Goal: Task Accomplishment & Management: Manage account settings

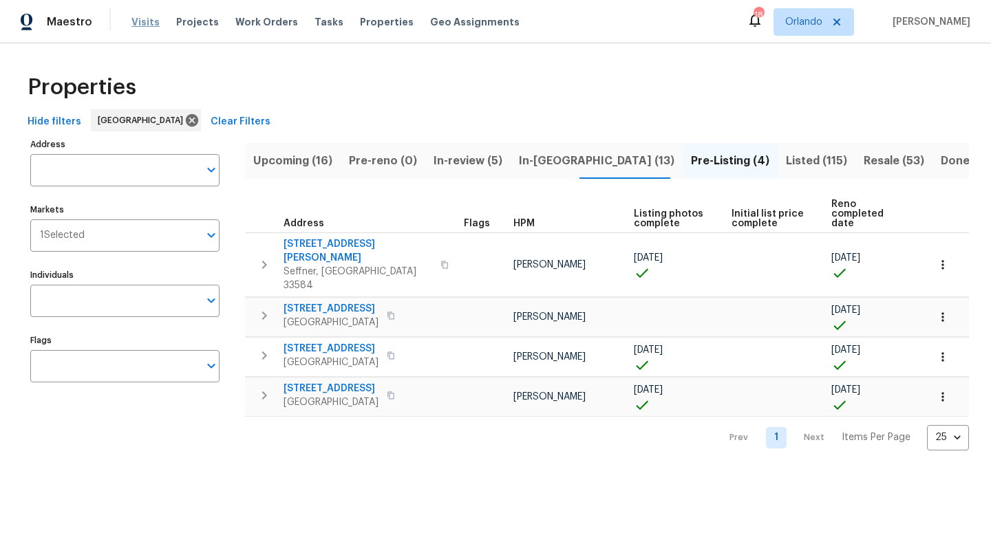
click at [131, 24] on span "Visits" at bounding box center [145, 22] width 28 height 14
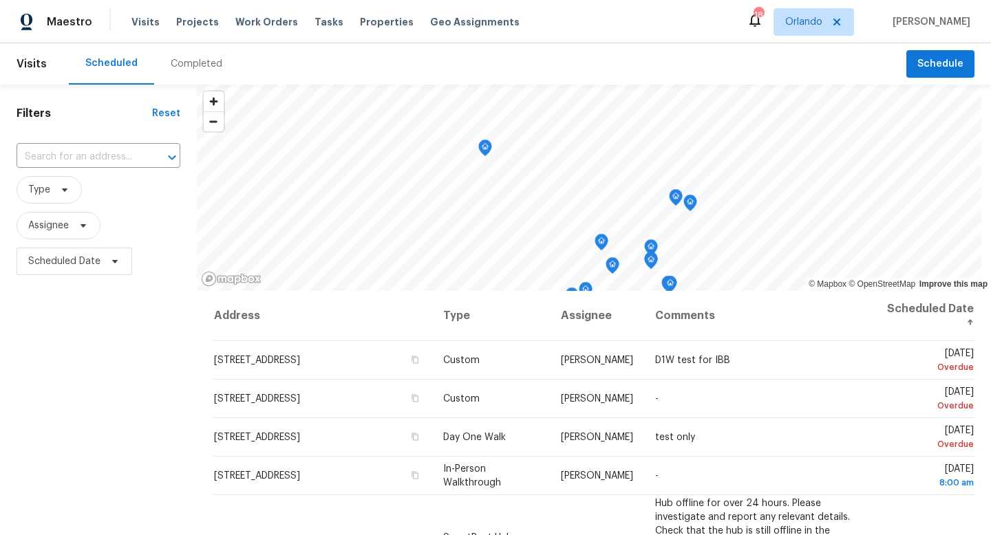
click at [206, 67] on div "Completed" at bounding box center [197, 64] width 52 height 14
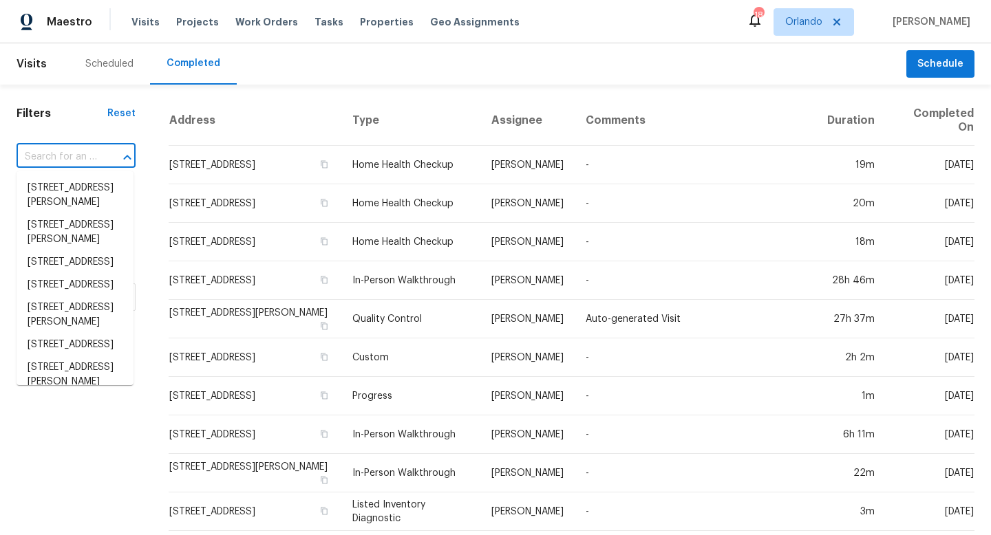
click at [72, 155] on input "text" at bounding box center [57, 157] width 81 height 21
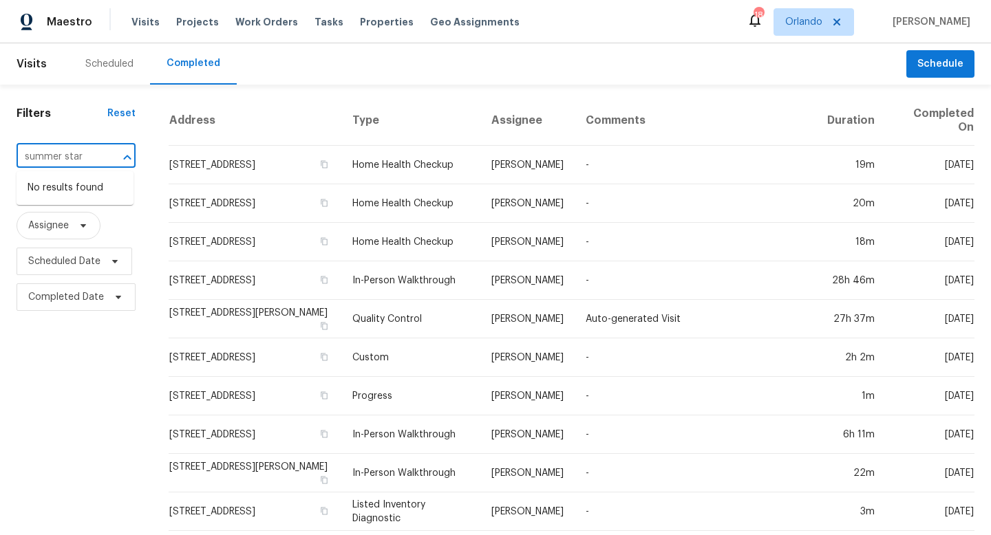
type input "summer star"
click at [842, 22] on icon at bounding box center [836, 22] width 11 height 11
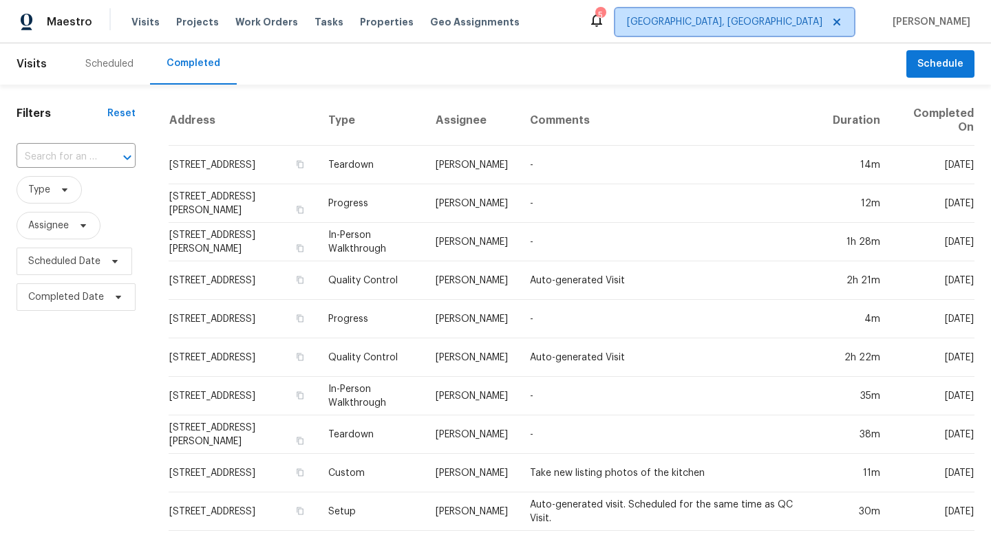
click at [821, 21] on span "Albuquerque, NM" at bounding box center [724, 22] width 195 height 14
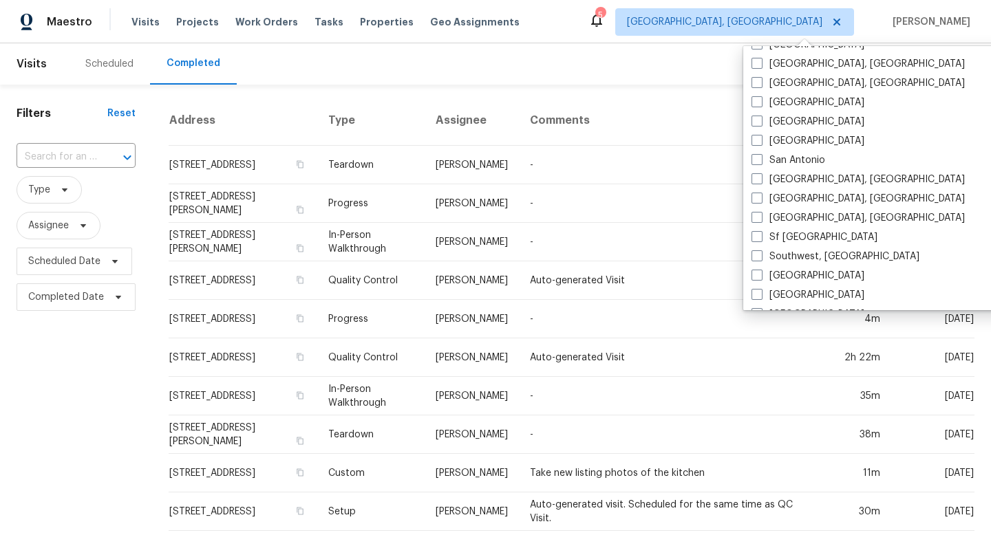
scroll to position [922, 0]
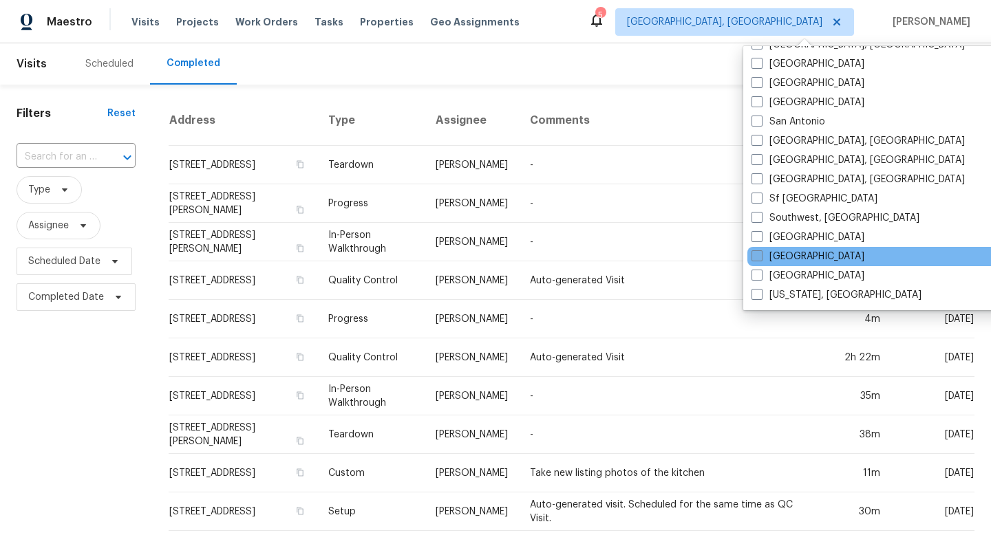
click at [759, 251] on span at bounding box center [757, 256] width 11 height 11
click at [759, 251] on input "[GEOGRAPHIC_DATA]" at bounding box center [756, 254] width 9 height 9
checkbox input "true"
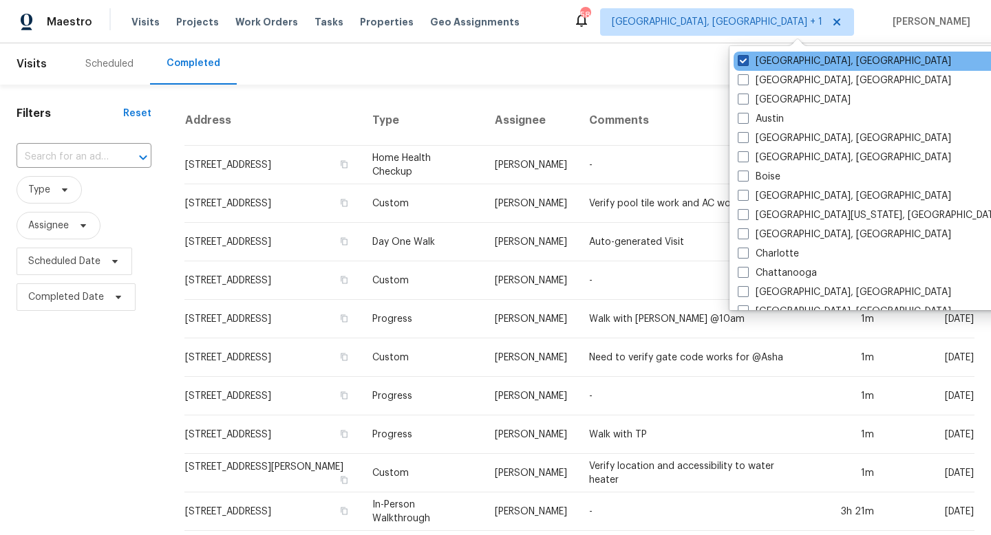
click at [747, 58] on span at bounding box center [743, 60] width 11 height 11
click at [747, 58] on input "Albuquerque, NM" at bounding box center [742, 58] width 9 height 9
checkbox input "false"
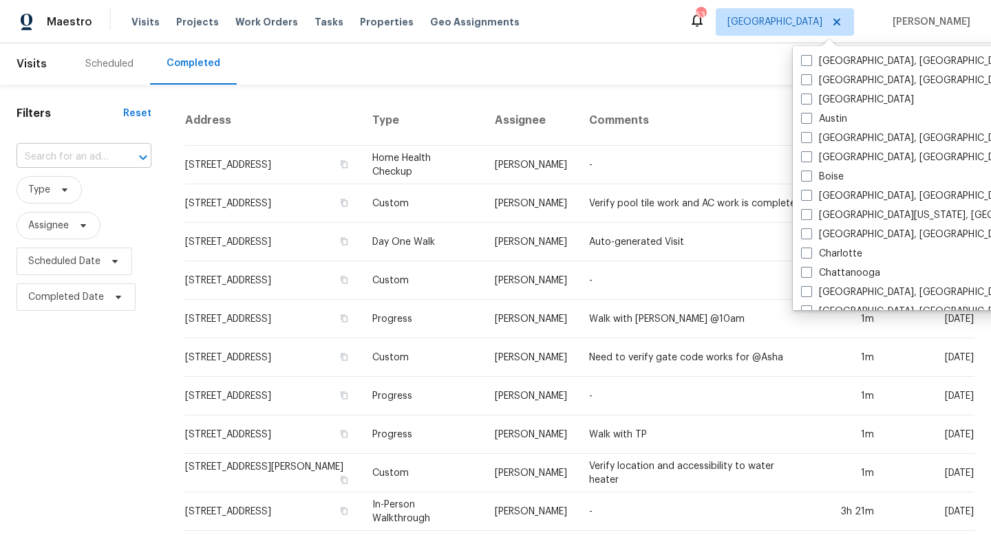
click at [54, 156] on input "text" at bounding box center [65, 157] width 96 height 21
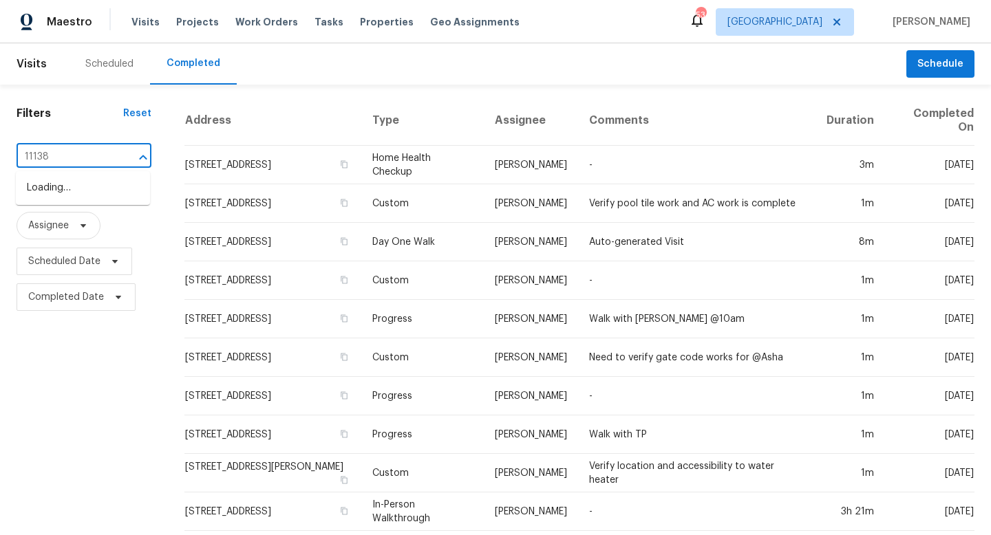
type input "11138"
click at [76, 197] on li "11138 Summer Star Dr, Riverview, FL 33579" at bounding box center [83, 188] width 134 height 23
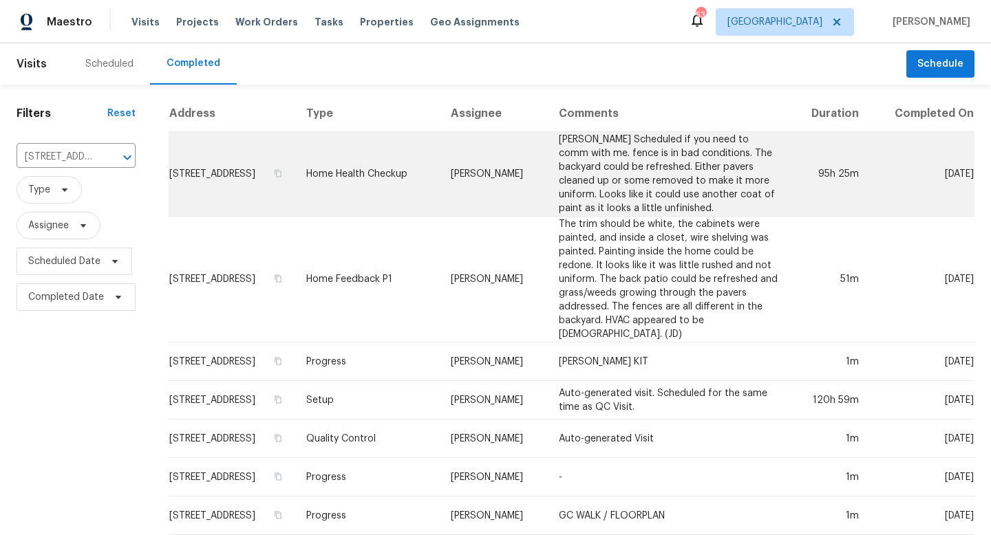
click at [696, 193] on td "Ames Scheduled if you need to comm with me. fence is in bad conditions. The bac…" at bounding box center [669, 174] width 242 height 85
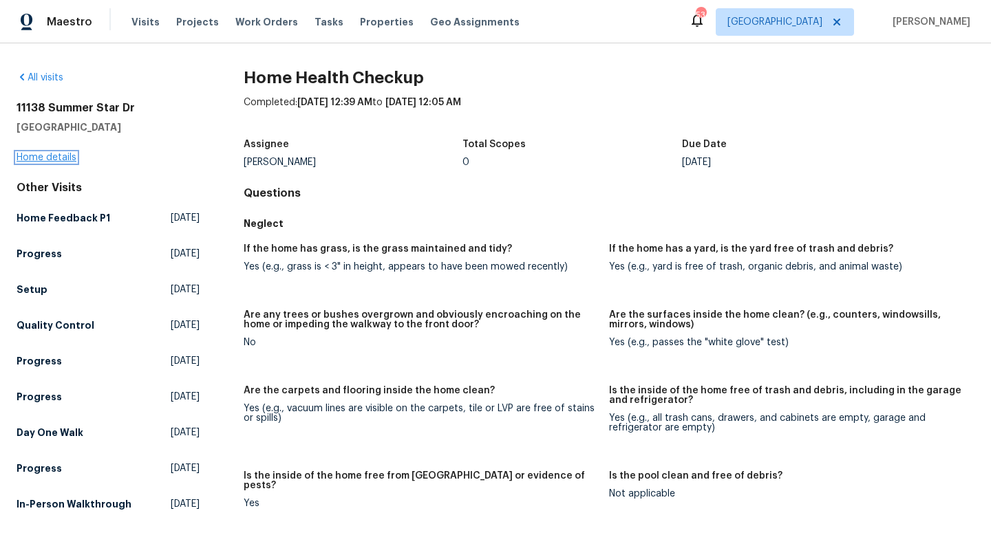
click at [47, 159] on link "Home details" at bounding box center [47, 158] width 60 height 10
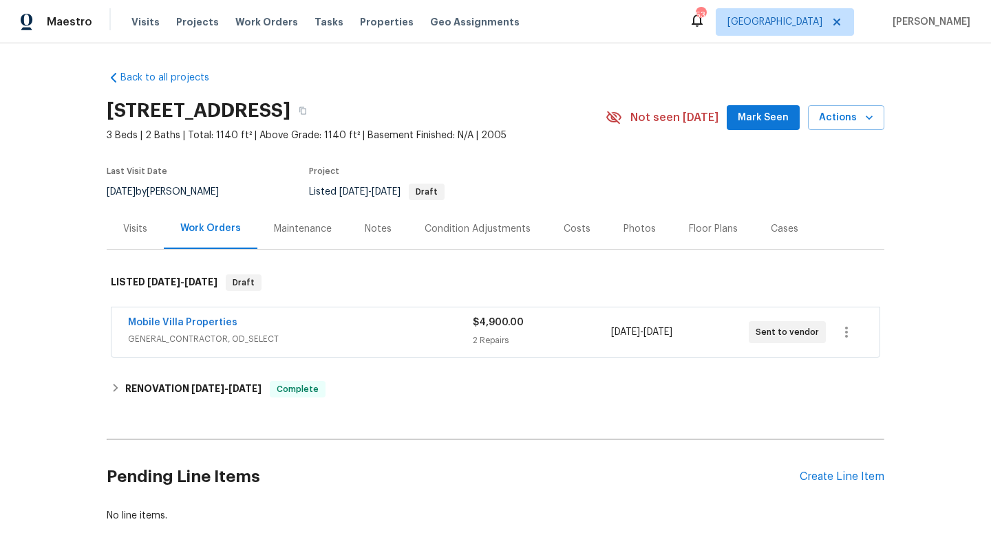
click at [368, 328] on div "Mobile Villa Properties" at bounding box center [300, 324] width 345 height 17
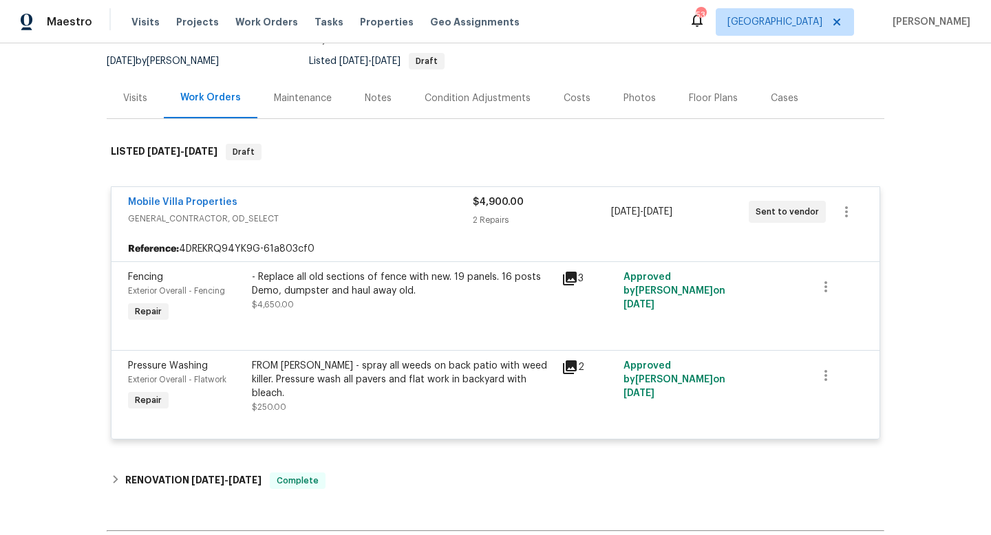
scroll to position [171, 0]
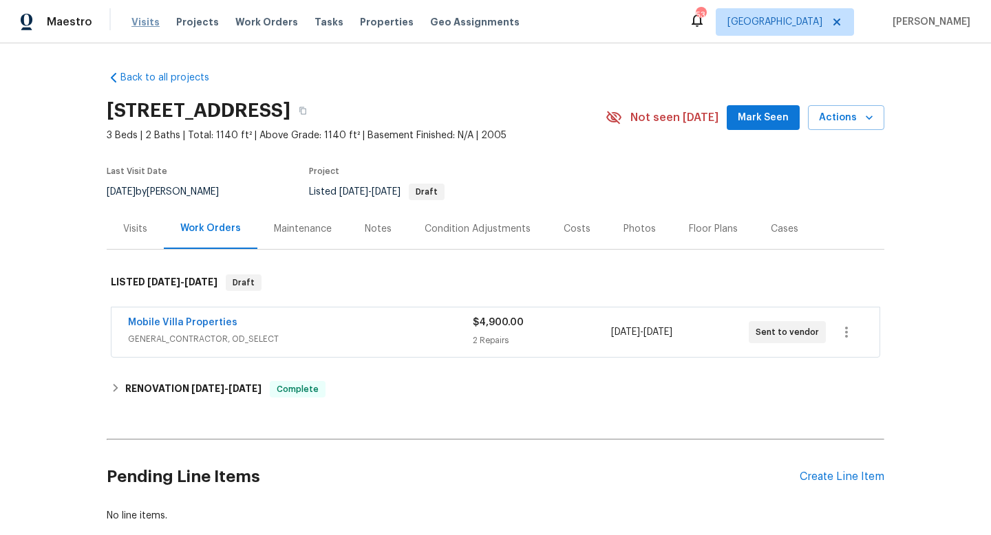
click at [147, 22] on span "Visits" at bounding box center [145, 22] width 28 height 14
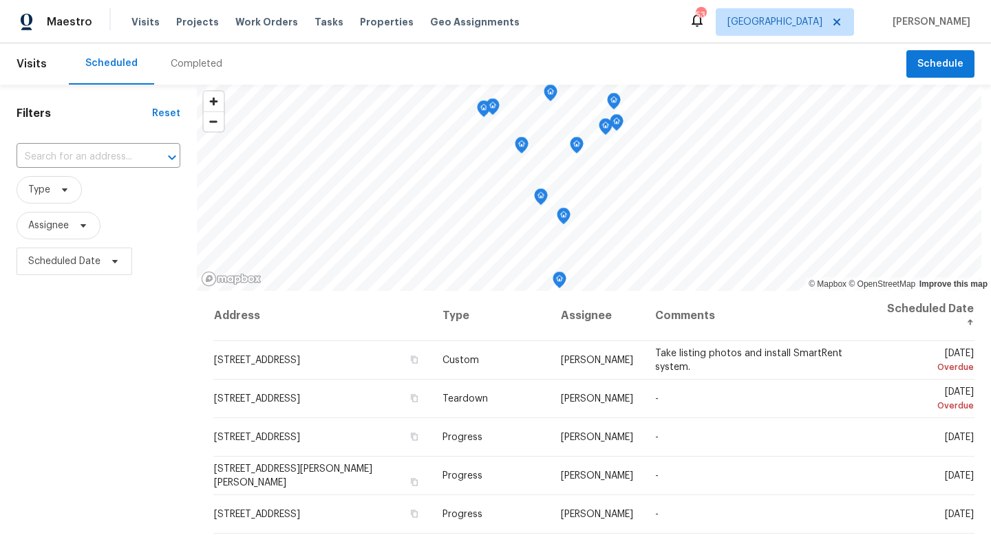
click at [204, 57] on div "Completed" at bounding box center [197, 64] width 52 height 14
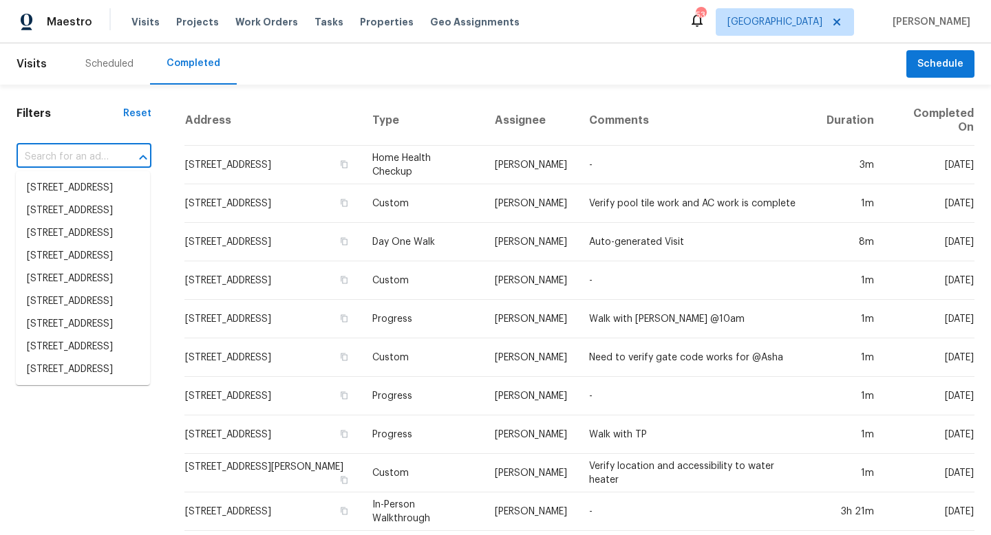
click at [59, 151] on input "text" at bounding box center [65, 157] width 96 height 21
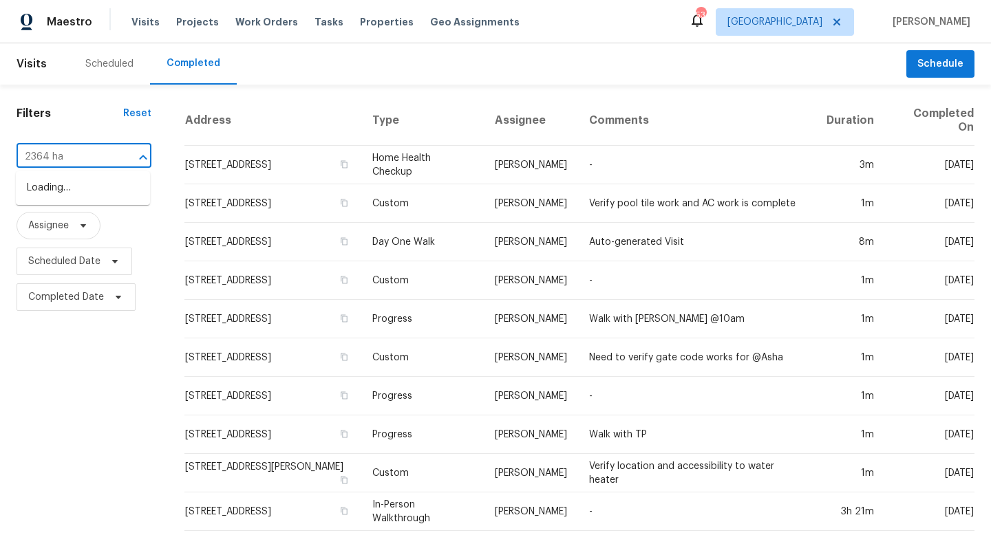
type input "2364 han"
click at [65, 190] on li "2364 Hanover Dr, Dunedin, FL 34698" at bounding box center [83, 195] width 134 height 37
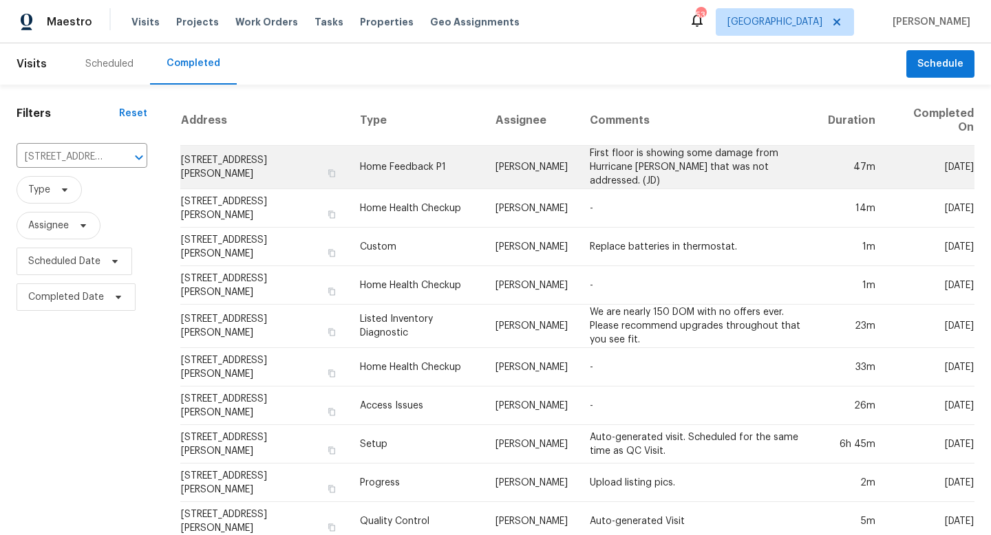
click at [672, 172] on td "First floor is showing some damage from Hurricane Helene that was not addressed…" at bounding box center [698, 167] width 238 height 43
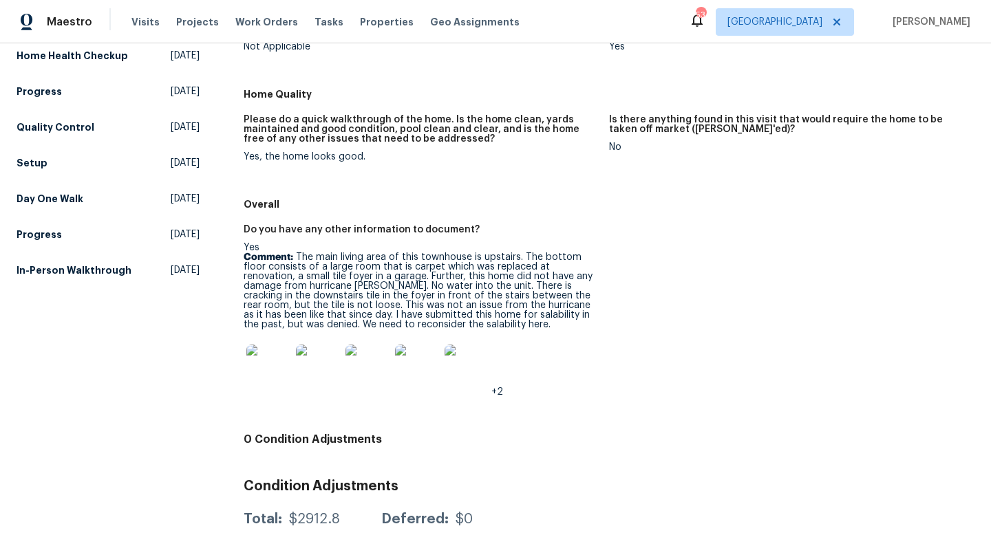
scroll to position [385, 0]
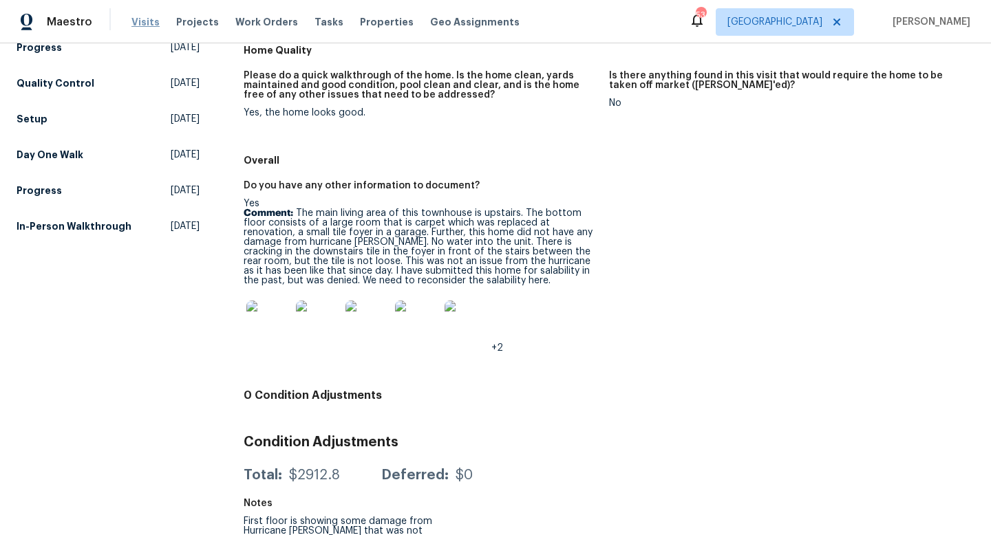
click at [138, 21] on span "Visits" at bounding box center [145, 22] width 28 height 14
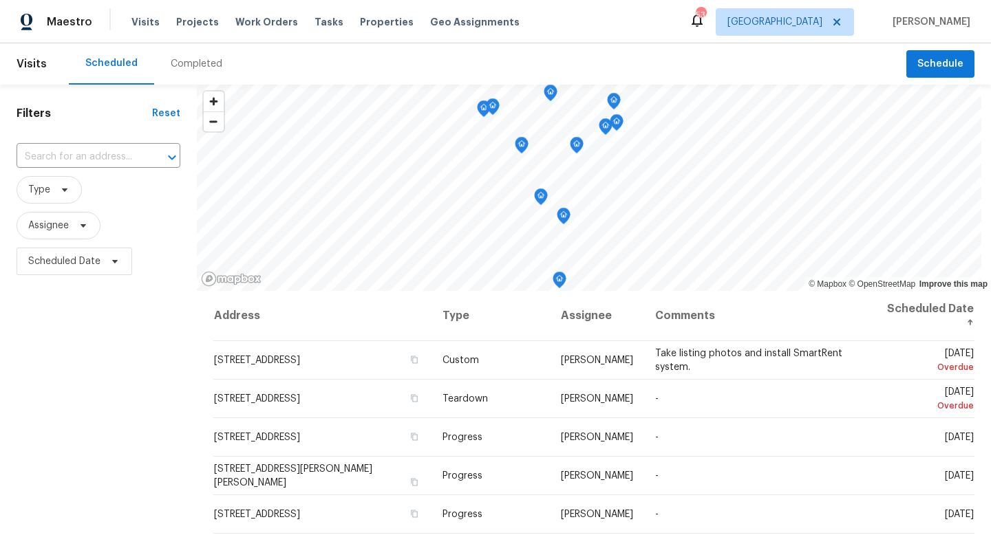
click at [191, 65] on div "Completed" at bounding box center [197, 64] width 52 height 14
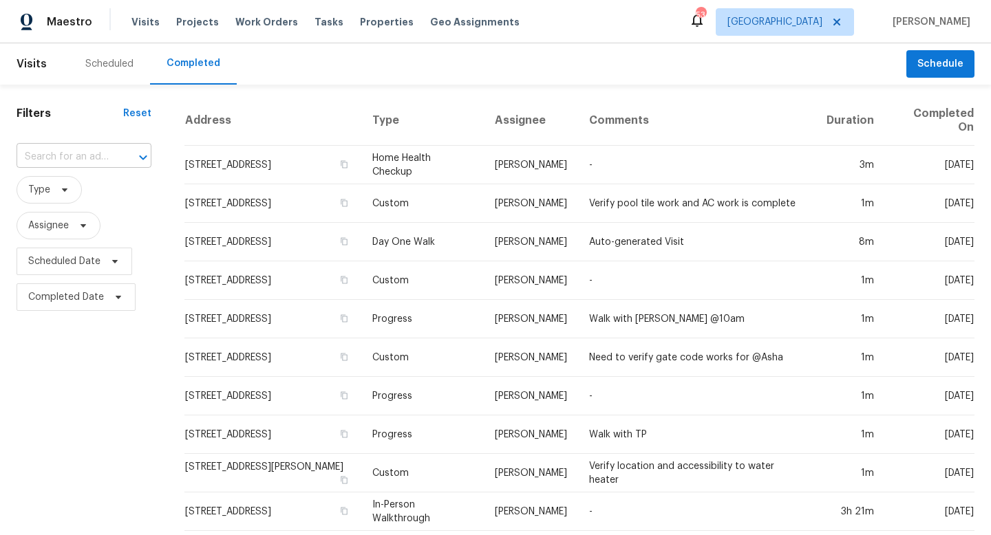
click at [51, 160] on input "text" at bounding box center [65, 157] width 96 height 21
type input "3473"
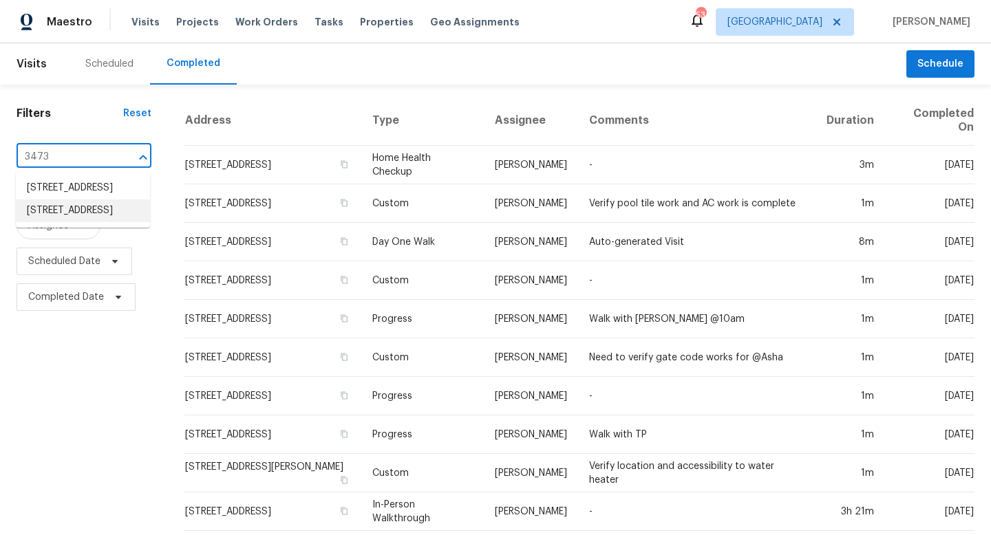
click at [67, 222] on li "3473 Parkridge Cir # 17-101, Sarasota, FL 34243" at bounding box center [83, 211] width 134 height 23
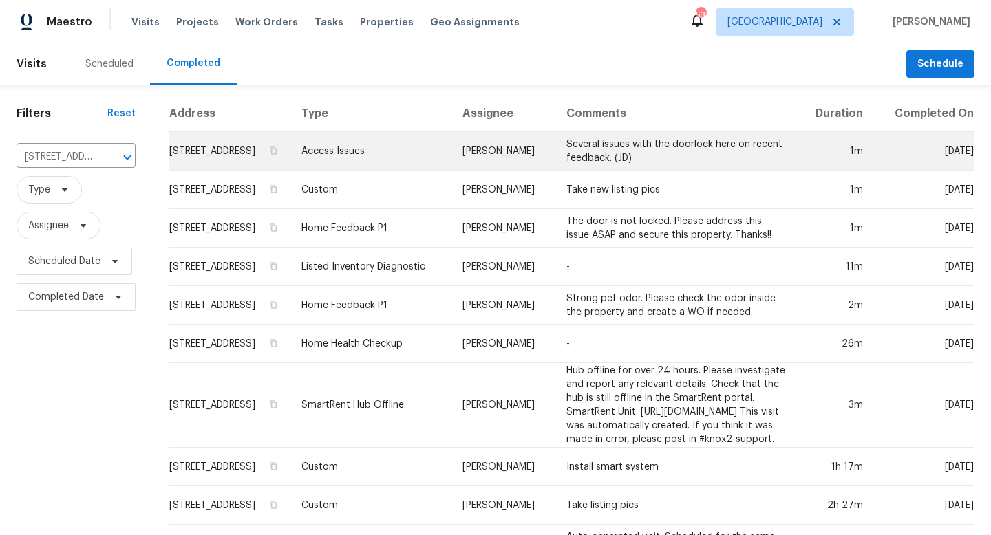
click at [555, 160] on td "Several issues with the doorlock here on recent feedback. (JD)" at bounding box center [676, 151] width 242 height 39
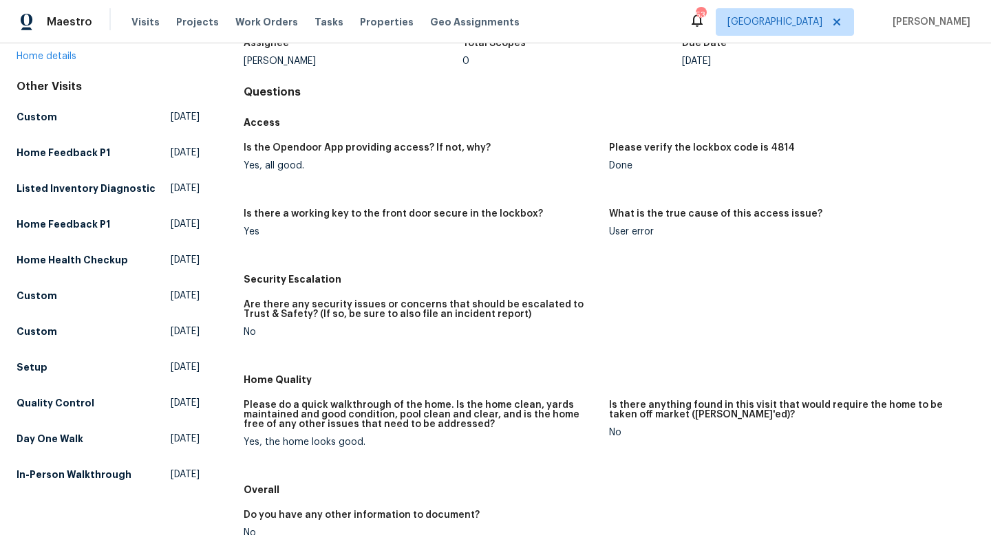
scroll to position [47, 0]
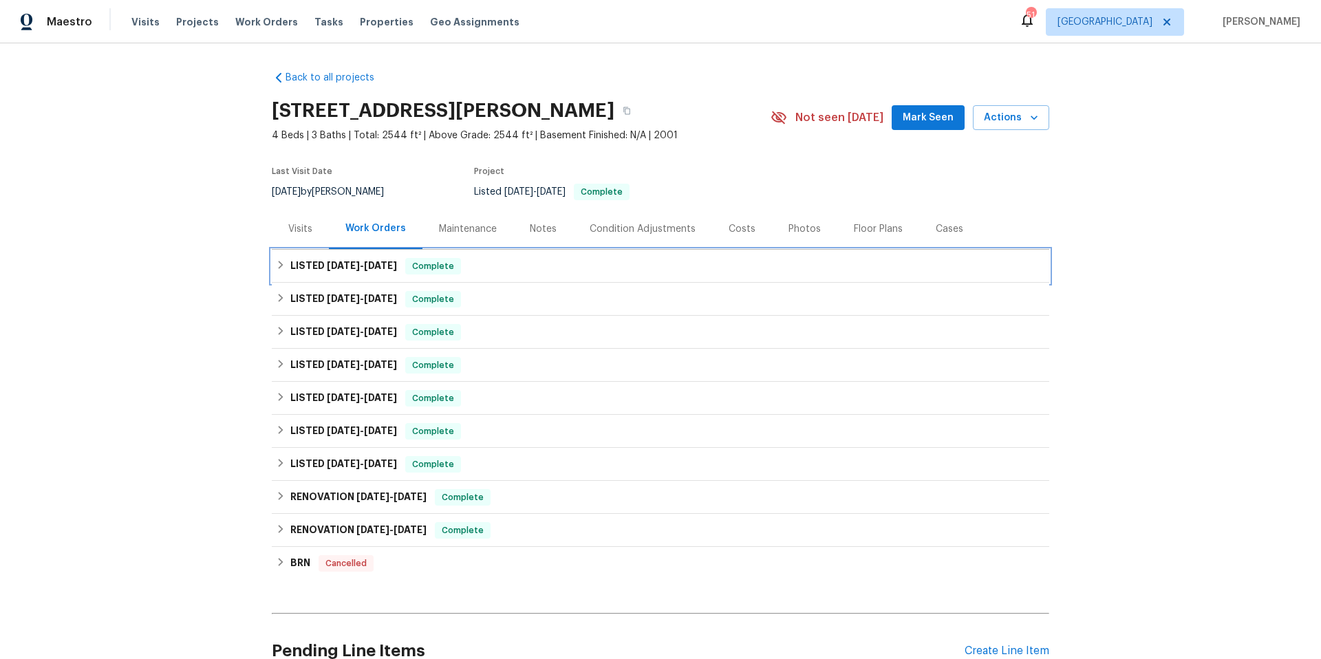
click at [357, 262] on span "[DATE]" at bounding box center [343, 266] width 33 height 10
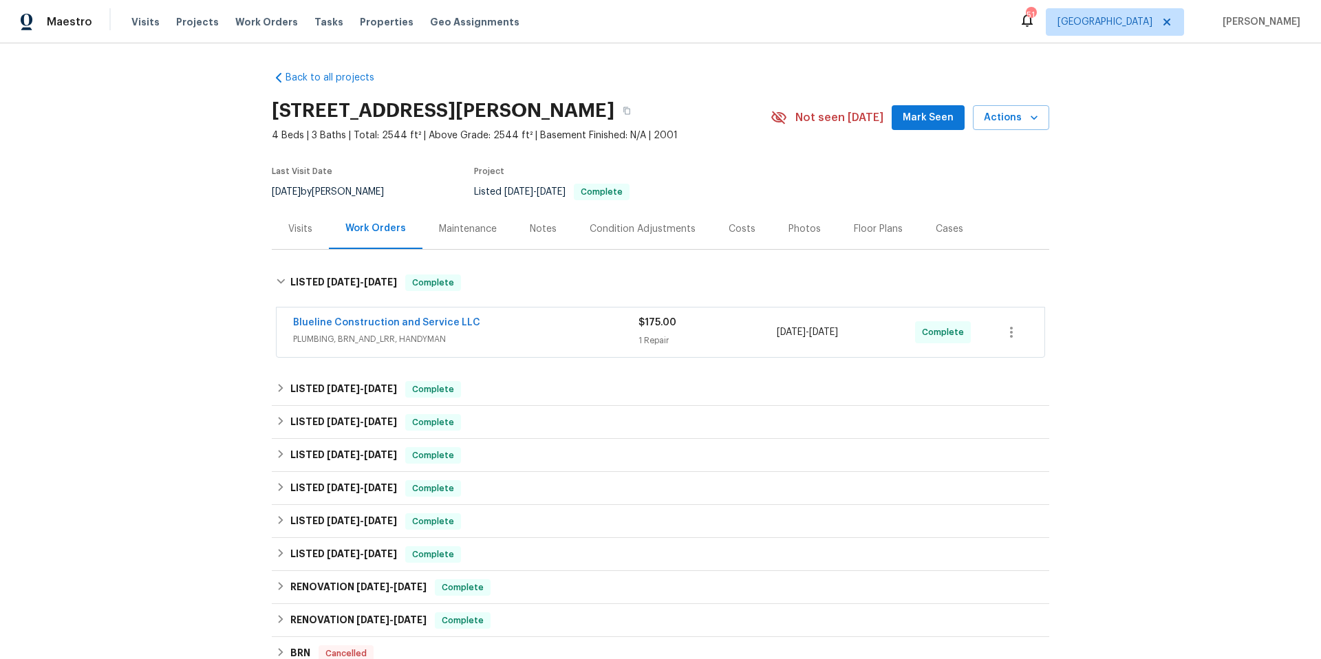
click at [612, 335] on span "PLUMBING, BRN_AND_LRR, HANDYMAN" at bounding box center [465, 339] width 345 height 14
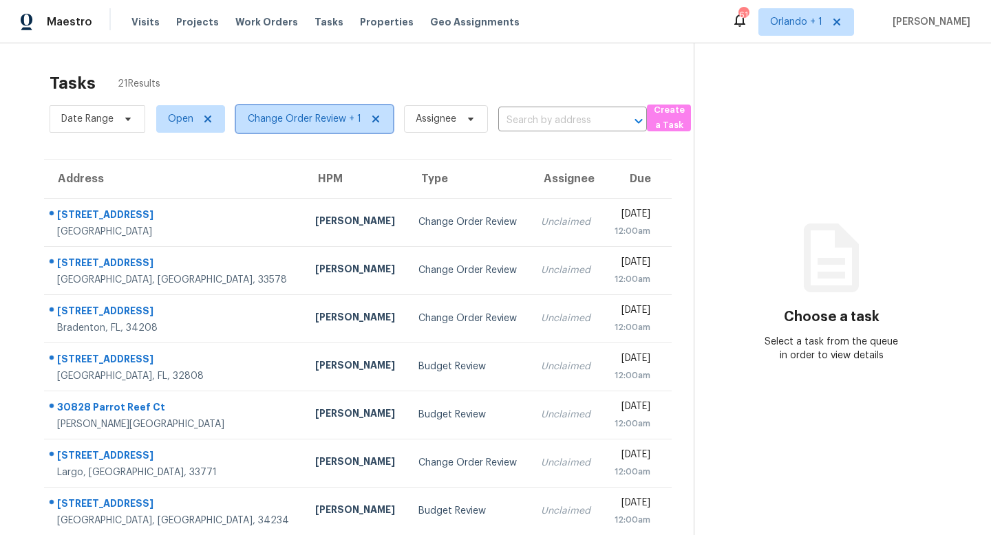
click at [345, 119] on span "Change Order Review + 1" at bounding box center [305, 119] width 114 height 14
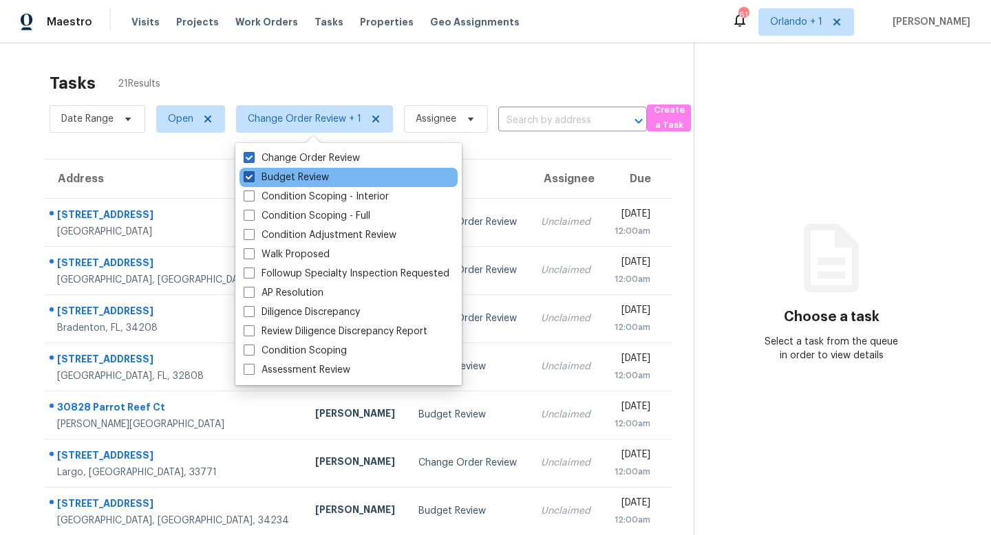
click at [255, 176] on label "Budget Review" at bounding box center [286, 178] width 85 height 14
click at [253, 176] on input "Budget Review" at bounding box center [248, 175] width 9 height 9
checkbox input "false"
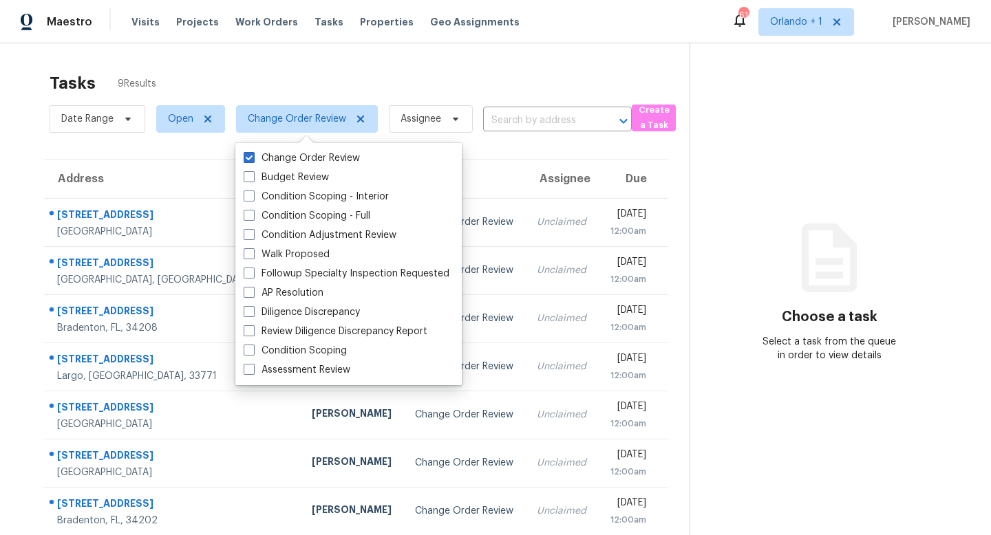
click at [507, 64] on div "Tasks 9 Results Date Range Open Change Order Review Assignee ​ Create a Task Ad…" at bounding box center [495, 343] width 991 height 600
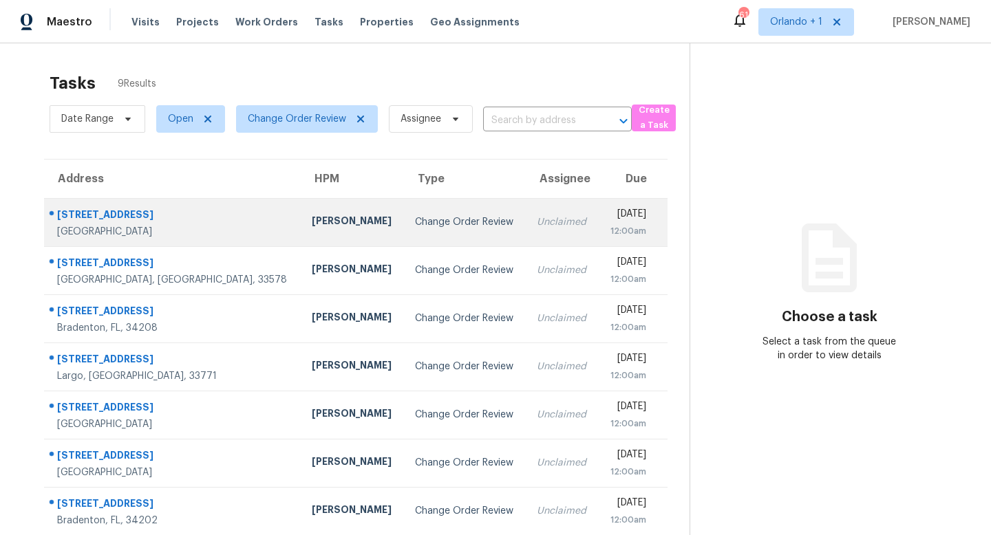
click at [415, 216] on div "Change Order Review" at bounding box center [465, 222] width 100 height 14
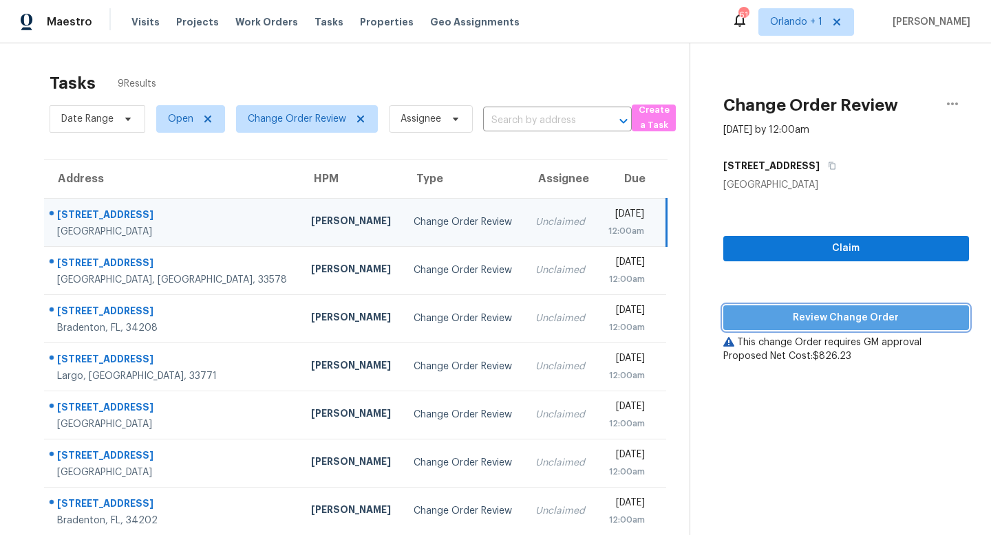
click at [871, 320] on span "Review Change Order" at bounding box center [846, 318] width 224 height 17
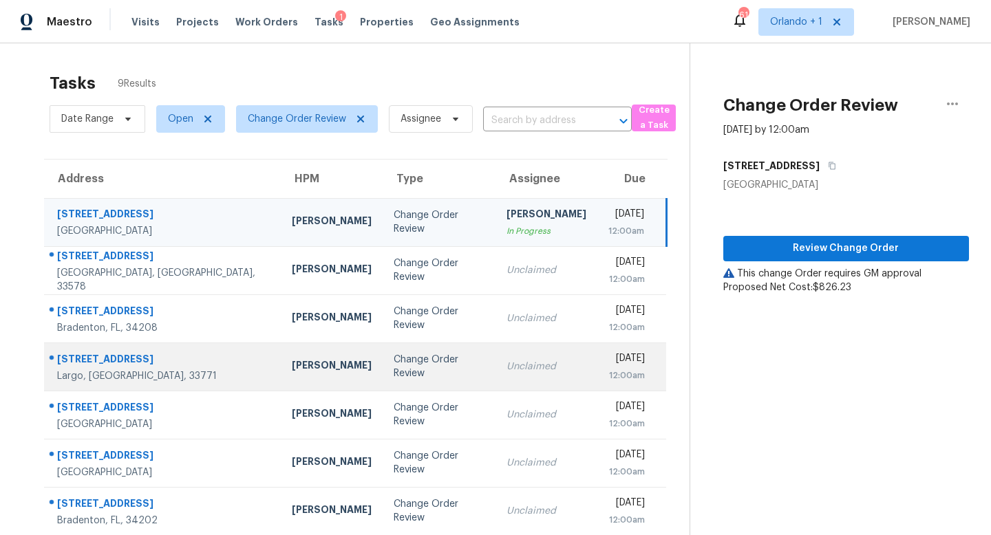
scroll to position [67, 0]
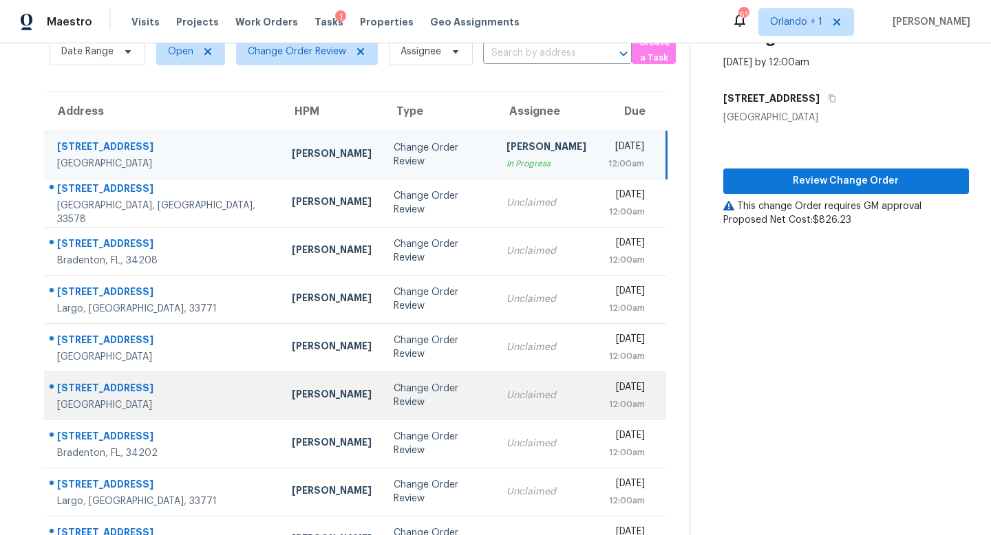
click at [394, 396] on div "Change Order Review" at bounding box center [439, 396] width 90 height 28
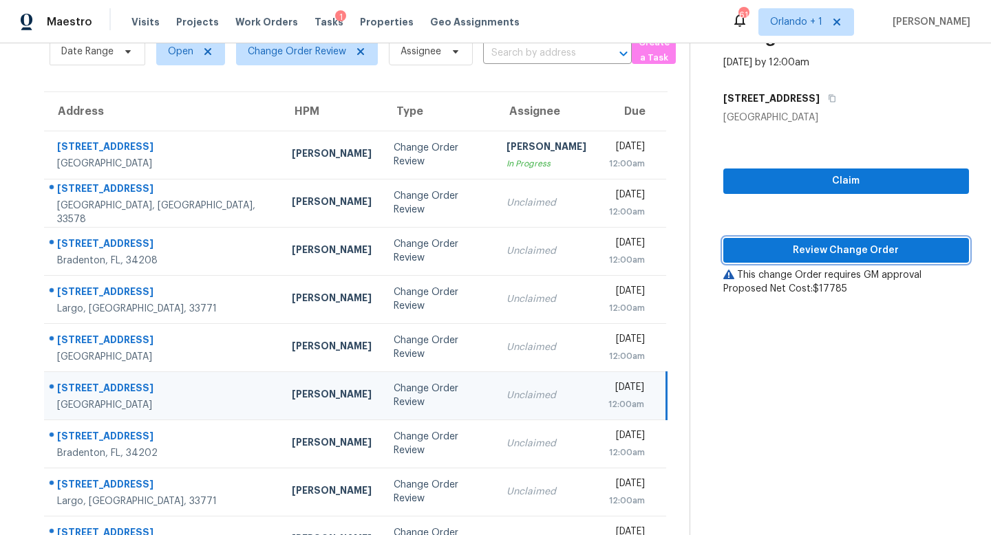
click at [842, 242] on span "Review Change Order" at bounding box center [846, 250] width 224 height 17
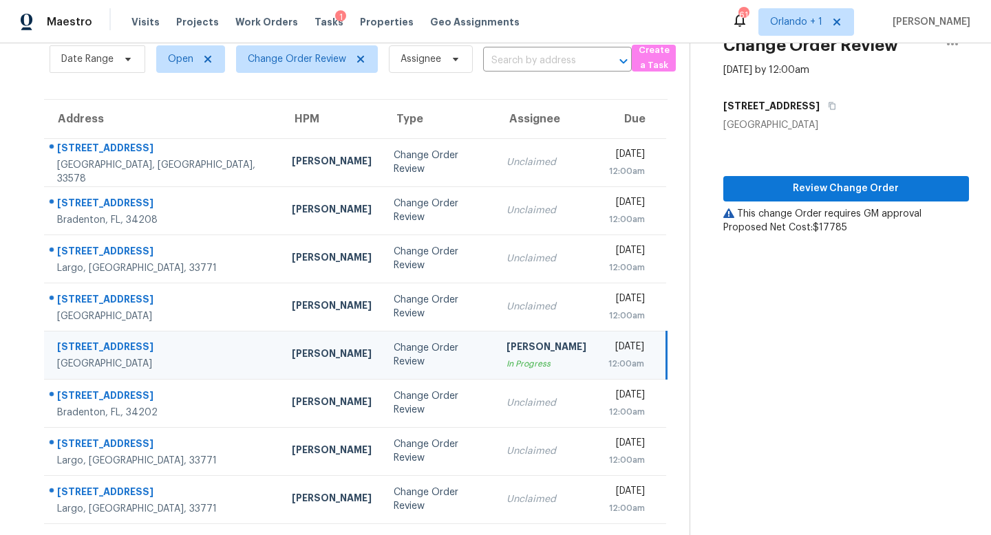
scroll to position [59, 0]
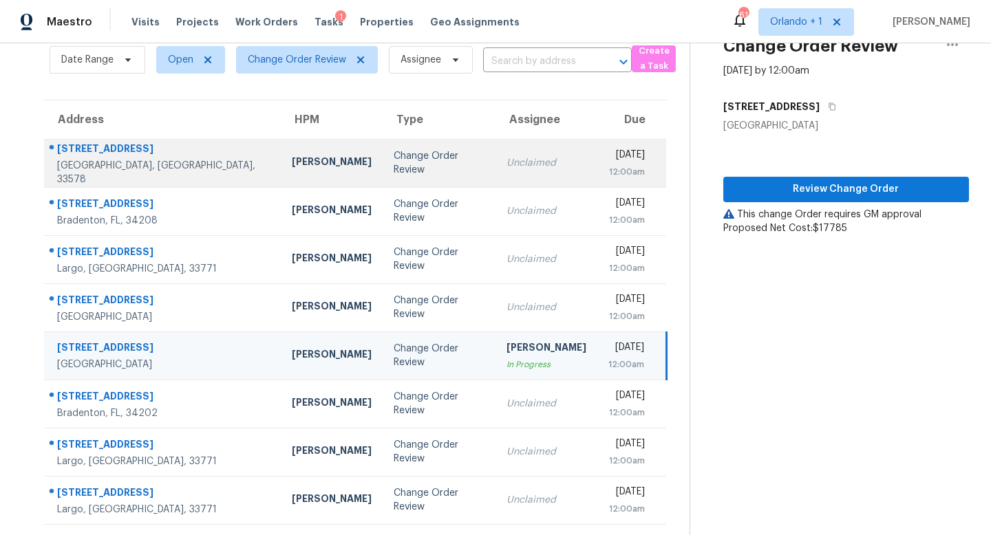
click at [416, 160] on div "Change Order Review" at bounding box center [439, 163] width 90 height 28
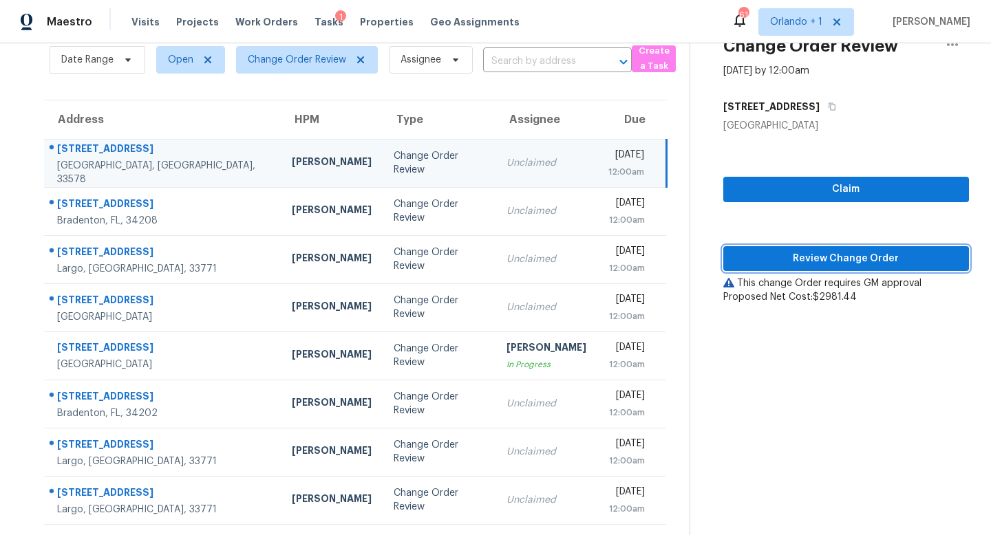
click at [819, 249] on button "Review Change Order" at bounding box center [846, 258] width 246 height 25
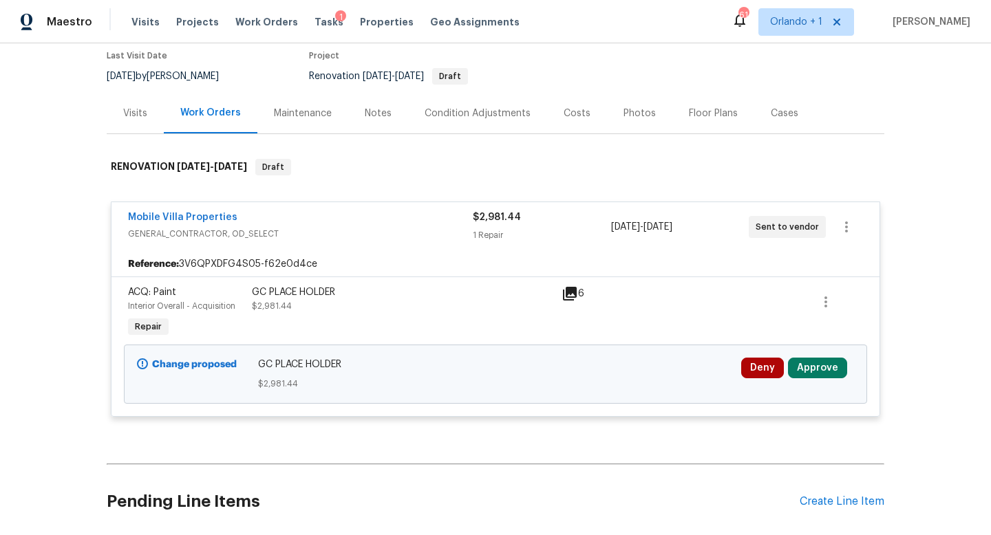
scroll to position [148, 0]
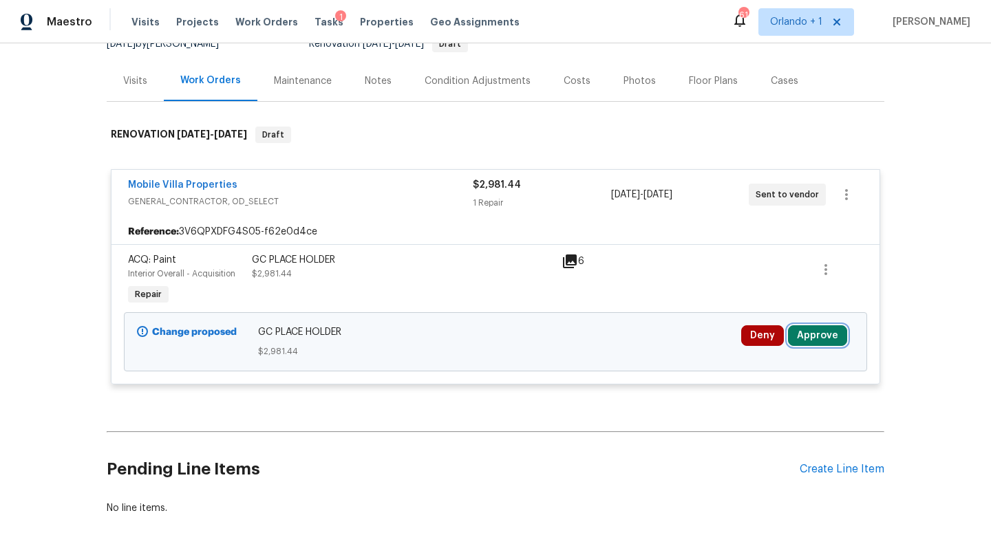
click at [826, 337] on button "Approve" at bounding box center [817, 336] width 59 height 21
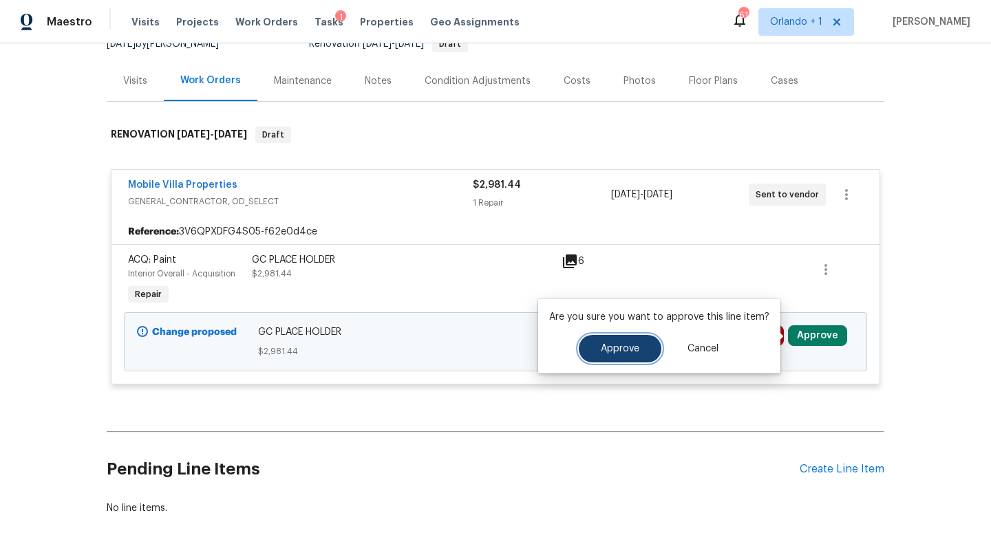
click at [625, 347] on span "Approve" at bounding box center [620, 349] width 39 height 10
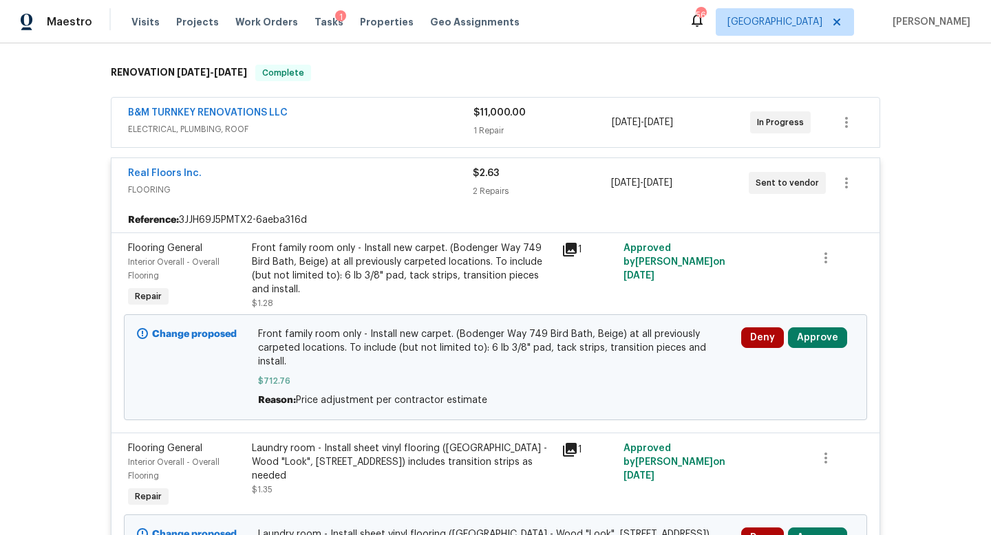
scroll to position [377, 0]
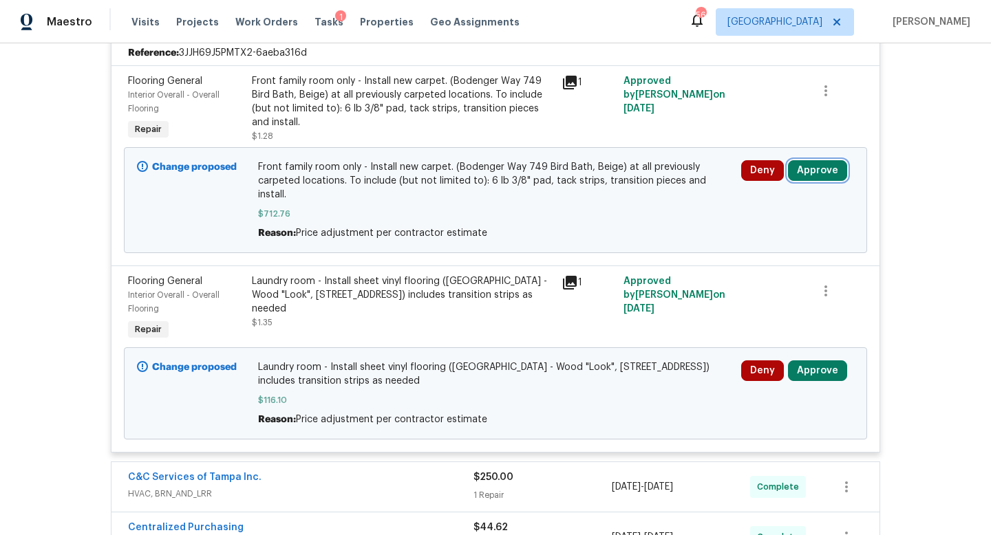
click at [802, 167] on button "Approve" at bounding box center [817, 170] width 59 height 21
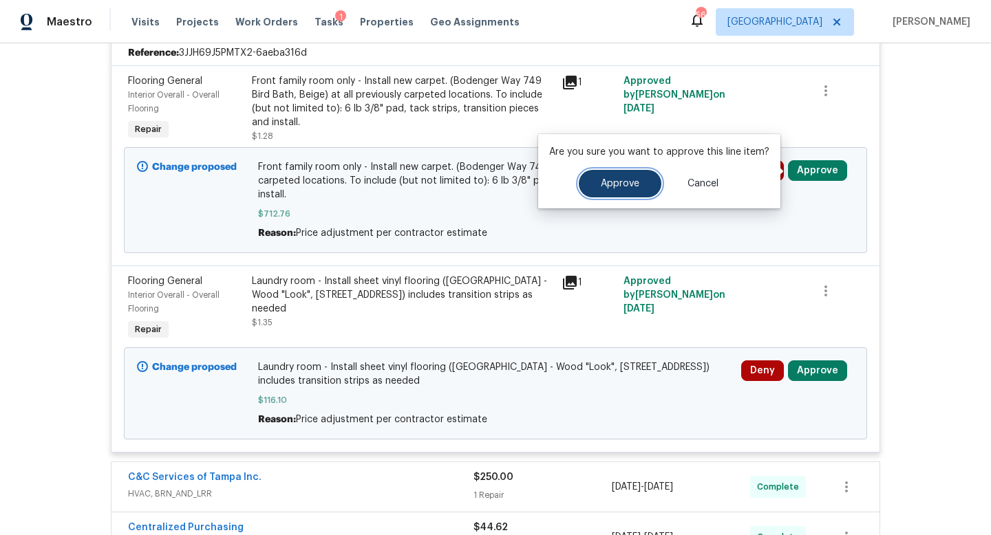
click at [637, 178] on button "Approve" at bounding box center [620, 184] width 83 height 28
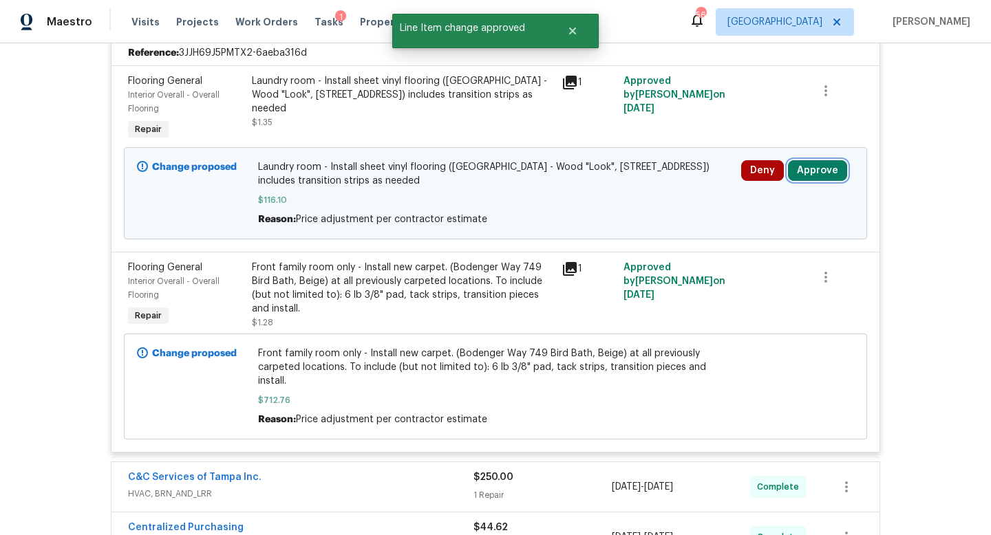
click at [809, 164] on button "Approve" at bounding box center [817, 170] width 59 height 21
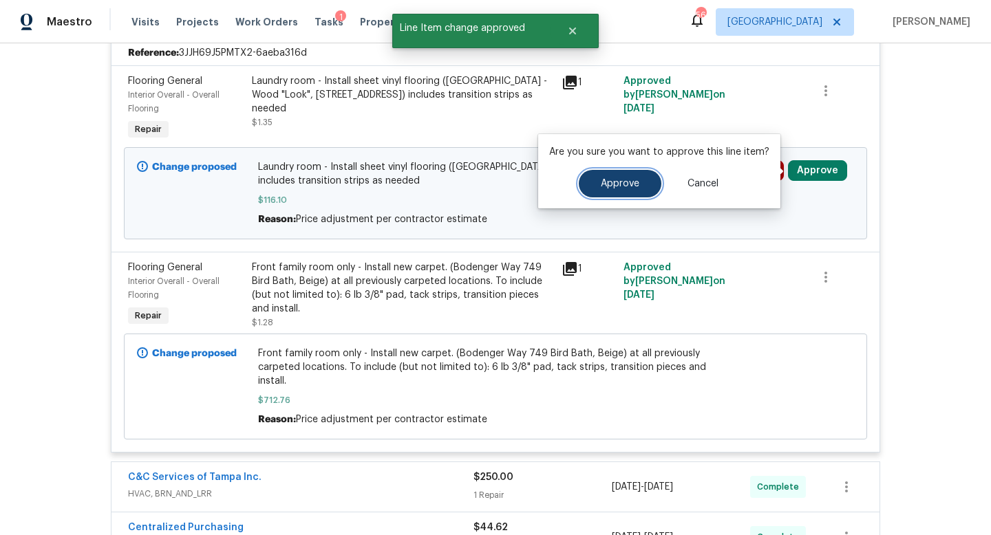
click at [622, 193] on button "Approve" at bounding box center [620, 184] width 83 height 28
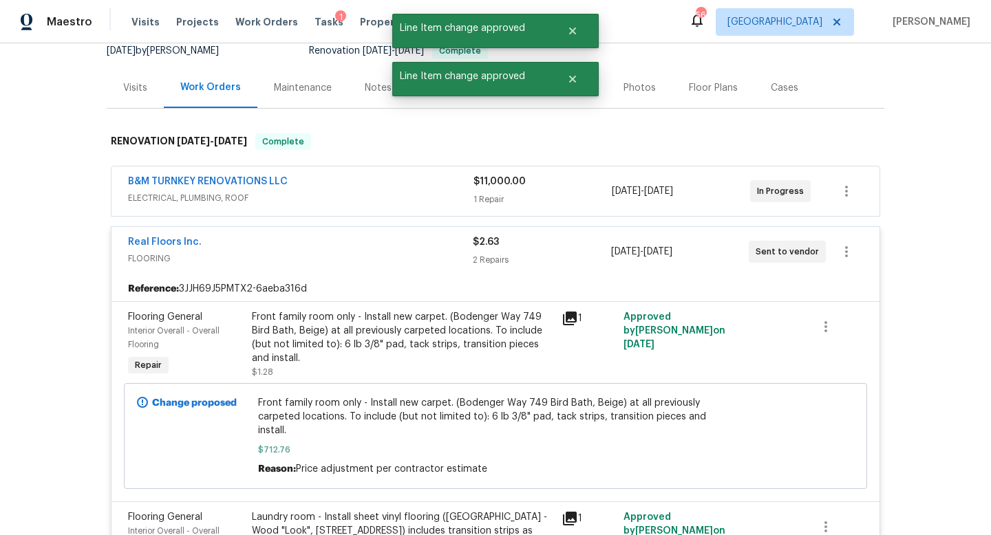
scroll to position [0, 0]
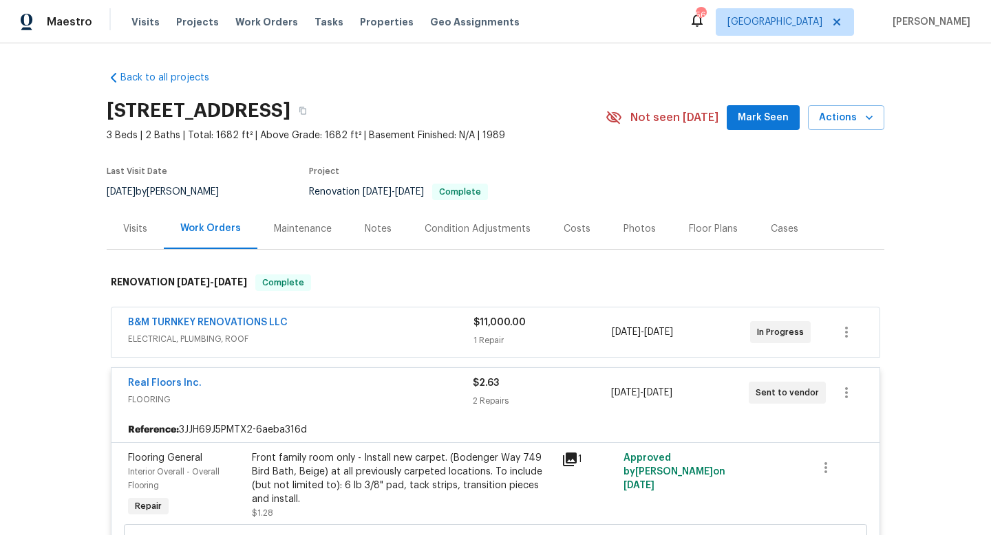
click at [434, 388] on div "Real Floors Inc." at bounding box center [300, 384] width 345 height 17
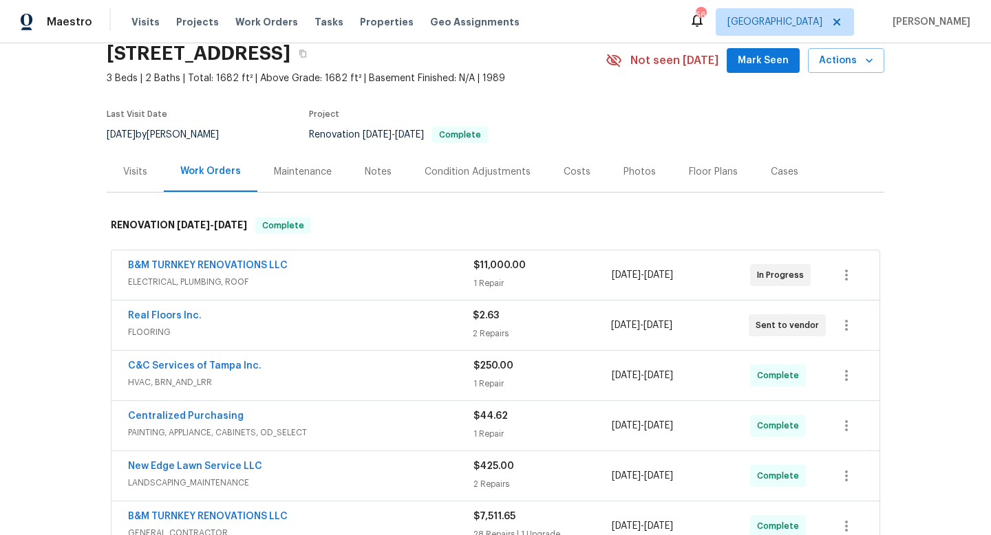
scroll to position [161, 0]
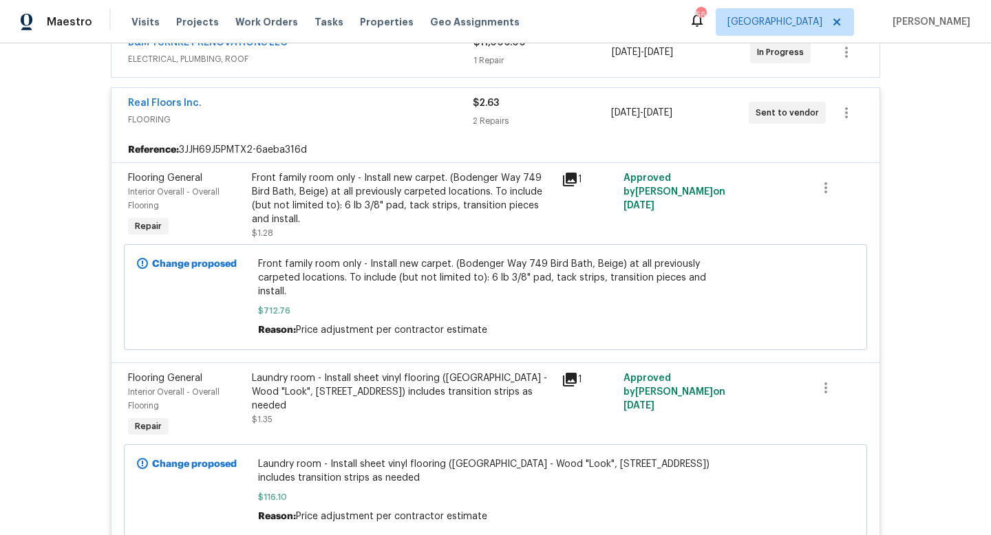
scroll to position [320, 0]
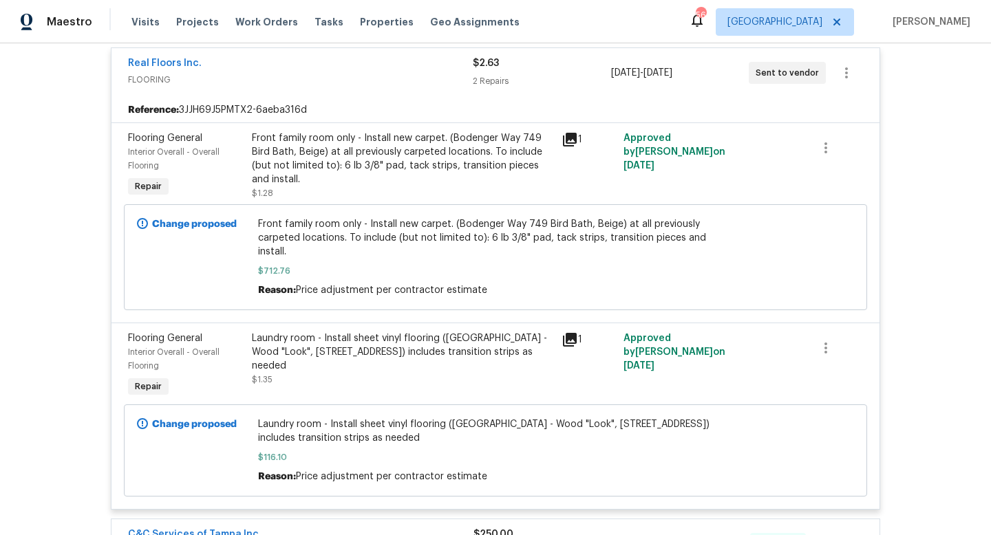
click at [426, 54] on div "Real Floors Inc. FLOORING $2.63 2 Repairs 9/2/2025 - 9/10/2025 Sent to vendor" at bounding box center [495, 73] width 768 height 50
click at [425, 76] on span "FLOORING" at bounding box center [300, 80] width 345 height 14
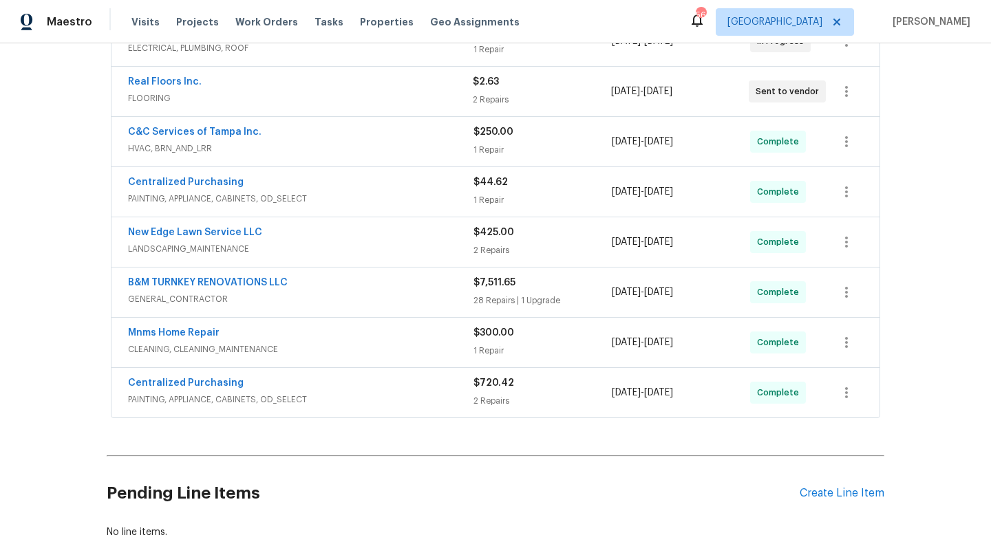
scroll to position [0, 0]
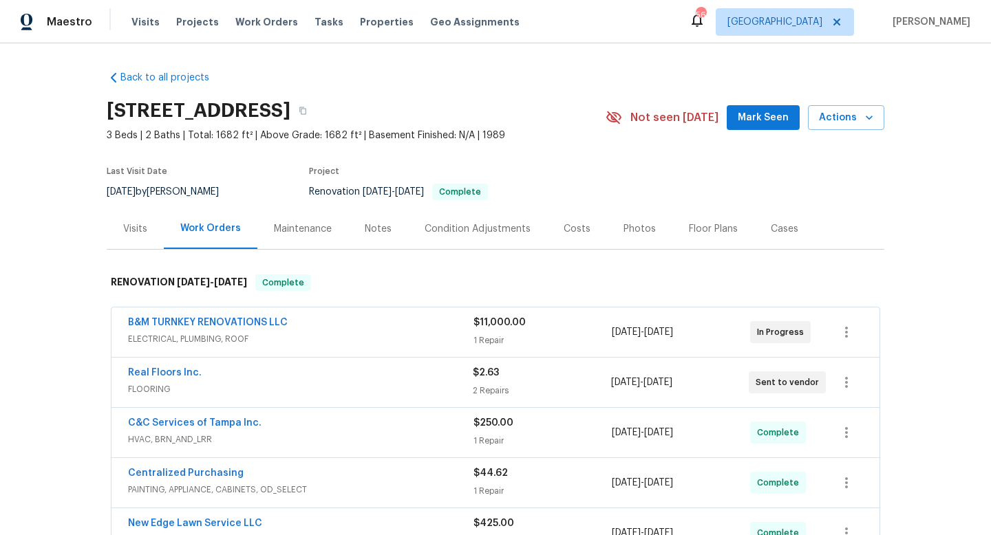
click at [344, 323] on div "B&M TURNKEY RENOVATIONS LLC" at bounding box center [300, 324] width 345 height 17
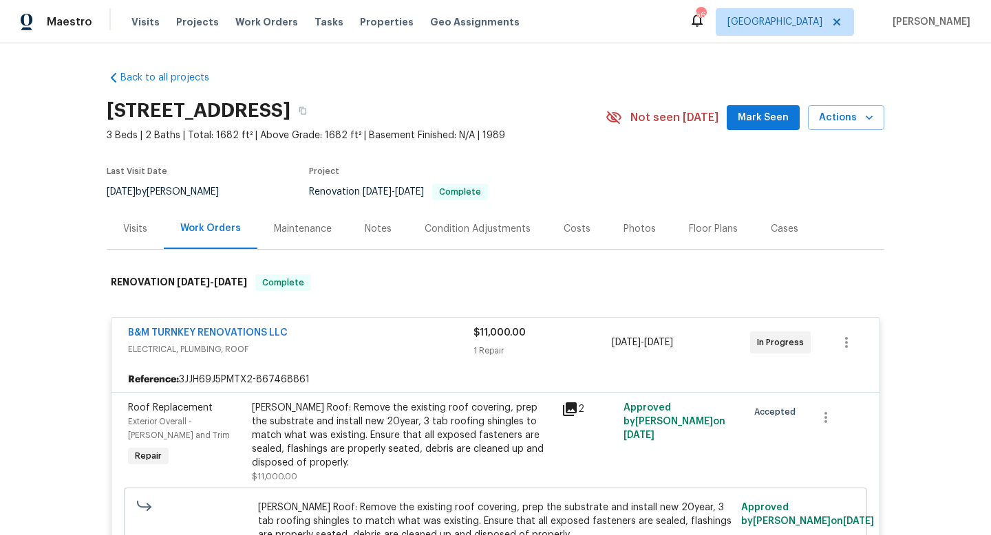
click at [348, 334] on div "B&M TURNKEY RENOVATIONS LLC" at bounding box center [300, 334] width 345 height 17
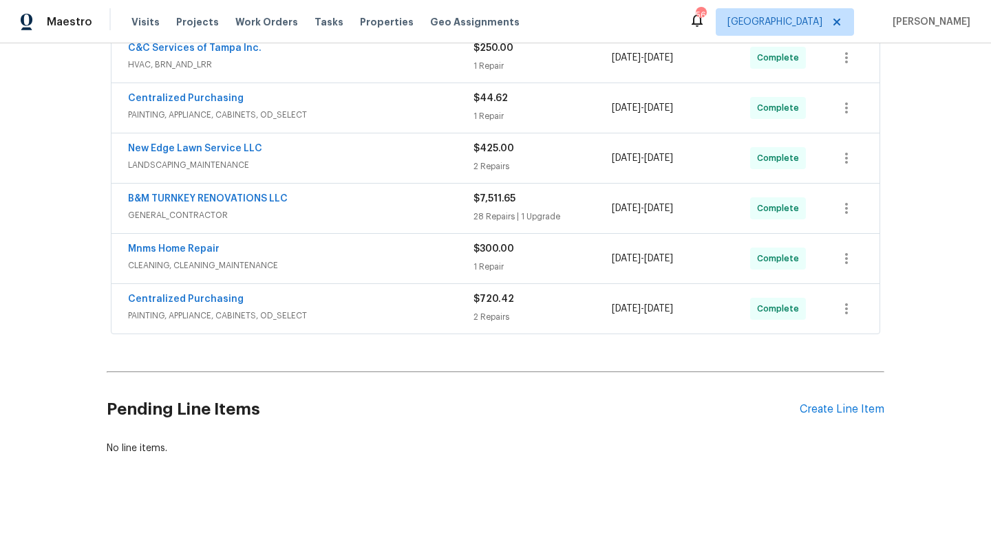
scroll to position [389, 0]
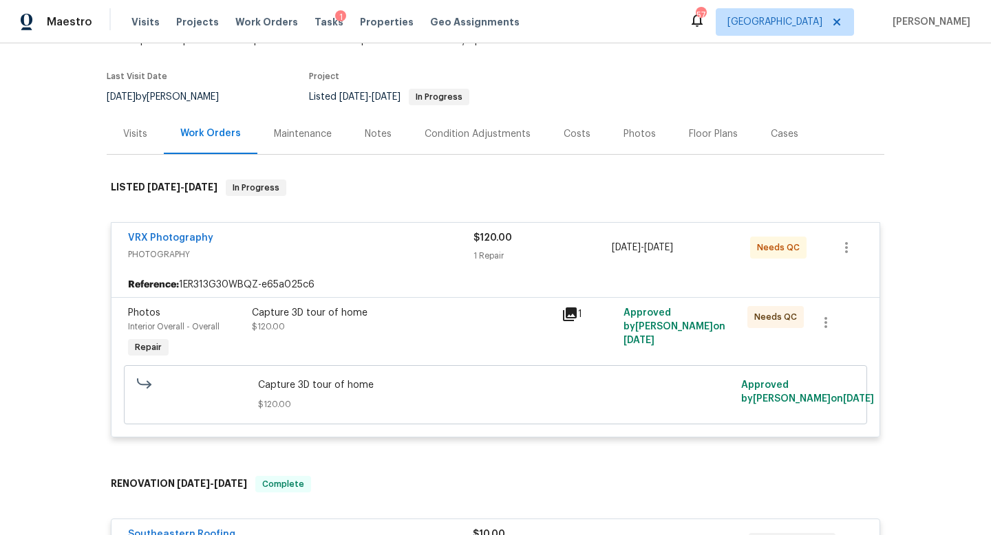
scroll to position [134, 0]
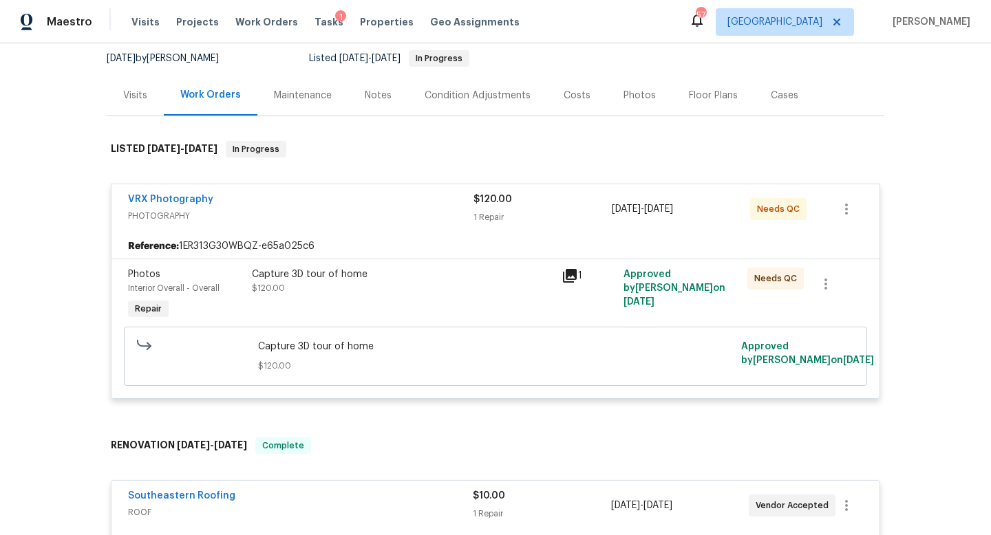
click at [445, 219] on span "PHOTOGRAPHY" at bounding box center [300, 216] width 345 height 14
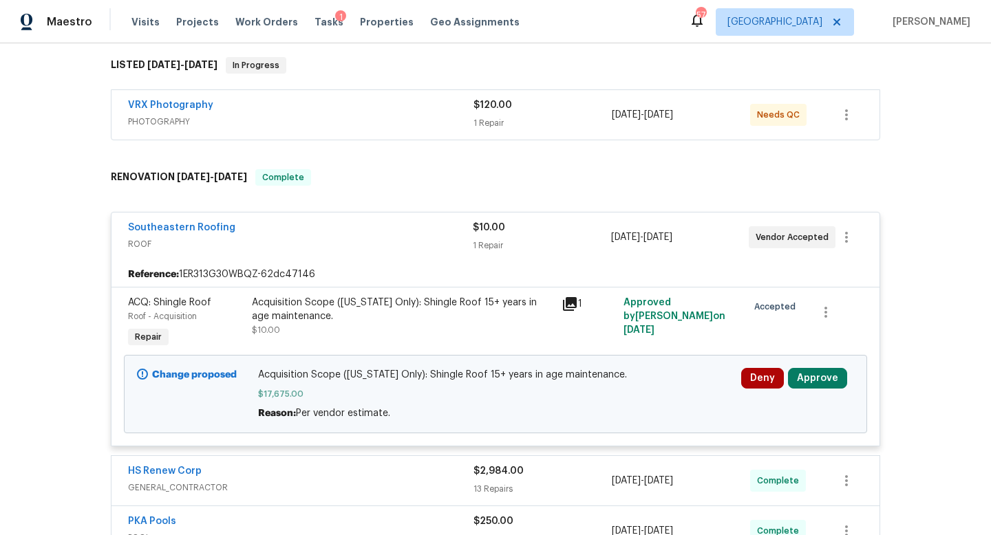
scroll to position [282, 0]
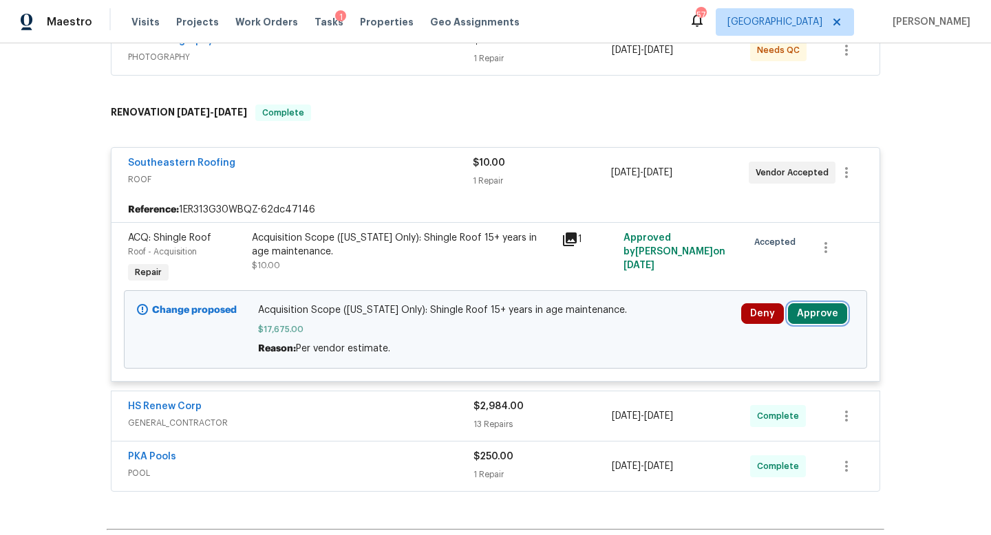
click at [820, 314] on button "Approve" at bounding box center [817, 314] width 59 height 21
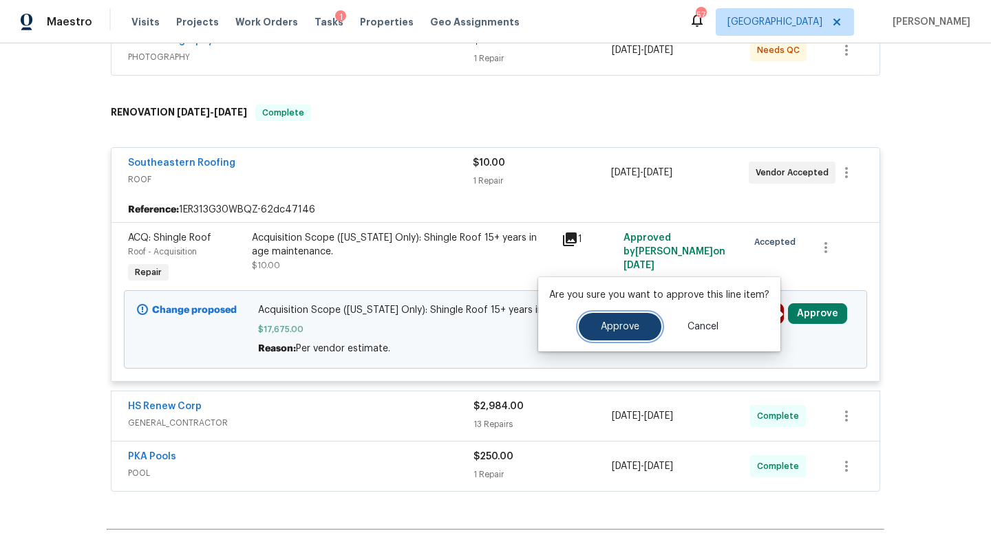
click at [619, 331] on span "Approve" at bounding box center [620, 327] width 39 height 10
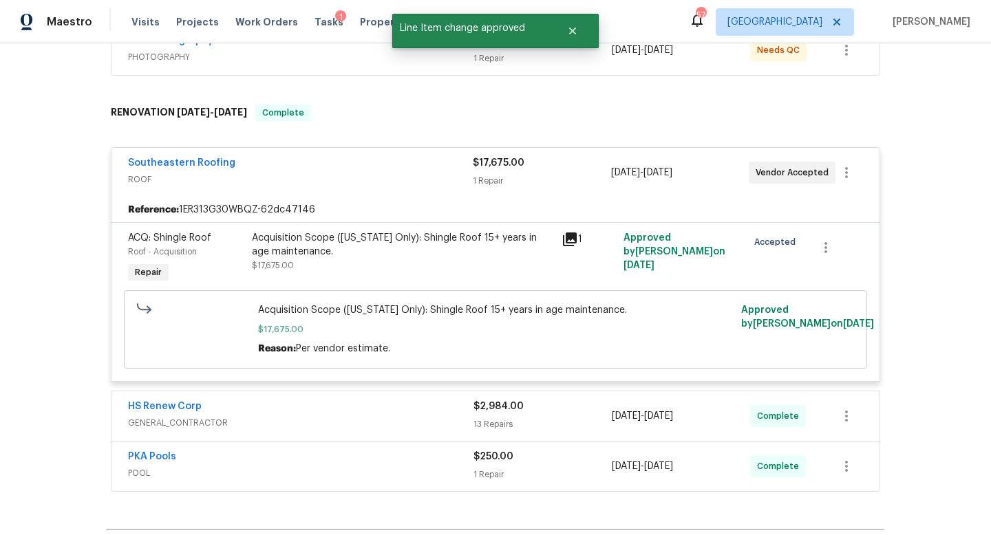
click at [429, 171] on div "Southeastern Roofing" at bounding box center [300, 164] width 345 height 17
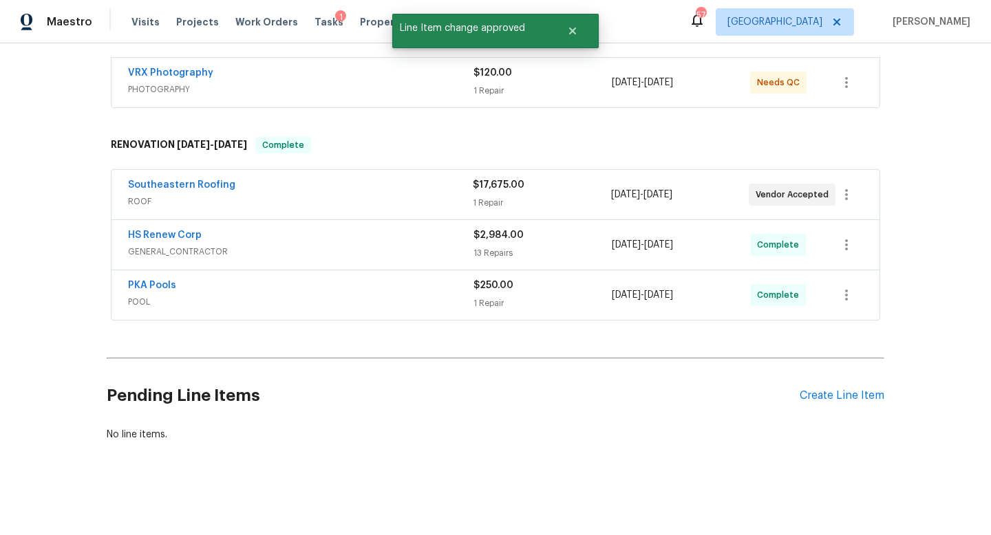
scroll to position [250, 0]
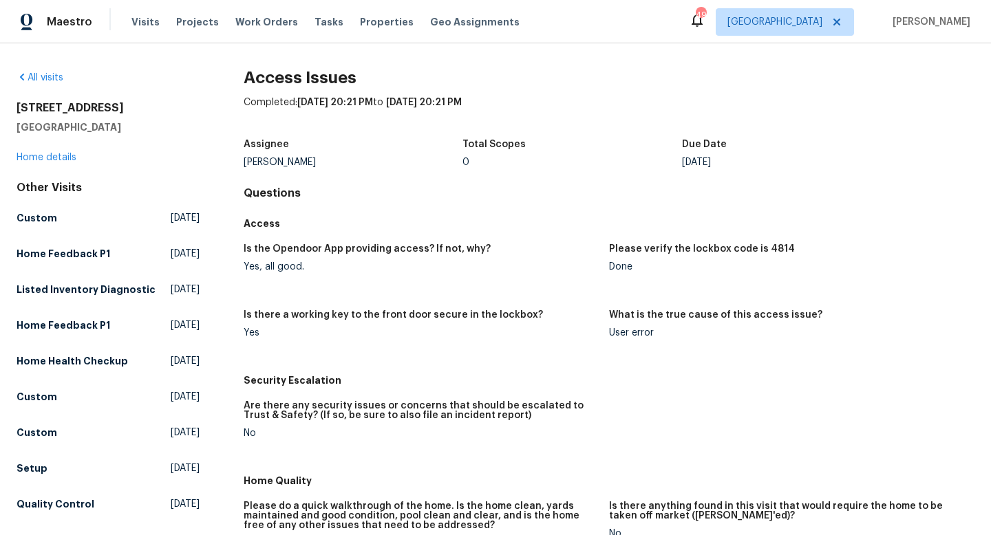
scroll to position [47, 0]
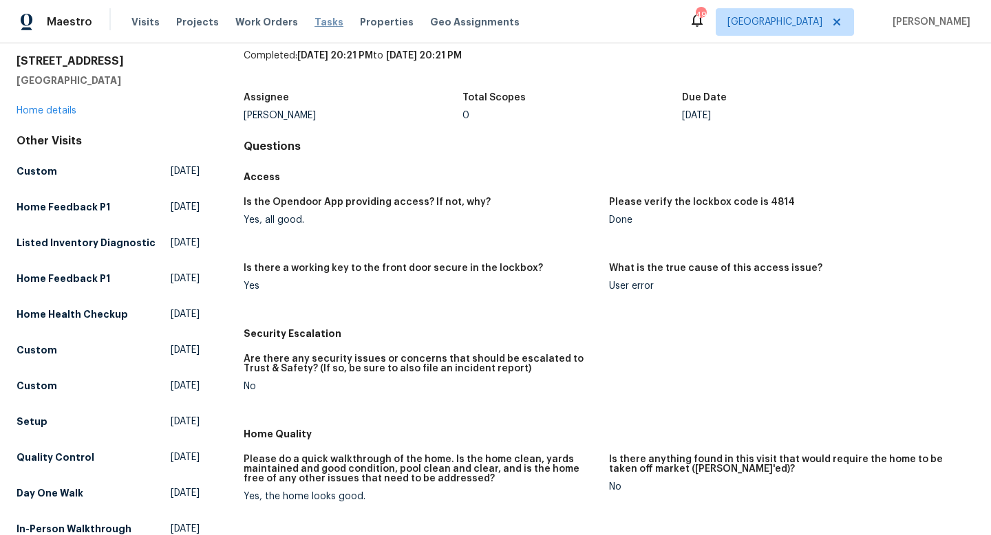
click at [315, 23] on span "Tasks" at bounding box center [329, 22] width 29 height 10
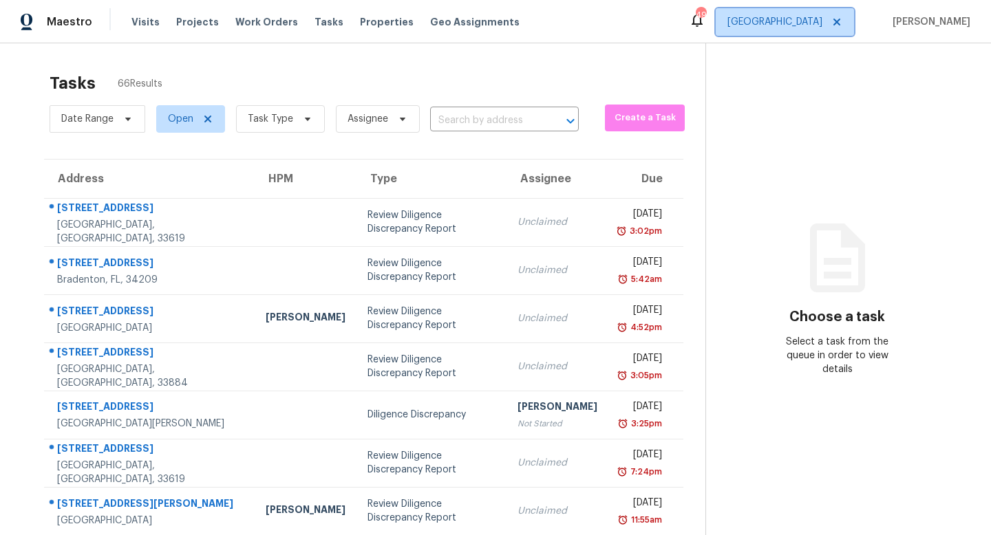
click at [822, 19] on span "[GEOGRAPHIC_DATA]" at bounding box center [774, 22] width 95 height 14
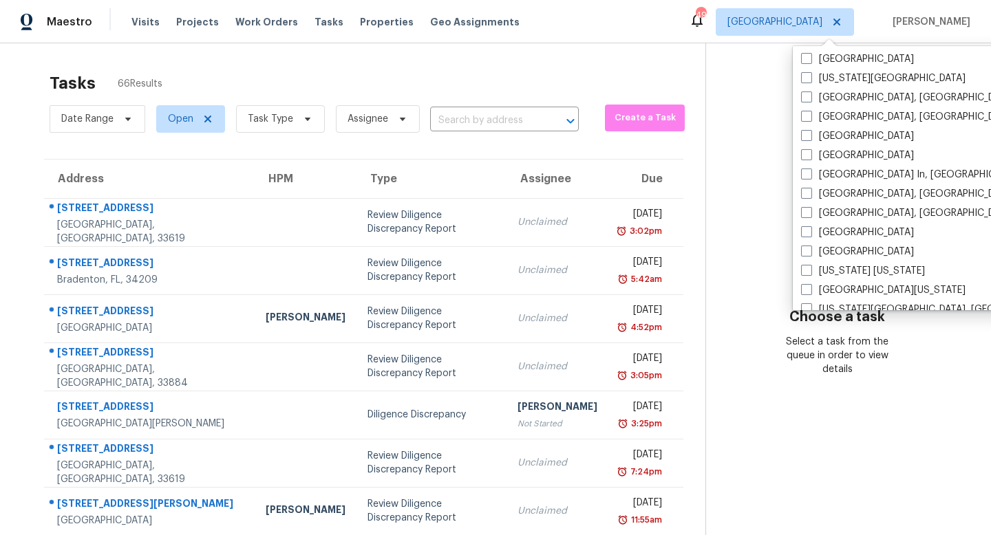
scroll to position [641, 0]
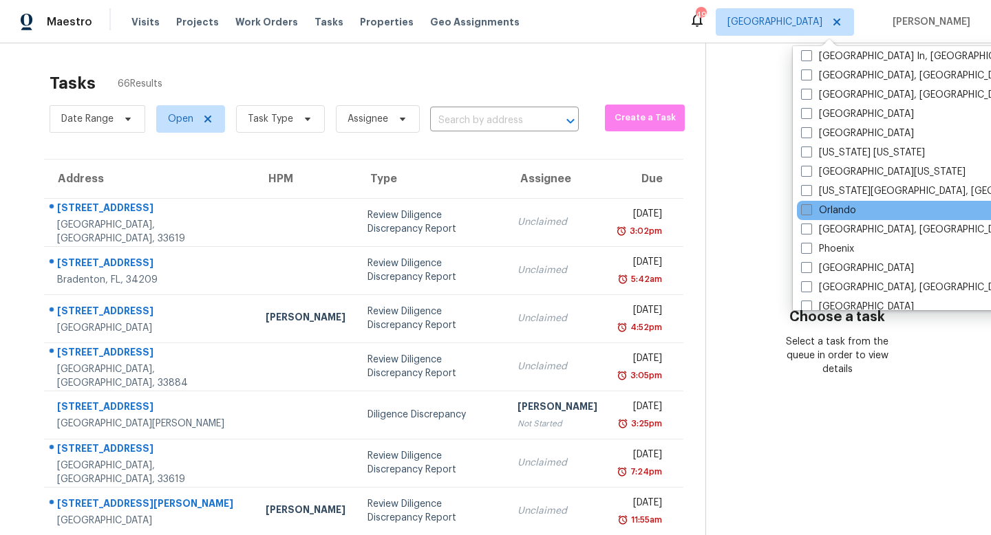
click at [806, 212] on span at bounding box center [806, 209] width 11 height 11
click at [806, 212] on input "Orlando" at bounding box center [805, 208] width 9 height 9
checkbox input "true"
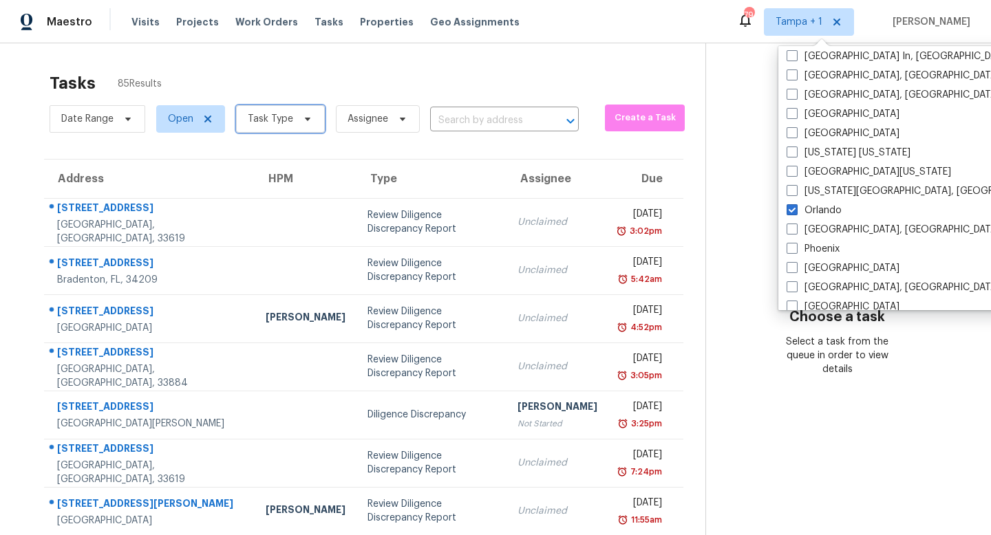
click at [308, 127] on span "Task Type" at bounding box center [280, 119] width 89 height 28
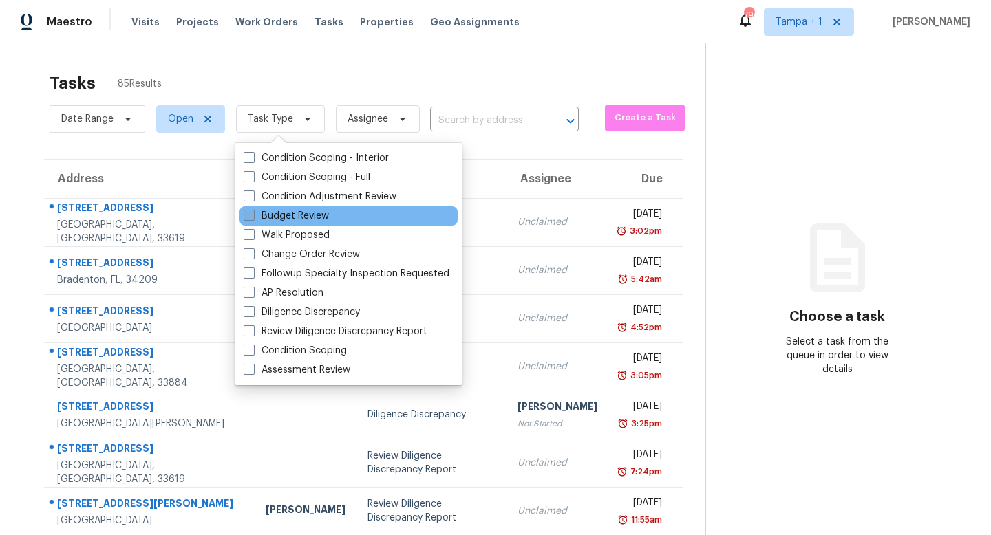
click at [252, 217] on span at bounding box center [249, 215] width 11 height 11
click at [252, 217] on input "Budget Review" at bounding box center [248, 213] width 9 height 9
checkbox input "true"
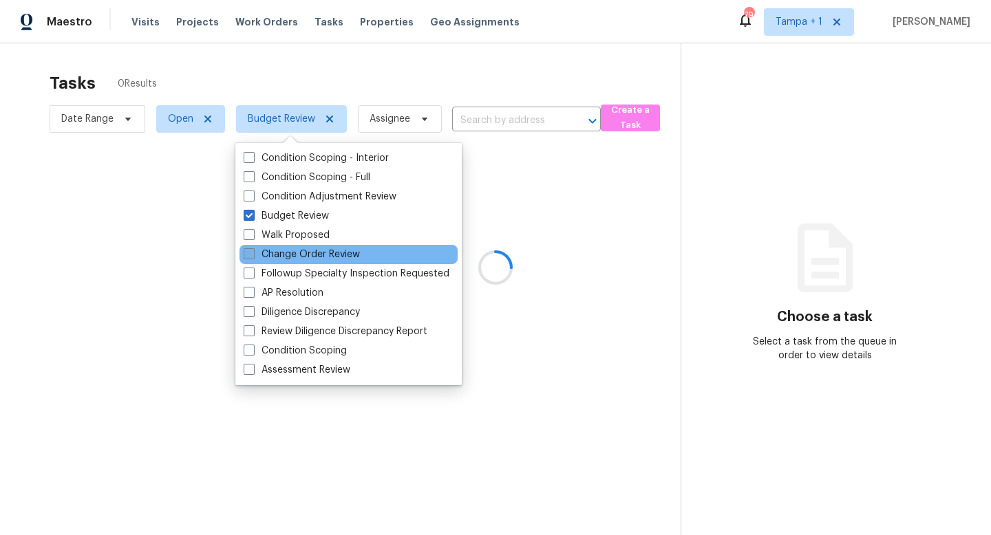
click at [251, 253] on span at bounding box center [249, 253] width 11 height 11
click at [251, 253] on input "Change Order Review" at bounding box center [248, 252] width 9 height 9
checkbox input "true"
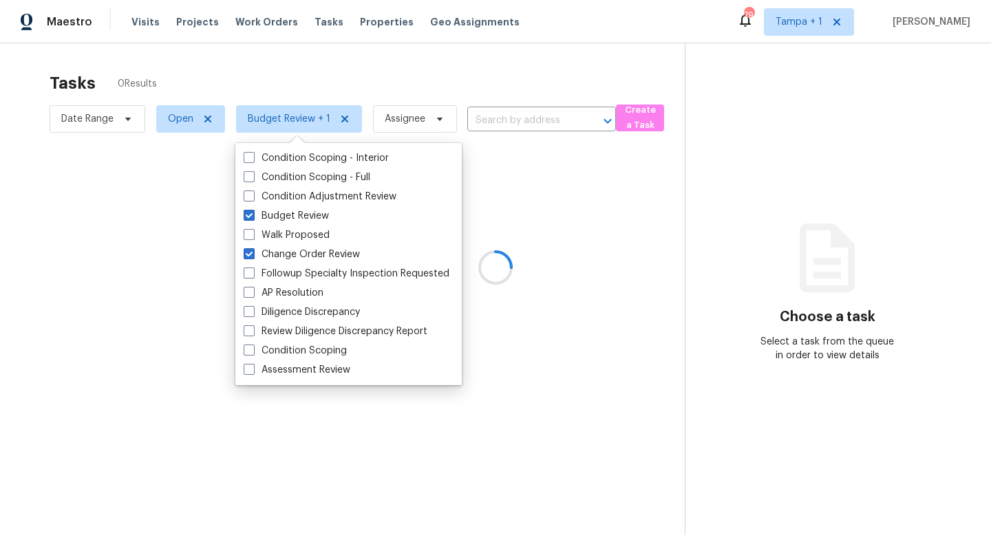
click at [787, 123] on div at bounding box center [495, 267] width 991 height 535
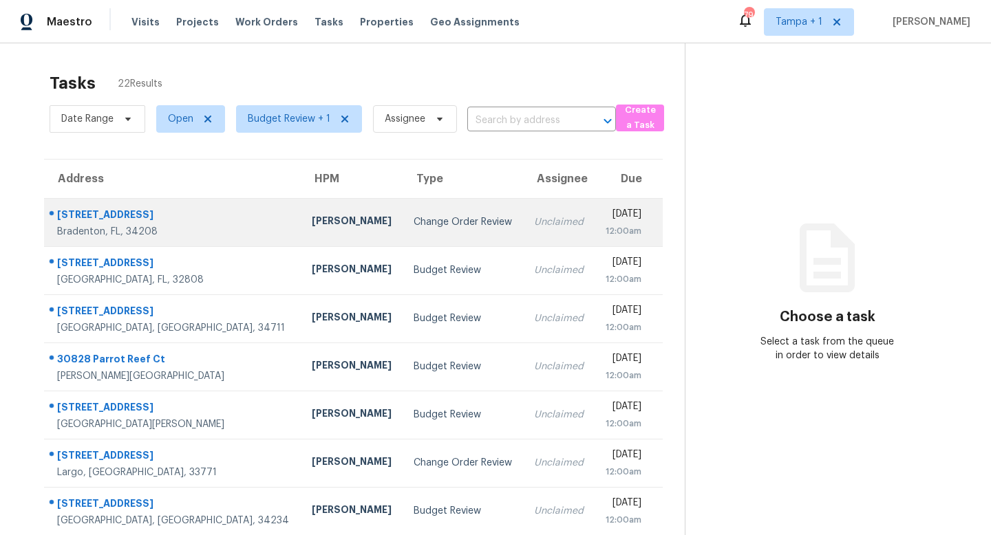
click at [440, 224] on td "Change Order Review" at bounding box center [463, 222] width 120 height 48
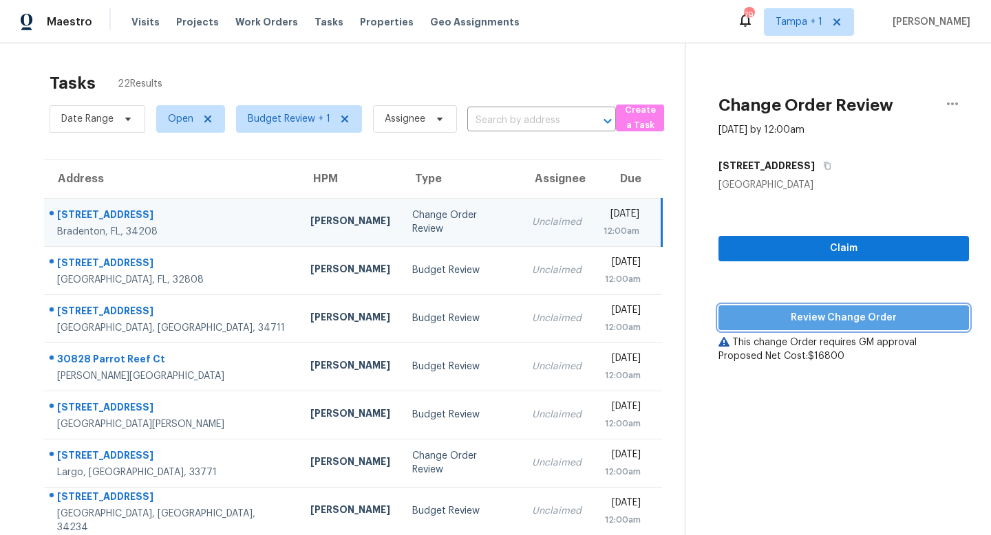
click at [844, 317] on span "Review Change Order" at bounding box center [844, 318] width 228 height 17
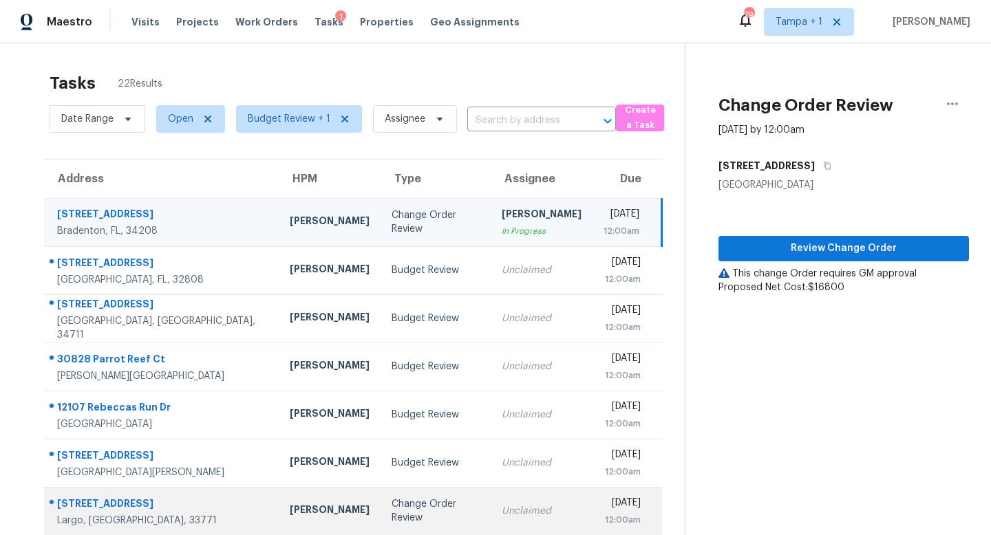
click at [392, 516] on div "Change Order Review" at bounding box center [436, 512] width 88 height 28
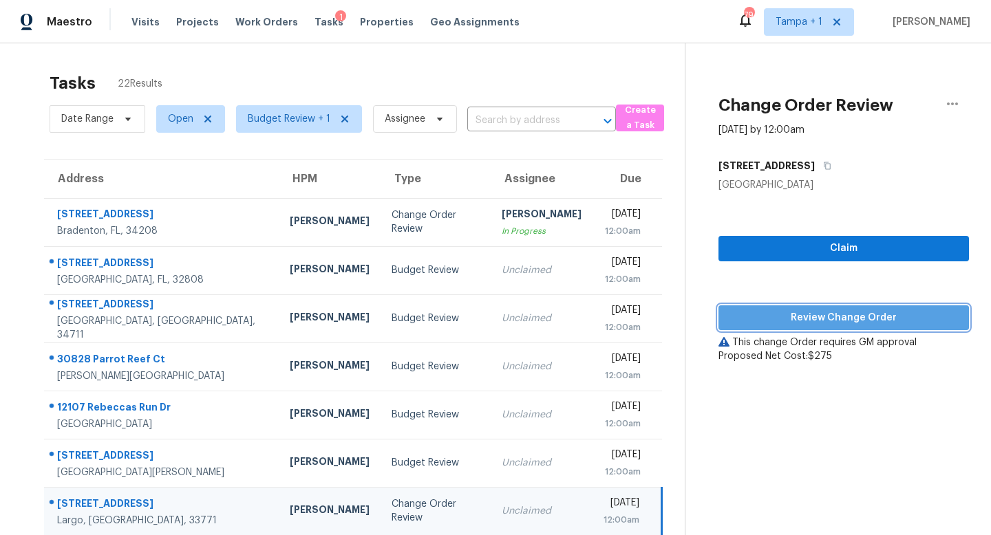
click at [849, 316] on span "Review Change Order" at bounding box center [844, 318] width 228 height 17
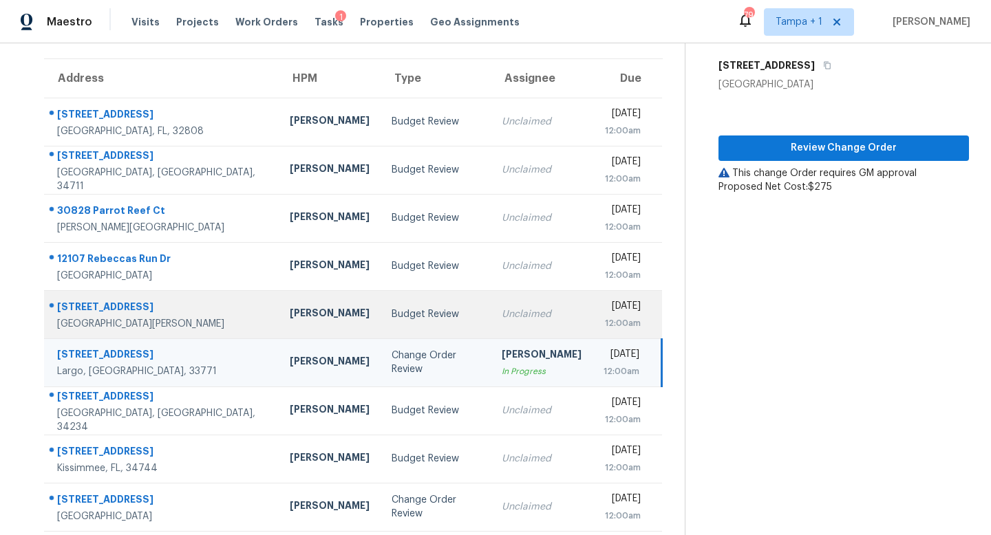
scroll to position [147, 0]
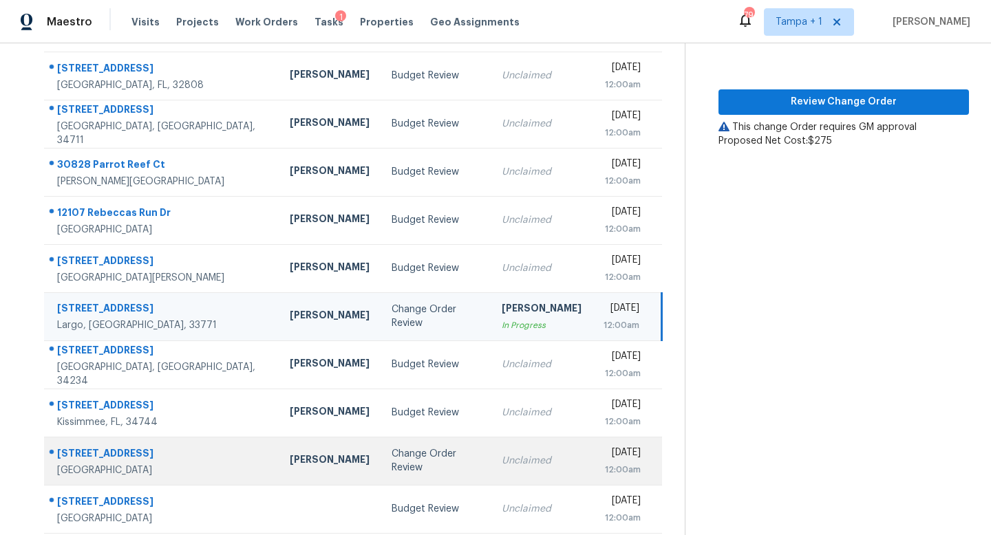
click at [392, 463] on div "Change Order Review" at bounding box center [436, 461] width 88 height 28
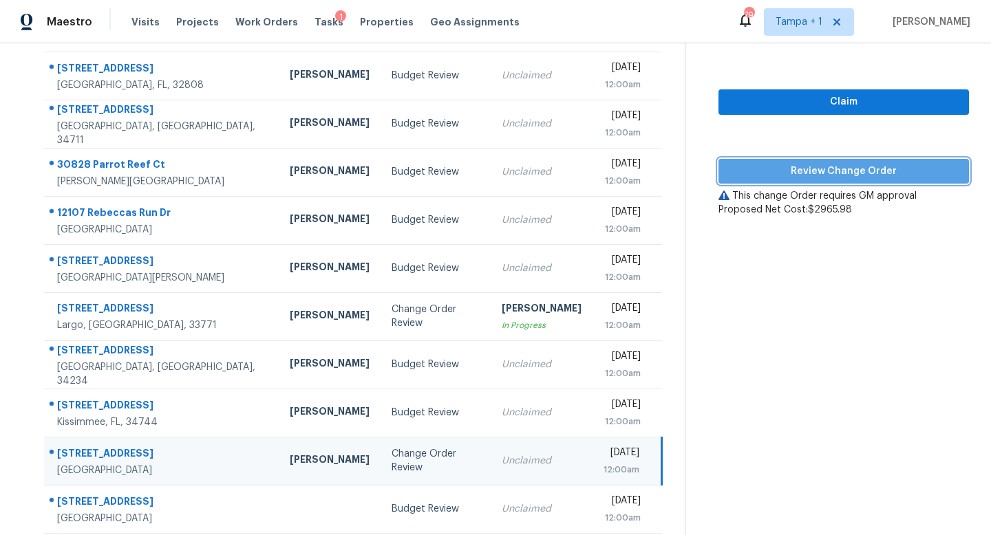
click at [838, 164] on span "Review Change Order" at bounding box center [844, 171] width 228 height 17
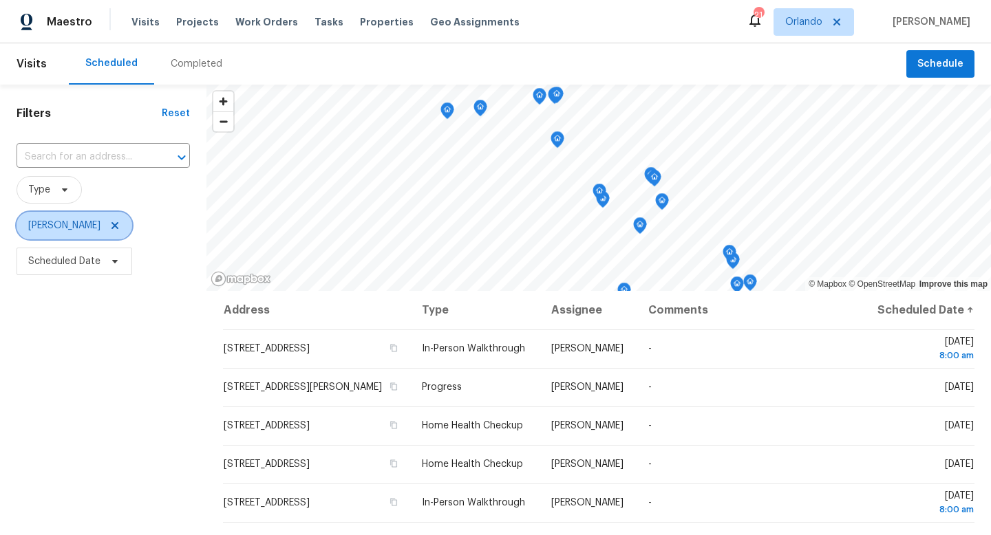
click at [109, 224] on icon at bounding box center [114, 225] width 11 height 11
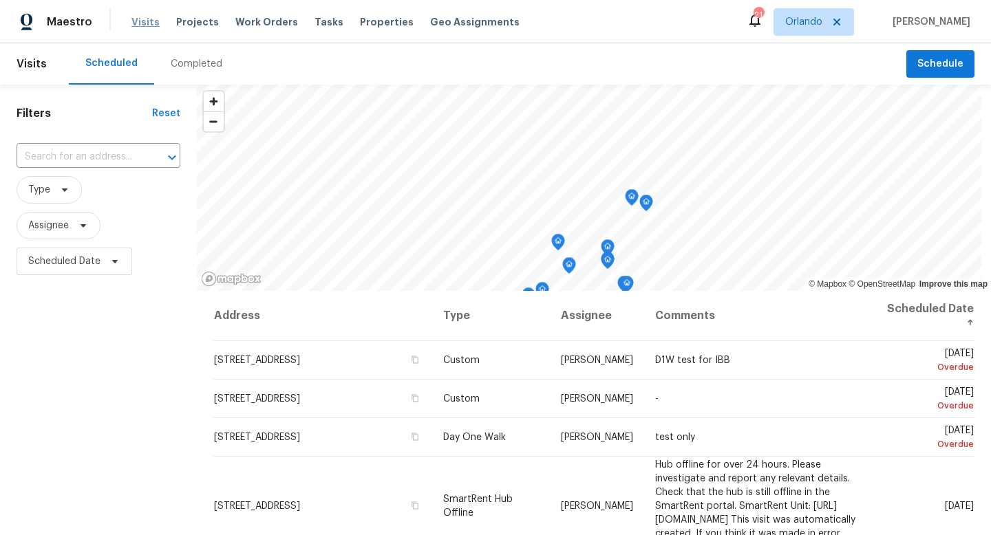
click at [140, 19] on span "Visits" at bounding box center [145, 22] width 28 height 14
click at [822, 21] on span "Orlando" at bounding box center [803, 22] width 37 height 14
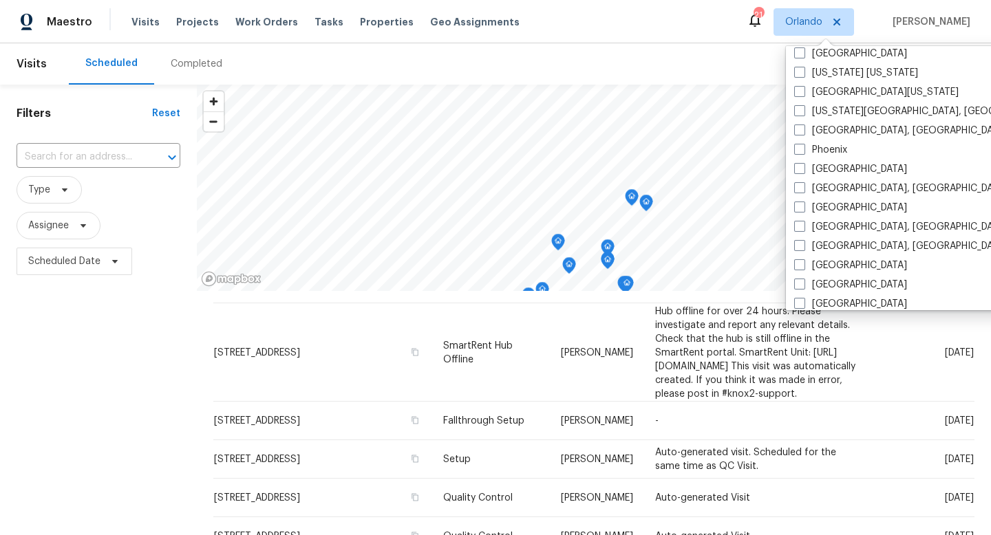
scroll to position [922, 0]
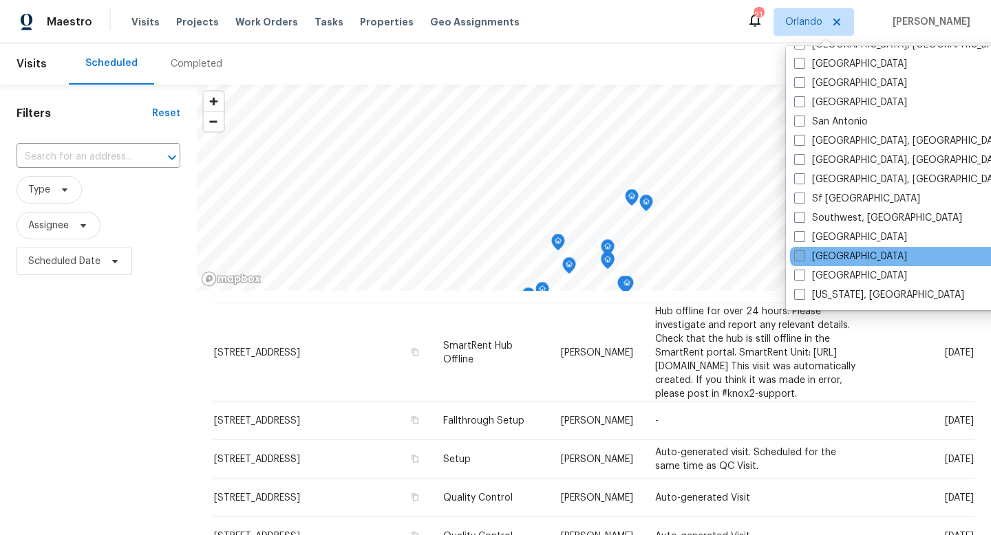
click at [803, 251] on span at bounding box center [799, 256] width 11 height 11
click at [803, 251] on input "[GEOGRAPHIC_DATA]" at bounding box center [798, 254] width 9 height 9
checkbox input "true"
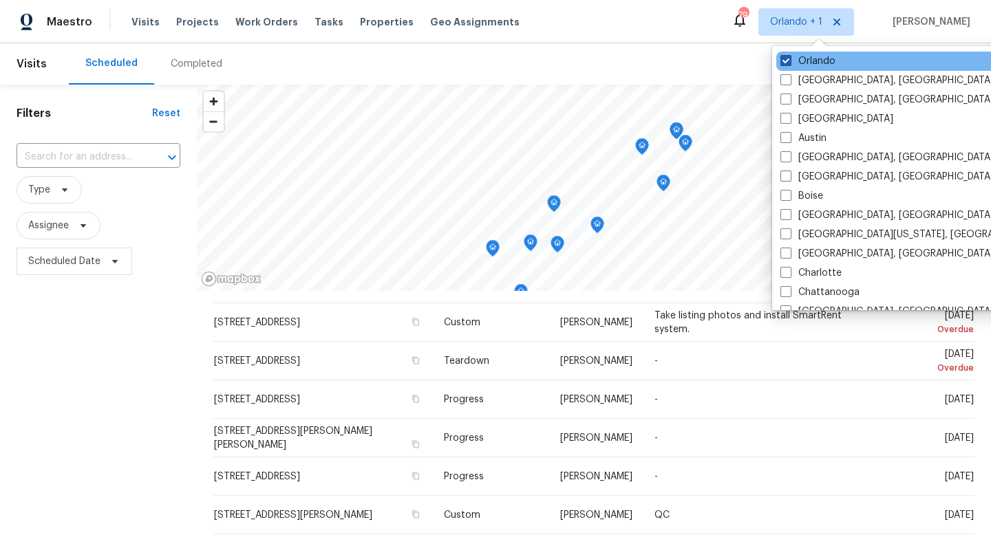
click at [785, 56] on span at bounding box center [785, 60] width 11 height 11
click at [785, 56] on input "Orlando" at bounding box center [784, 58] width 9 height 9
checkbox input "false"
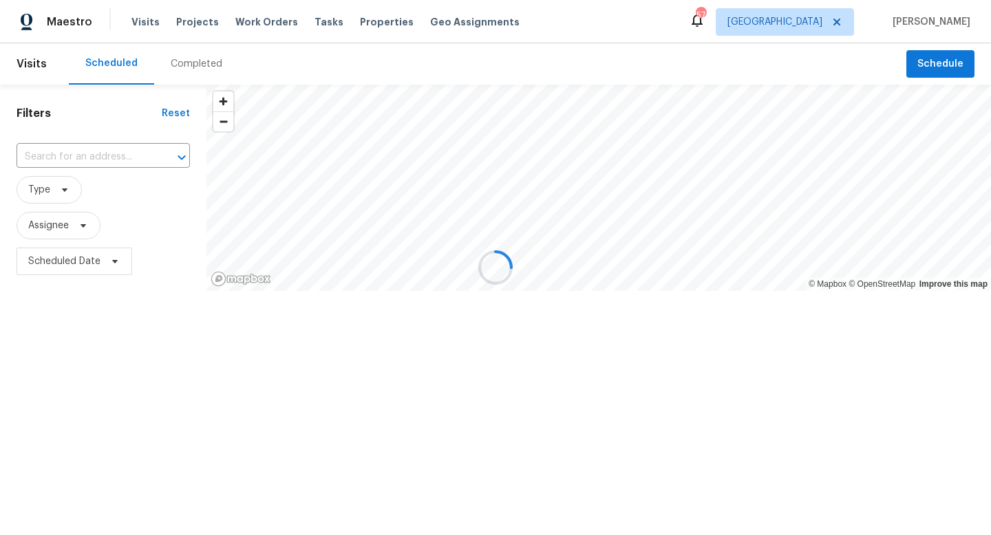
click at [248, 18] on div at bounding box center [495, 267] width 991 height 535
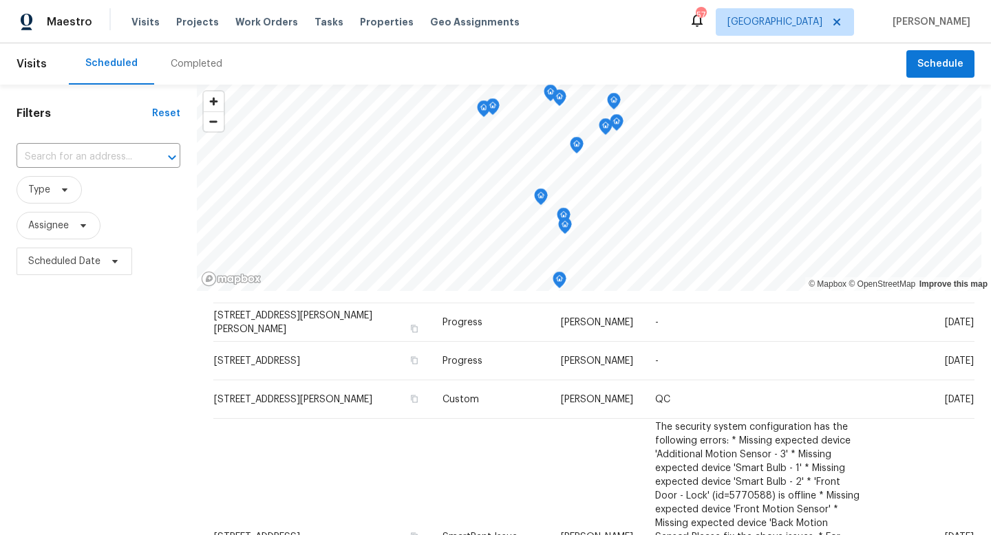
click at [248, 18] on span "Work Orders" at bounding box center [266, 22] width 63 height 14
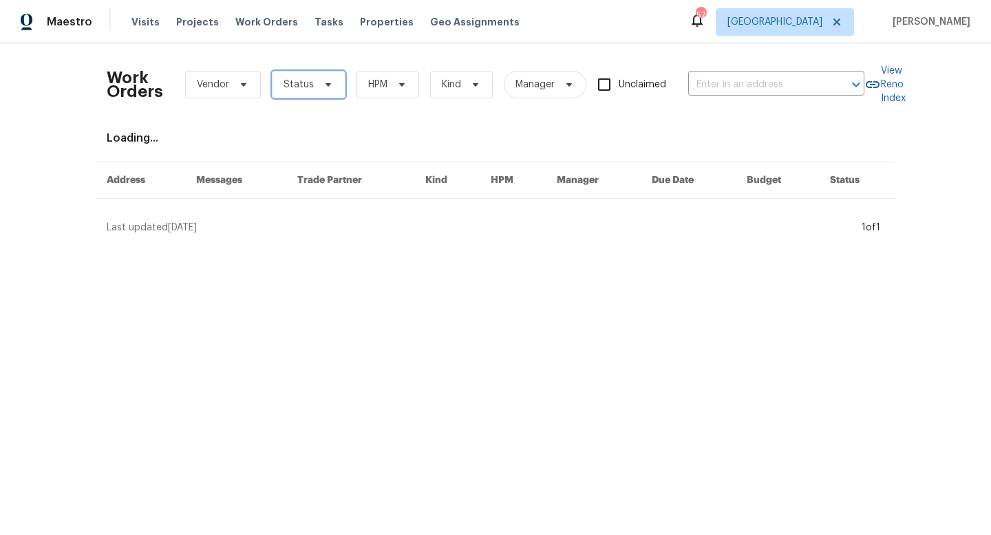
click at [323, 79] on icon at bounding box center [328, 84] width 11 height 11
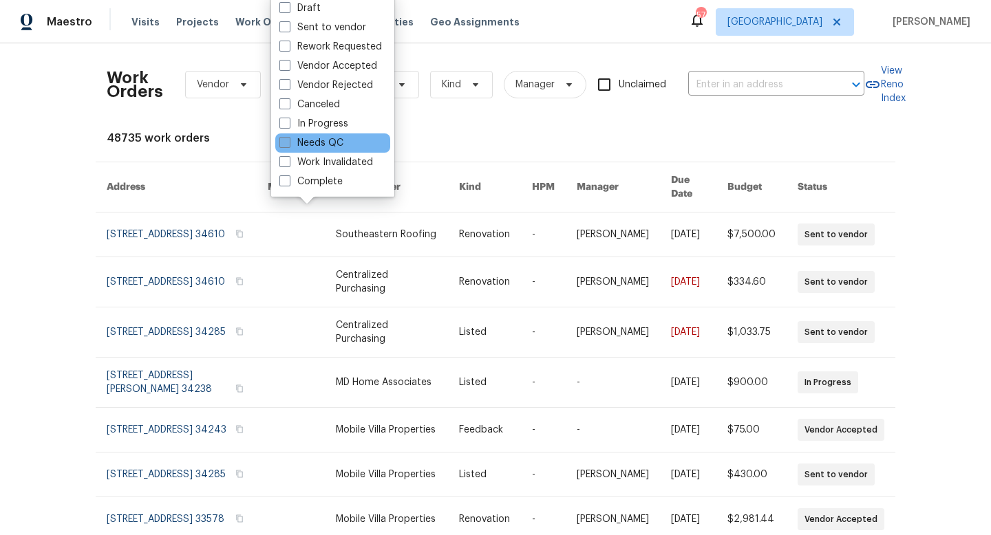
click at [286, 143] on span at bounding box center [284, 142] width 11 height 11
click at [286, 143] on input "Needs QC" at bounding box center [283, 140] width 9 height 9
checkbox input "true"
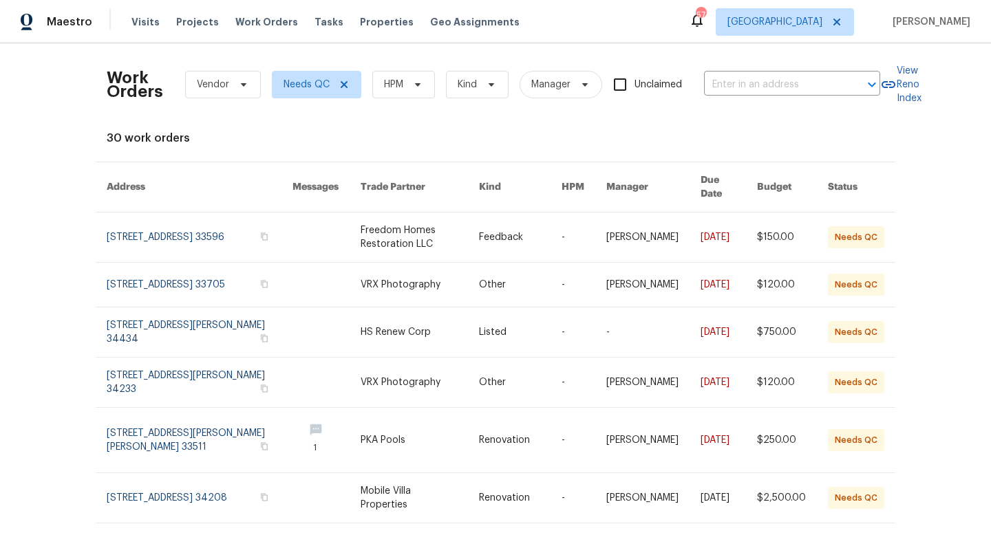
click at [40, 125] on div "Work Orders Vendor Needs QC HPM Kind Manager Unclaimed ​ View Reno Index 30 wor…" at bounding box center [495, 289] width 991 height 492
click at [493, 83] on icon at bounding box center [491, 84] width 11 height 11
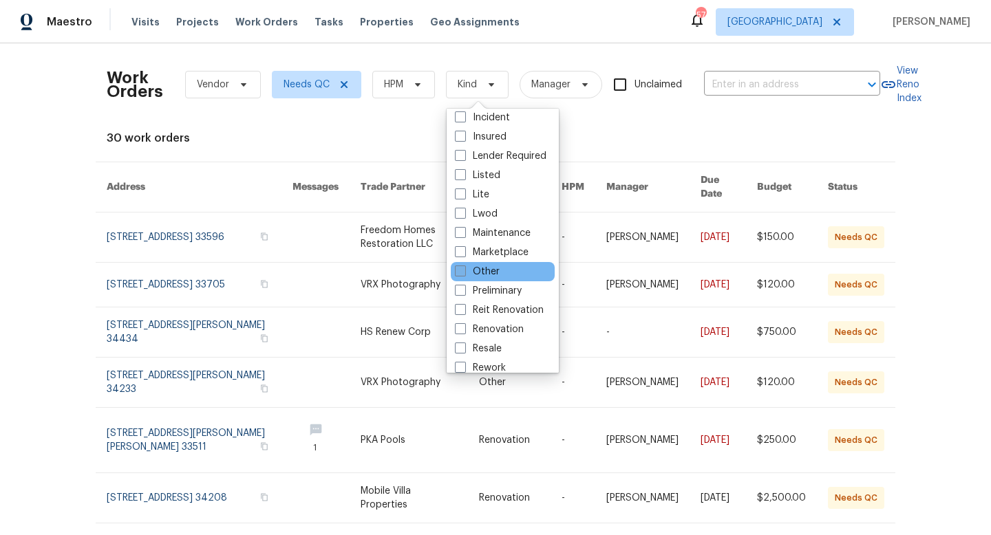
scroll to position [113, 0]
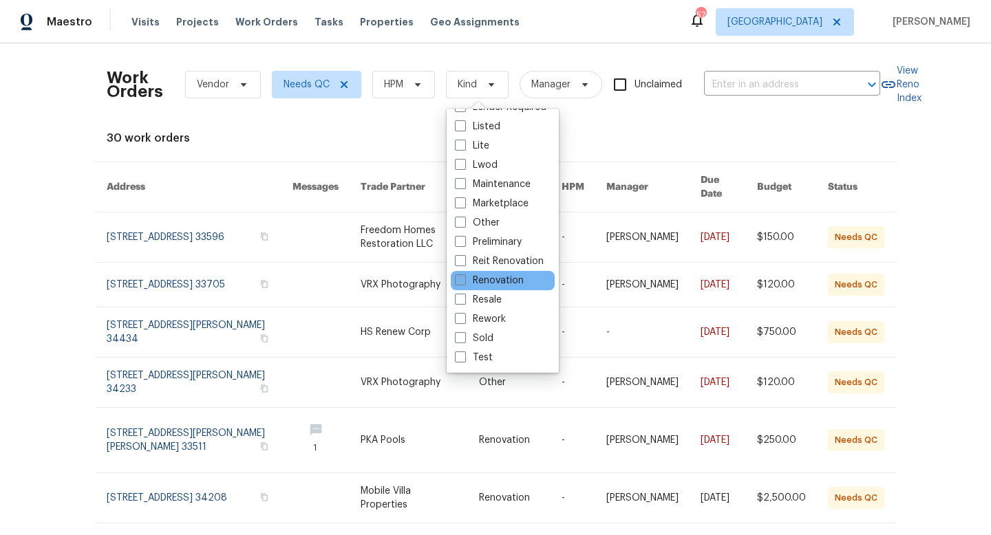
click at [463, 279] on span at bounding box center [460, 280] width 11 height 11
click at [463, 279] on input "Renovation" at bounding box center [459, 278] width 9 height 9
checkbox input "true"
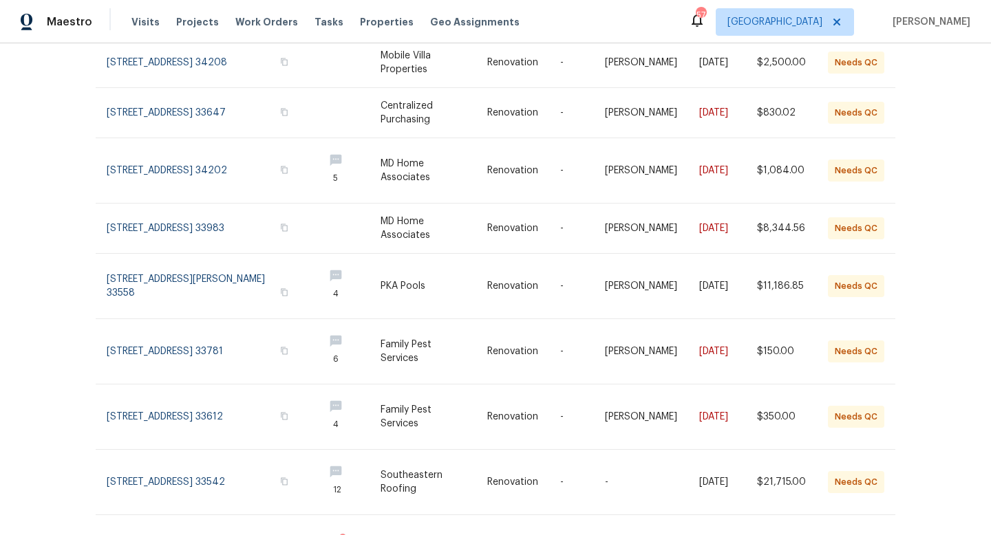
click at [48, 227] on div "Work Orders Vendor Needs QC HPM Renovation Manager Unclaimed ​ View Reno Index …" at bounding box center [495, 289] width 991 height 492
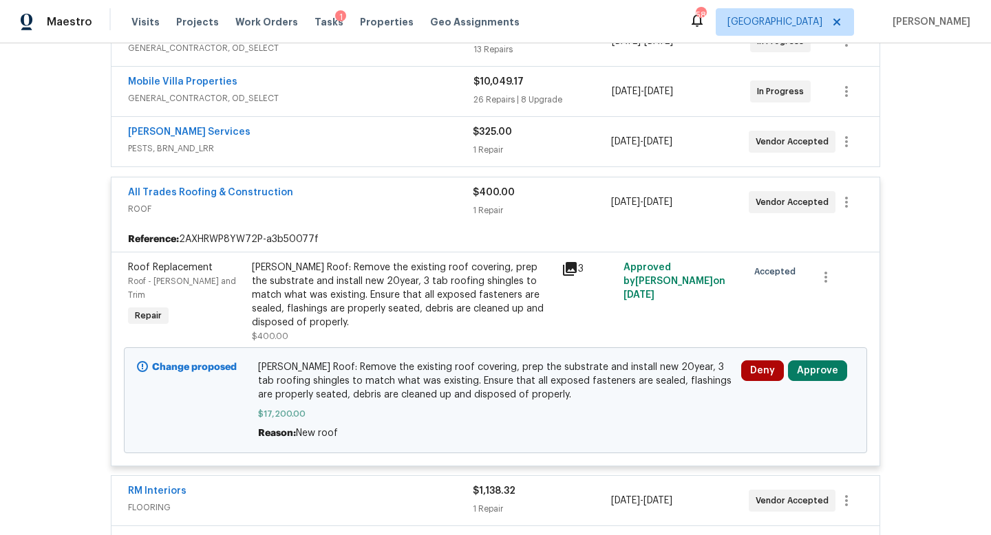
scroll to position [439, 0]
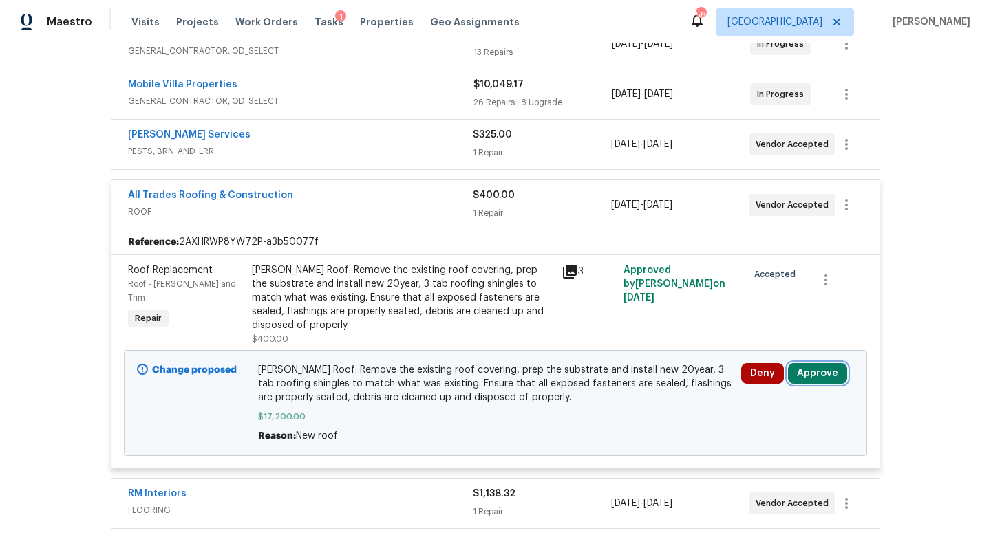
click at [812, 363] on button "Approve" at bounding box center [817, 373] width 59 height 21
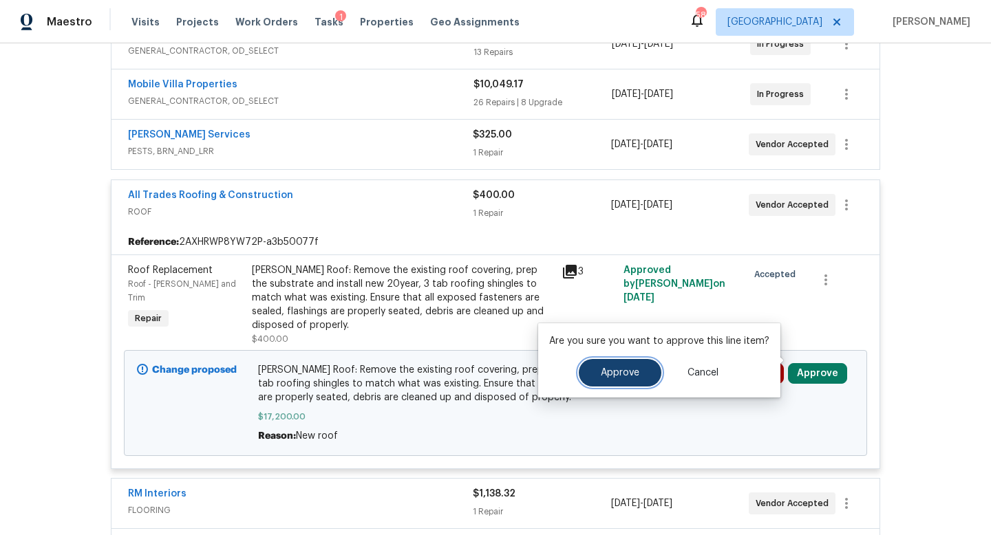
click at [639, 370] on button "Approve" at bounding box center [620, 373] width 83 height 28
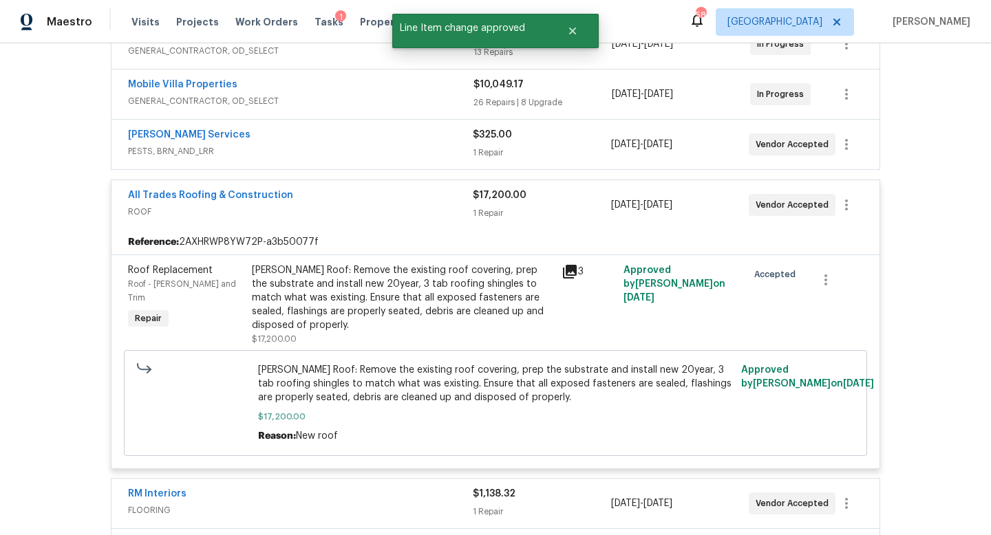
click at [394, 203] on div "All Trades Roofing & Construction" at bounding box center [300, 197] width 345 height 17
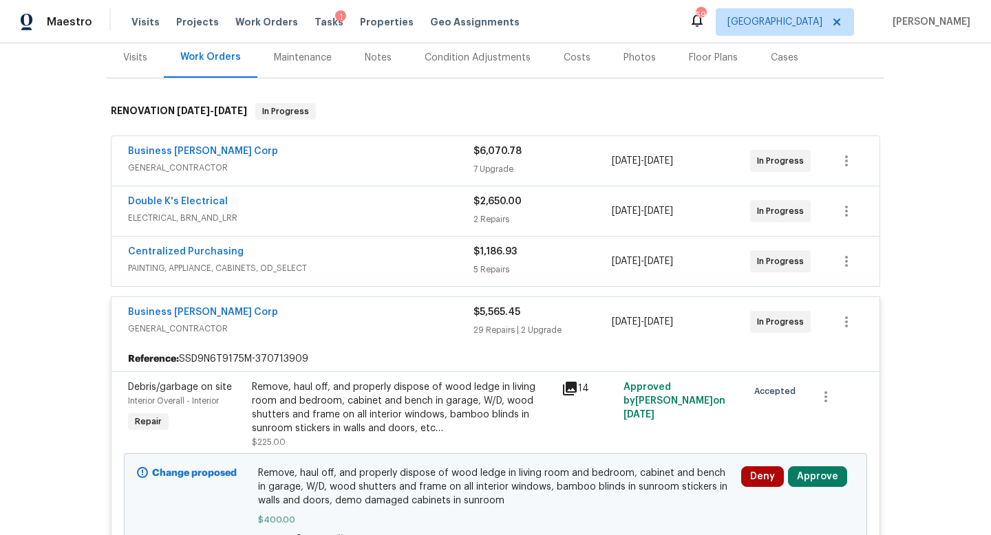
scroll to position [253, 0]
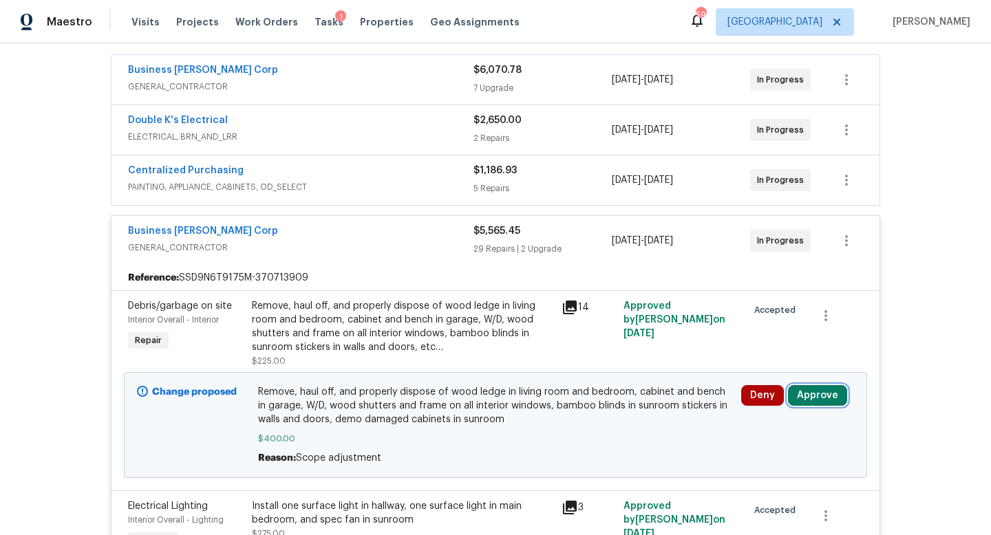
click at [822, 399] on button "Approve" at bounding box center [817, 395] width 59 height 21
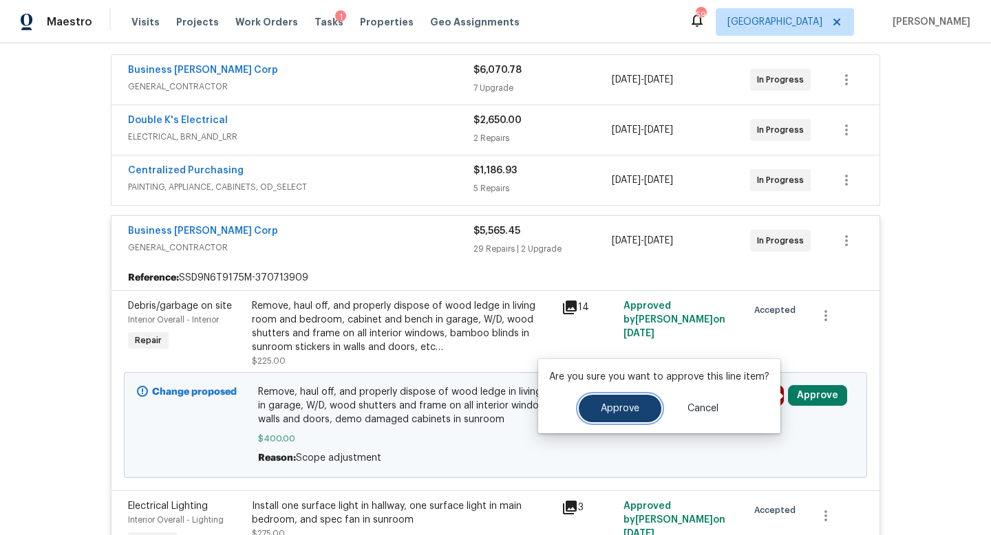
click at [613, 412] on span "Approve" at bounding box center [620, 409] width 39 height 10
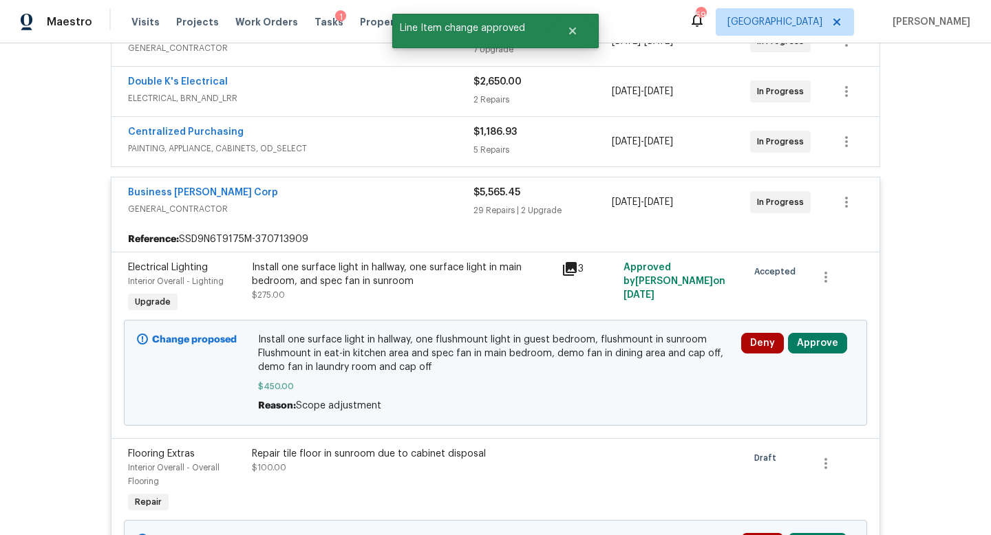
scroll to position [479, 0]
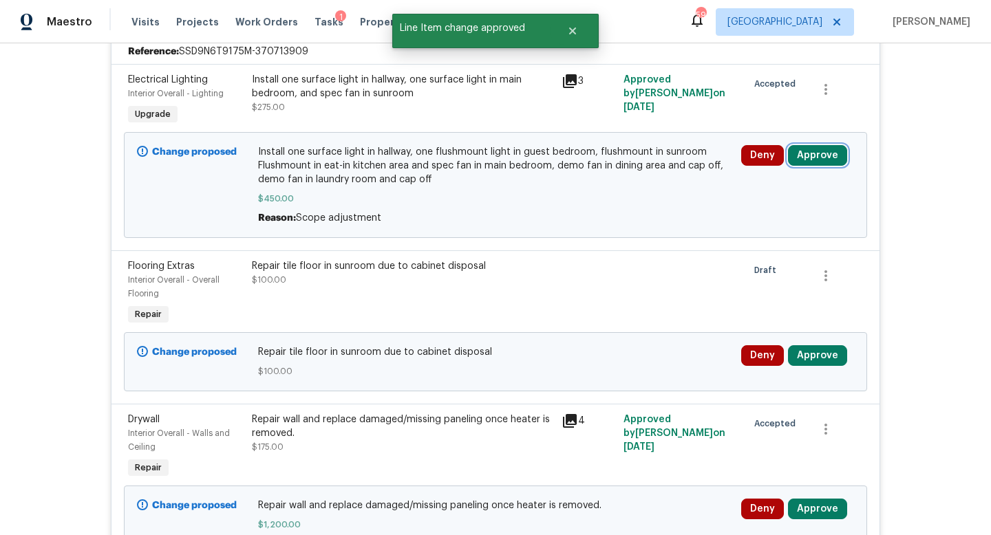
click at [825, 162] on button "Approve" at bounding box center [817, 155] width 59 height 21
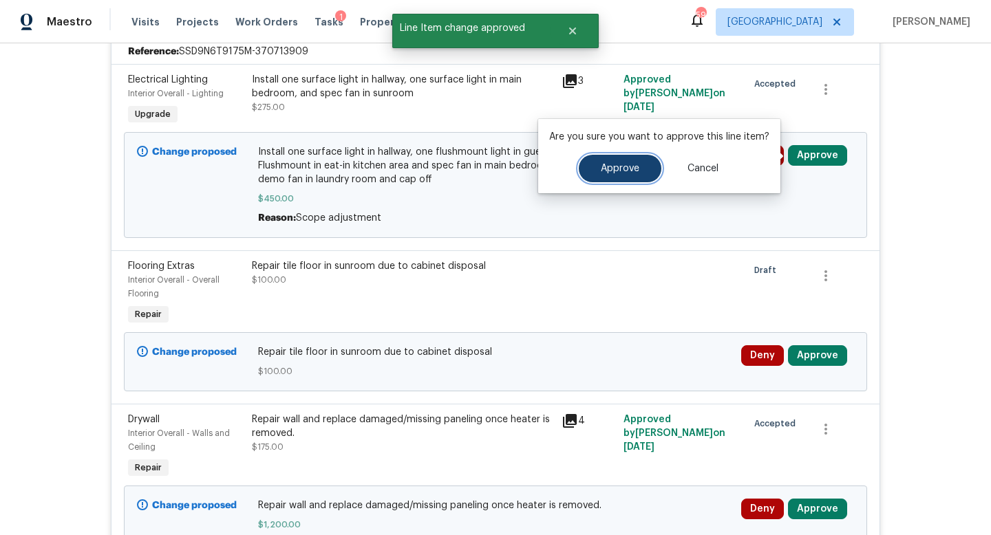
click at [594, 170] on button "Approve" at bounding box center [620, 169] width 83 height 28
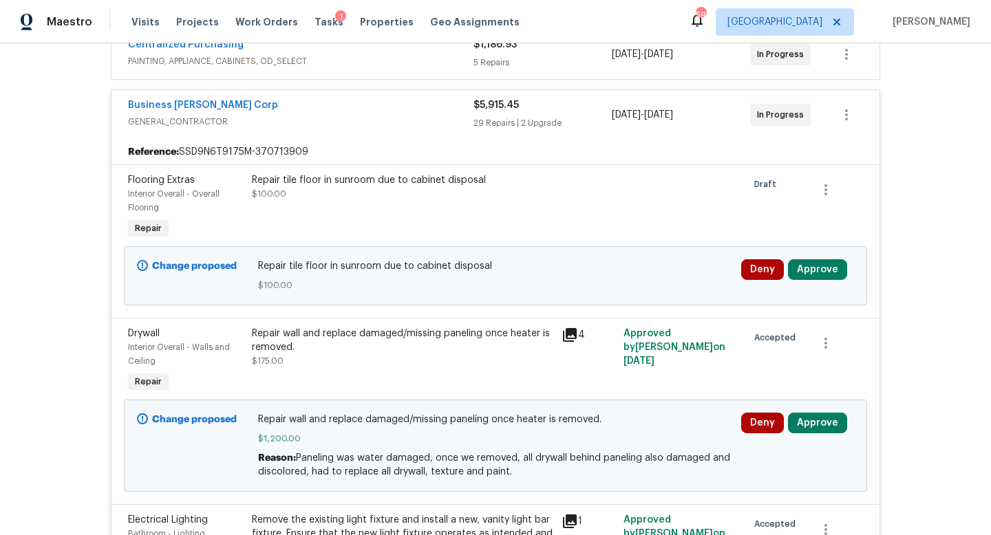
scroll to position [405, 0]
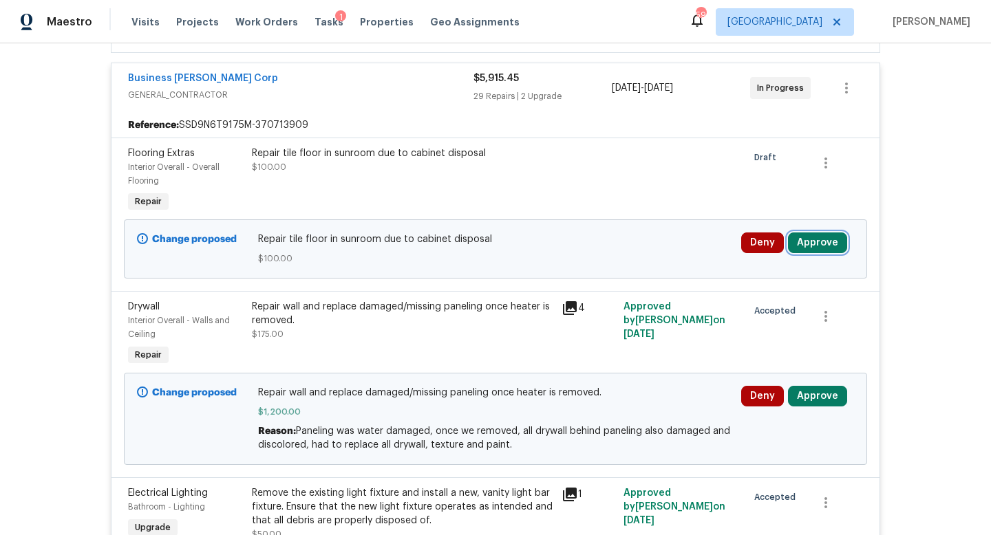
click at [816, 245] on button "Approve" at bounding box center [817, 243] width 59 height 21
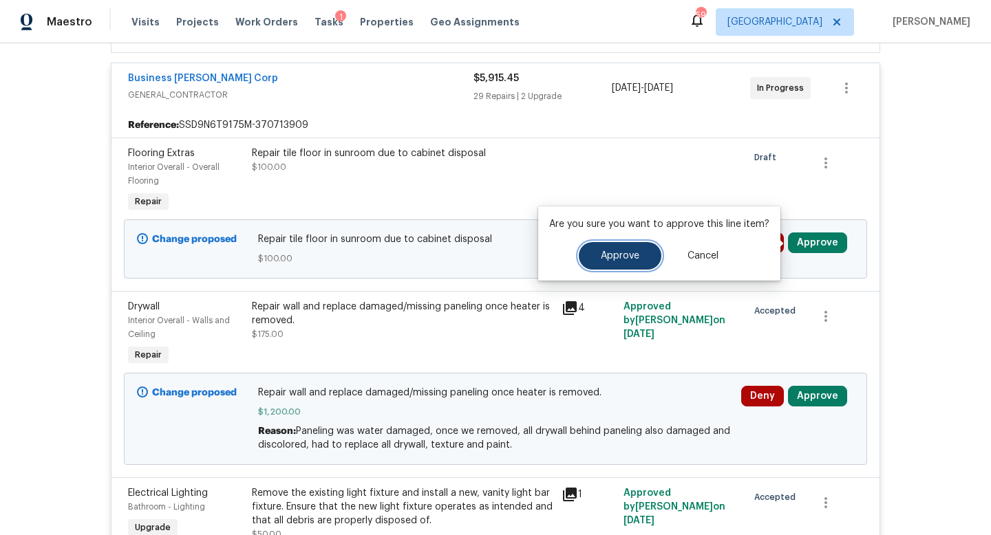
click at [628, 254] on span "Approve" at bounding box center [620, 256] width 39 height 10
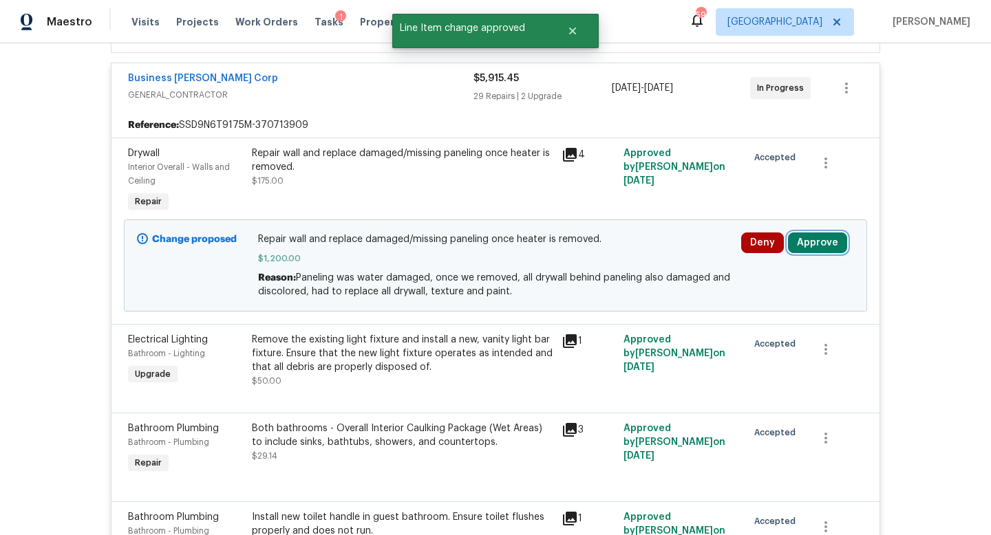
click at [822, 242] on button "Approve" at bounding box center [817, 243] width 59 height 21
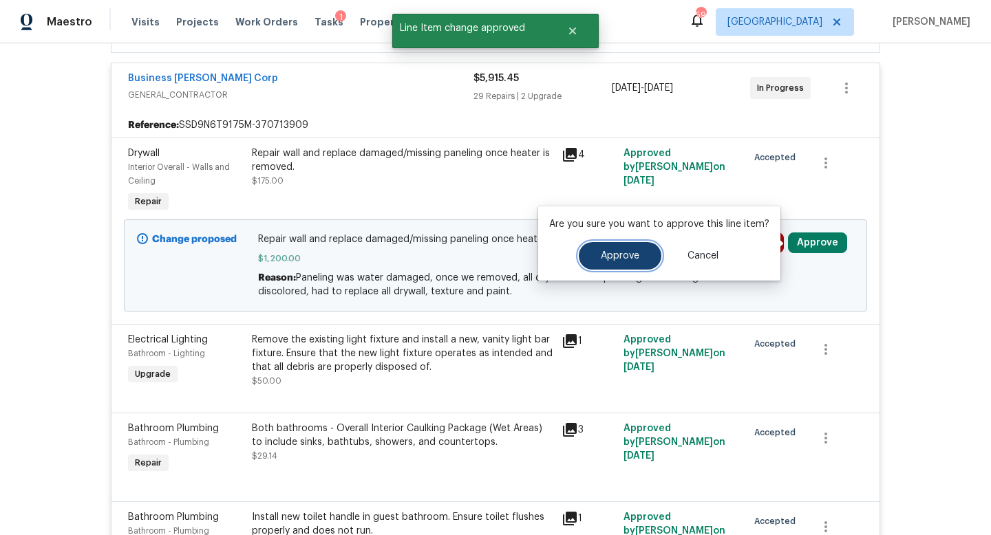
click at [639, 254] on button "Approve" at bounding box center [620, 256] width 83 height 28
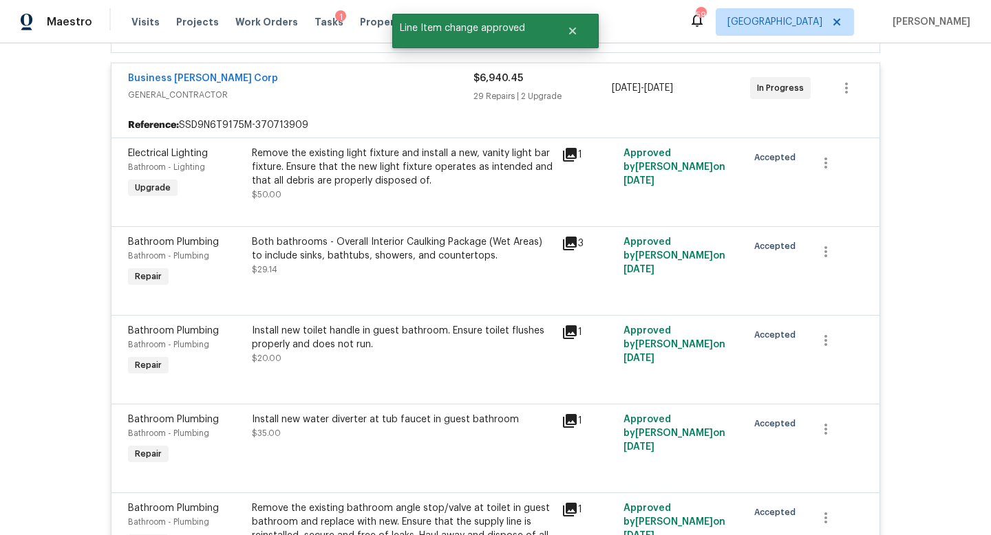
click at [351, 85] on div "Business Morel Corp" at bounding box center [300, 80] width 345 height 17
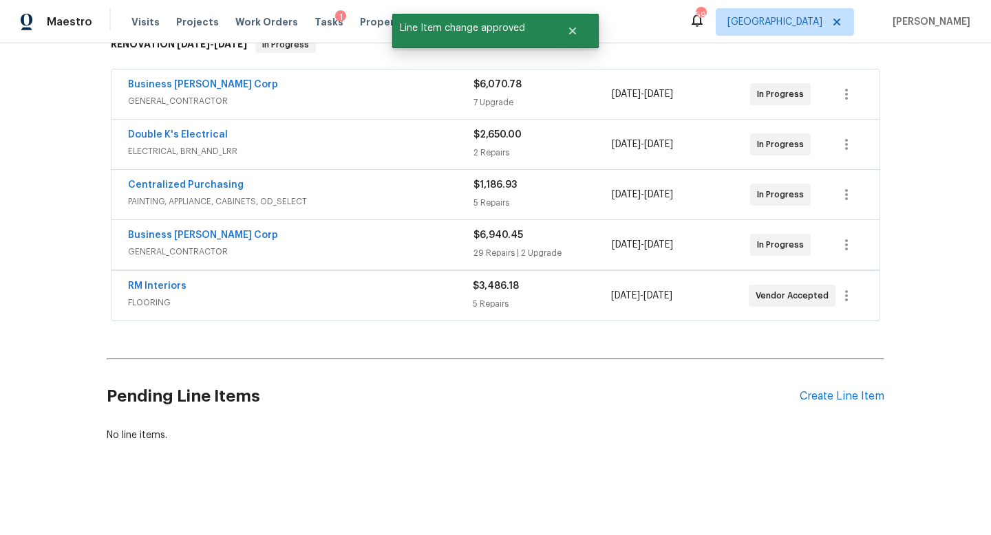
scroll to position [238, 0]
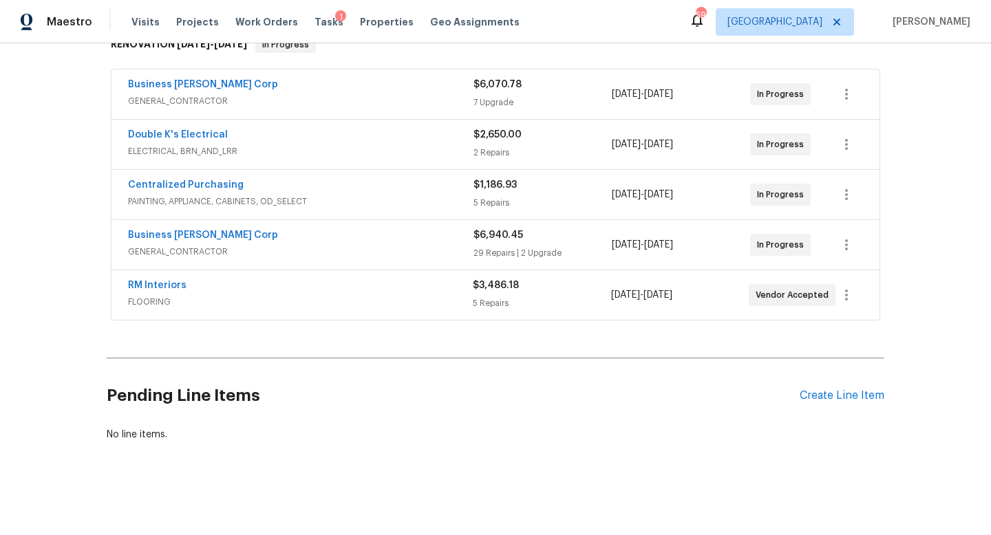
click at [433, 246] on span "GENERAL_CONTRACTOR" at bounding box center [300, 252] width 345 height 14
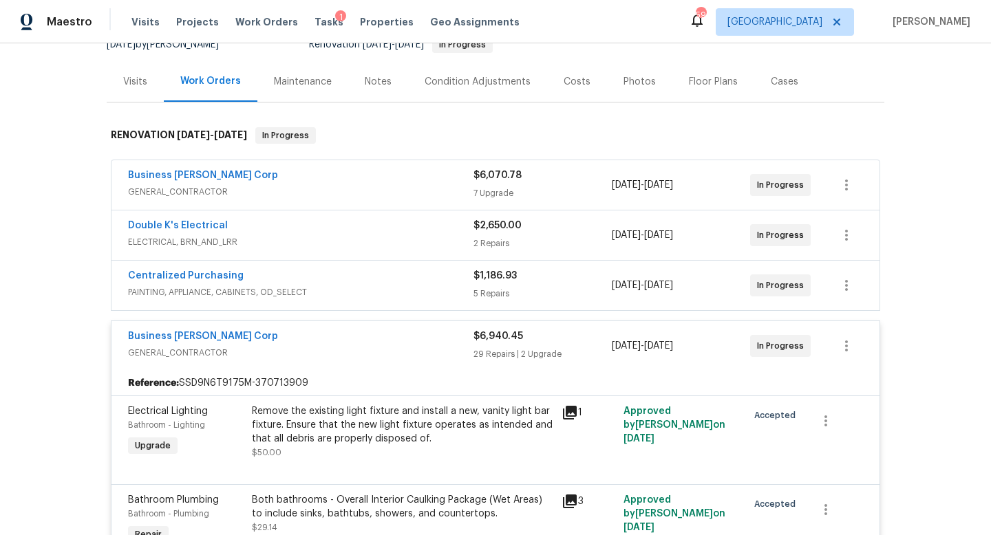
scroll to position [0, 0]
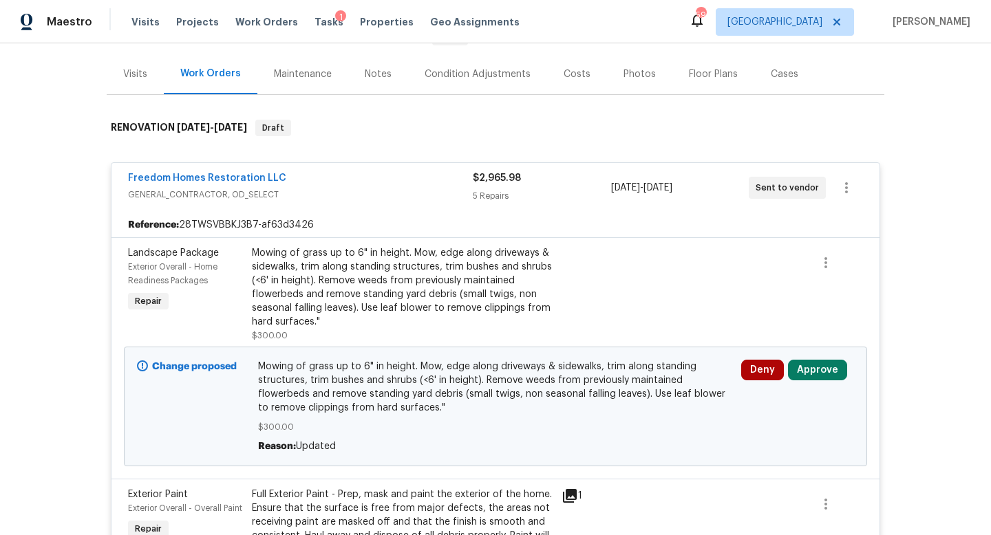
scroll to position [170, 0]
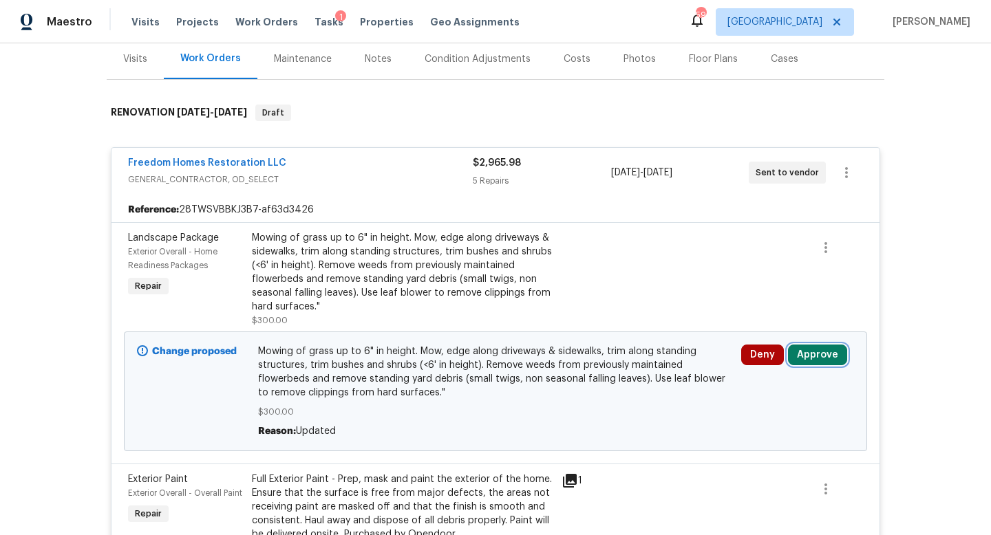
click at [800, 356] on button "Approve" at bounding box center [817, 355] width 59 height 21
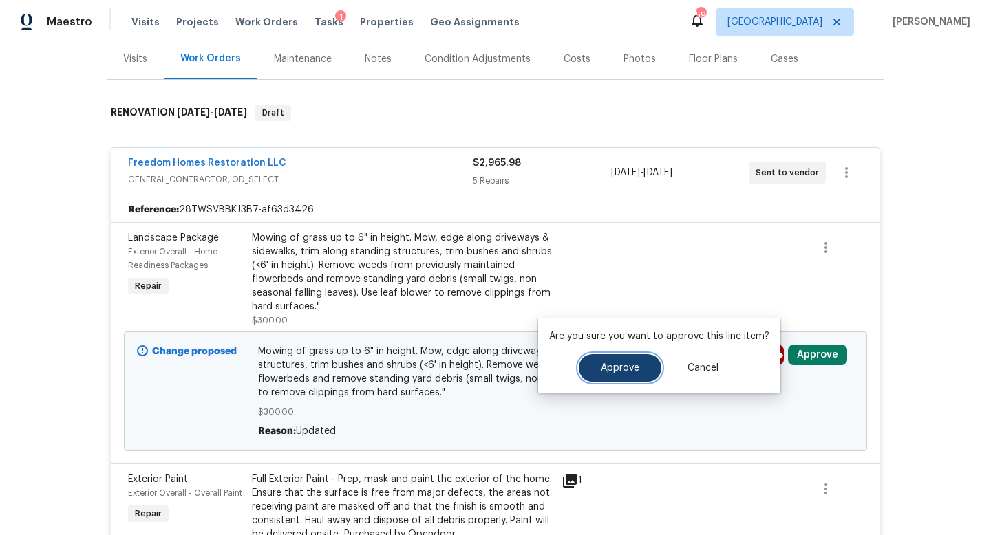
click at [625, 368] on span "Approve" at bounding box center [620, 368] width 39 height 10
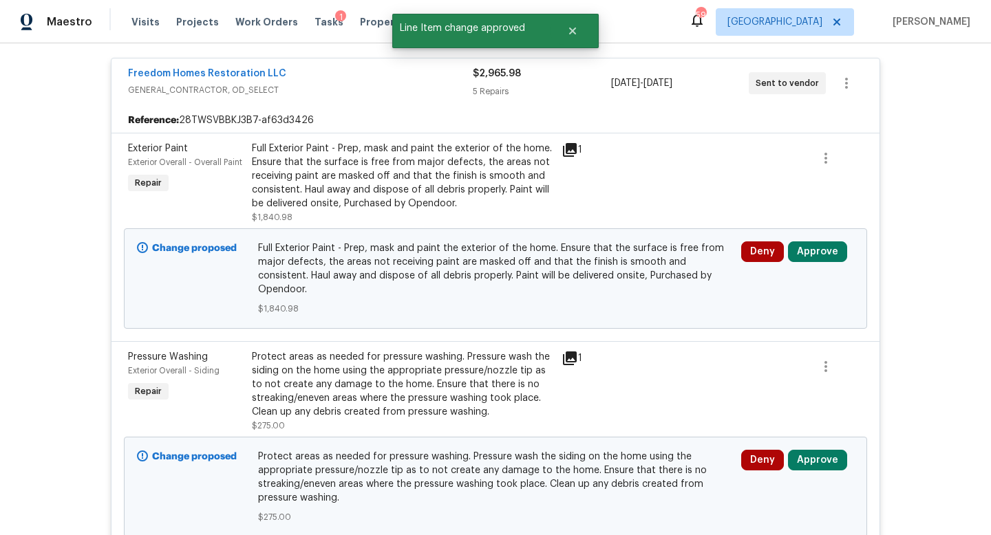
scroll to position [262, 0]
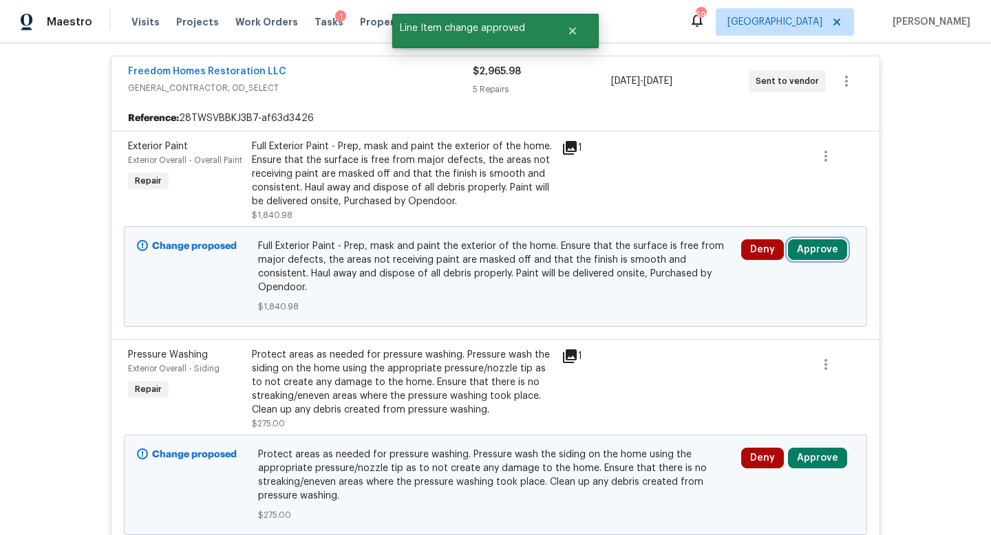
click at [827, 253] on button "Approve" at bounding box center [817, 250] width 59 height 21
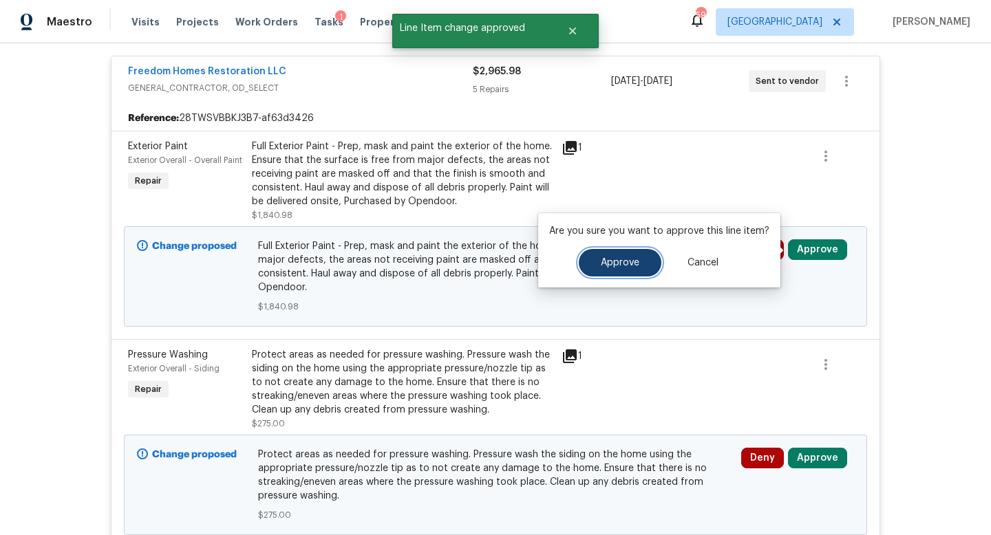
click at [637, 271] on button "Approve" at bounding box center [620, 263] width 83 height 28
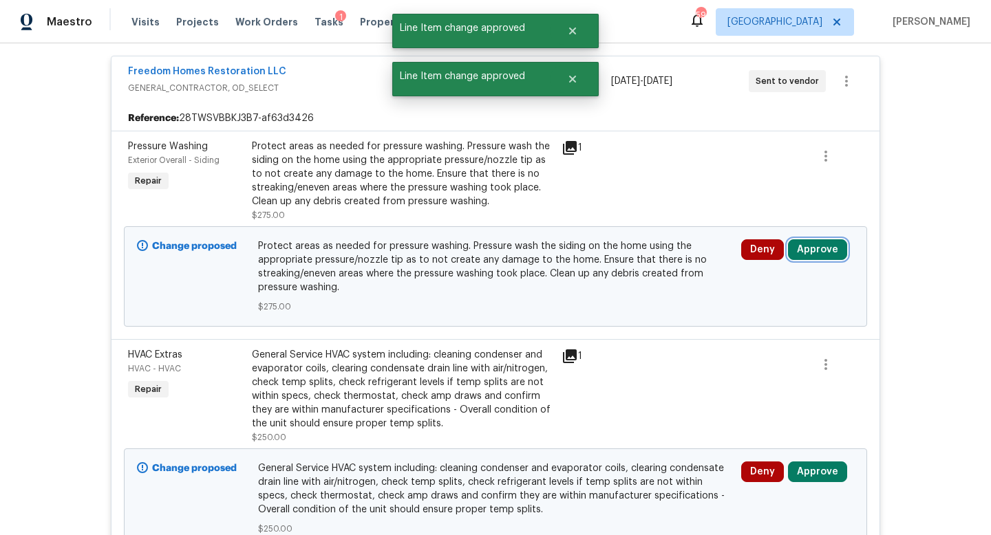
click at [816, 251] on button "Approve" at bounding box center [817, 250] width 59 height 21
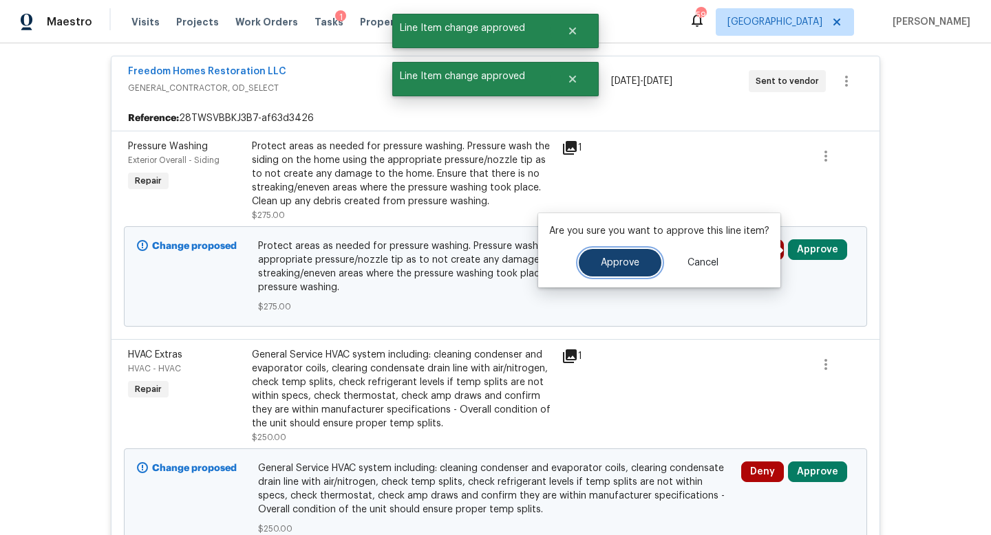
click at [644, 264] on button "Approve" at bounding box center [620, 263] width 83 height 28
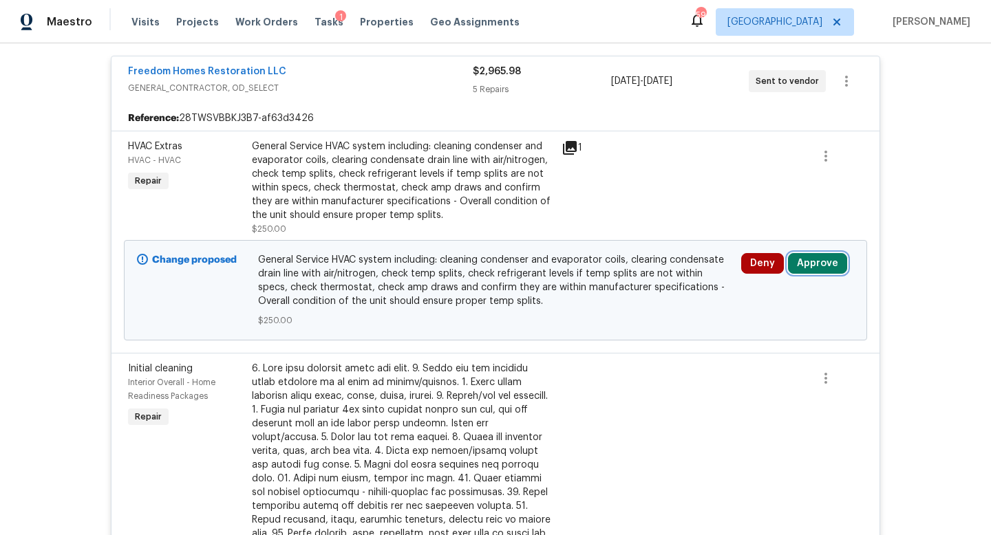
click at [811, 264] on button "Approve" at bounding box center [817, 263] width 59 height 21
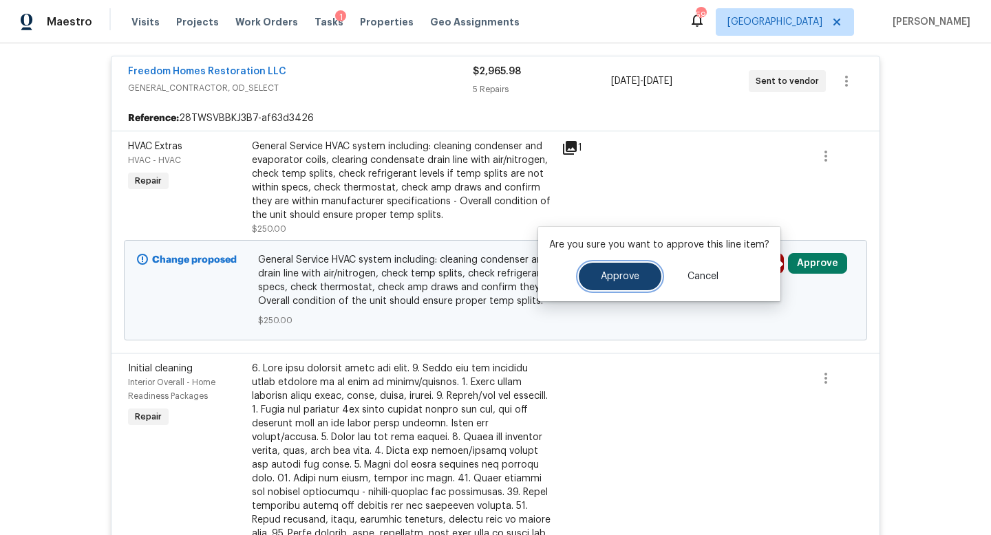
click at [628, 271] on button "Approve" at bounding box center [620, 277] width 83 height 28
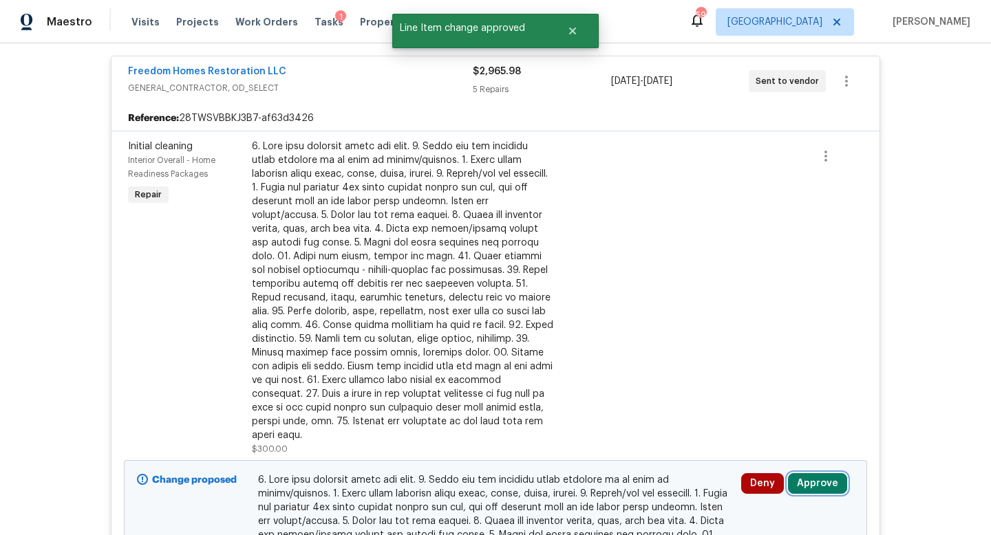
click at [817, 474] on button "Approve" at bounding box center [817, 484] width 59 height 21
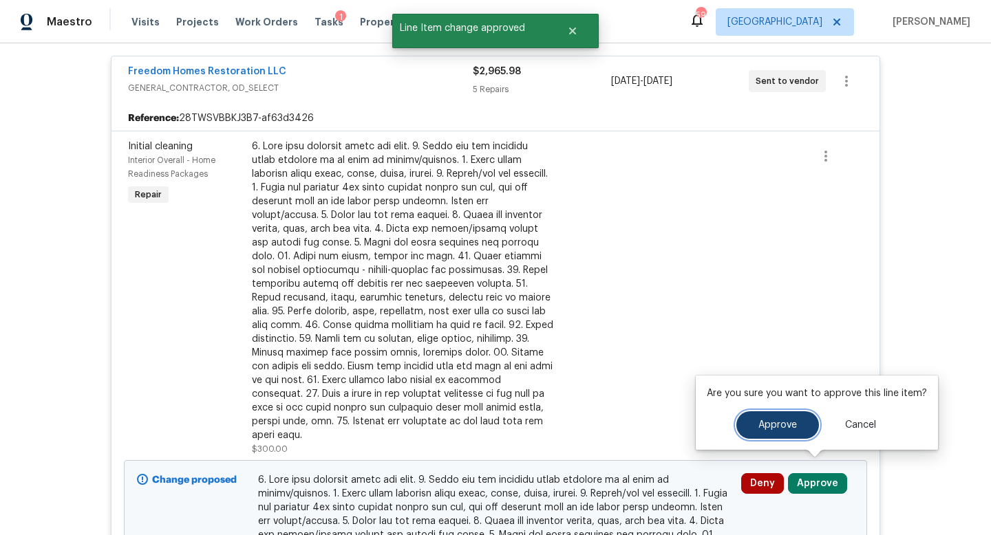
click at [772, 421] on span "Approve" at bounding box center [777, 426] width 39 height 10
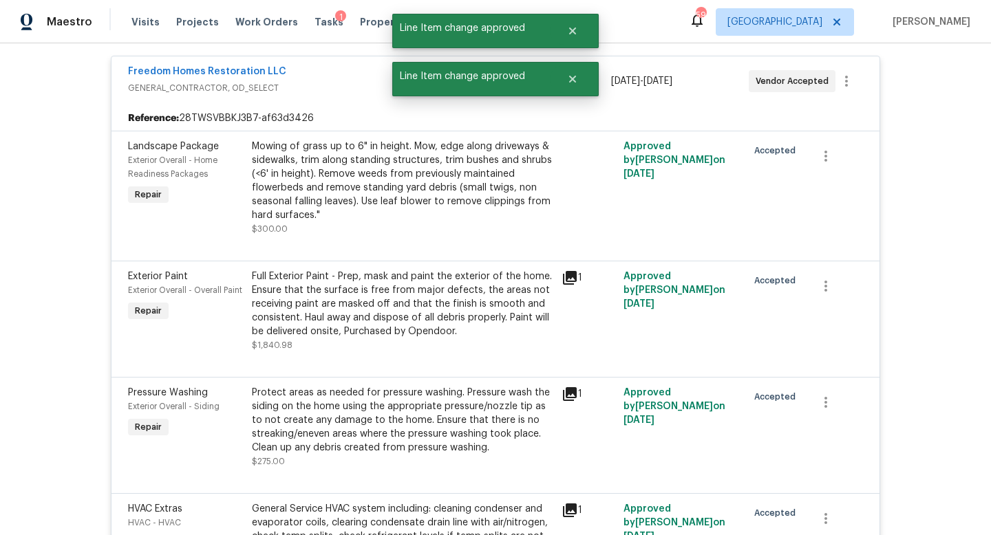
click at [350, 78] on div "Freedom Homes Restoration LLC" at bounding box center [300, 73] width 345 height 17
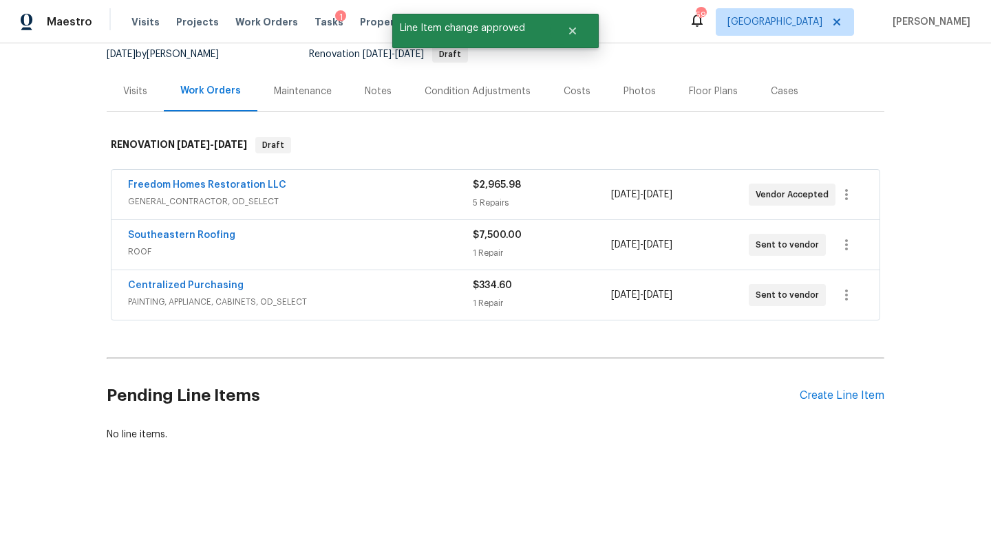
click at [412, 245] on span "ROOF" at bounding box center [300, 252] width 345 height 14
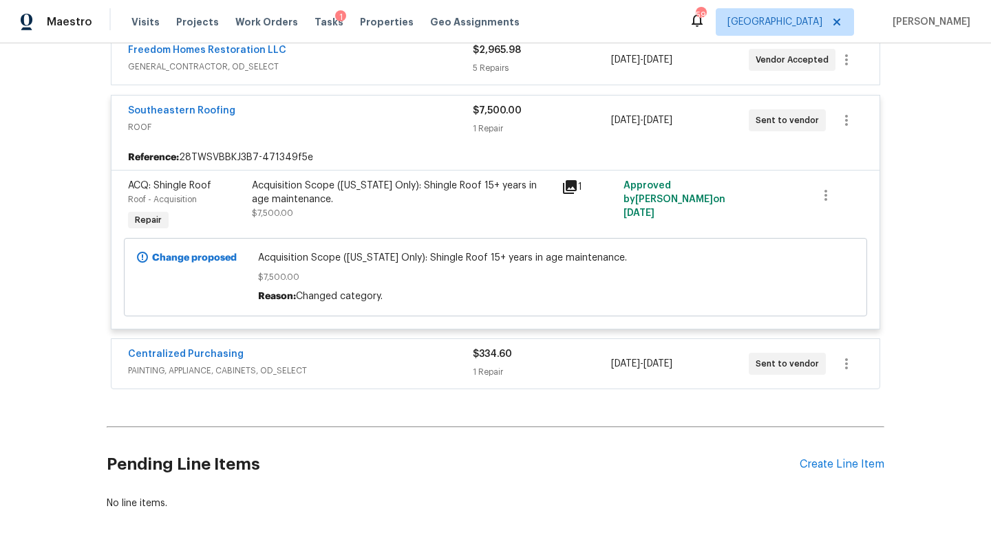
scroll to position [342, 0]
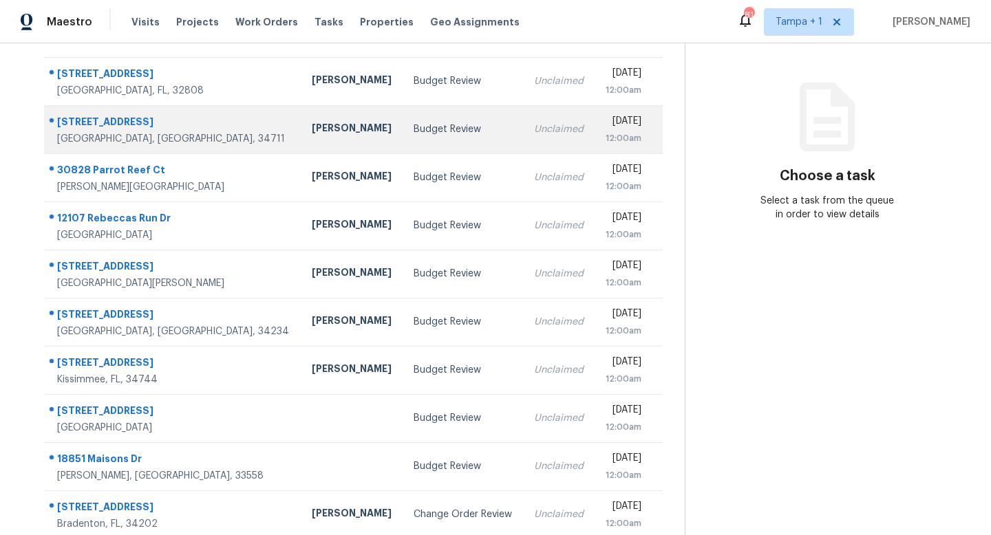
scroll to position [181, 0]
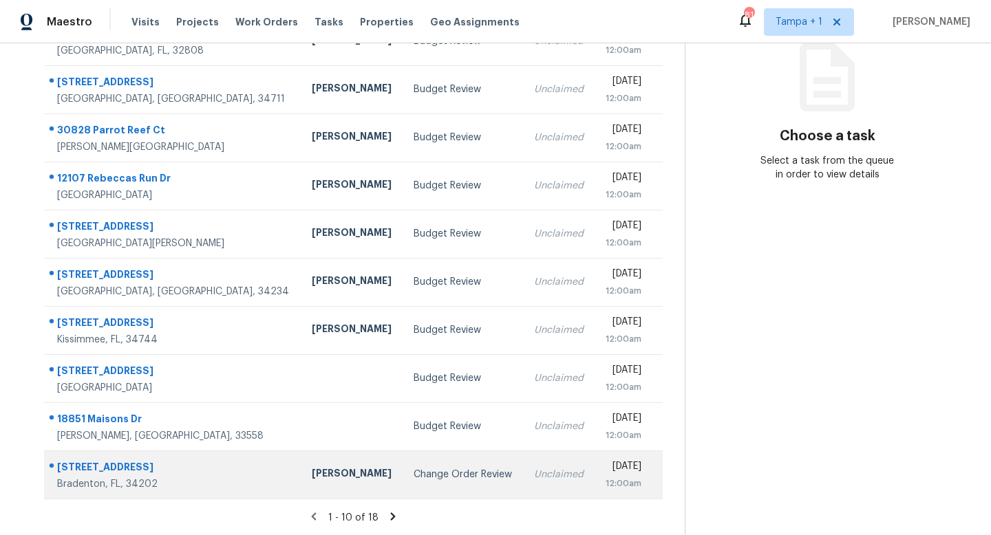
click at [414, 473] on div "Change Order Review" at bounding box center [463, 475] width 98 height 14
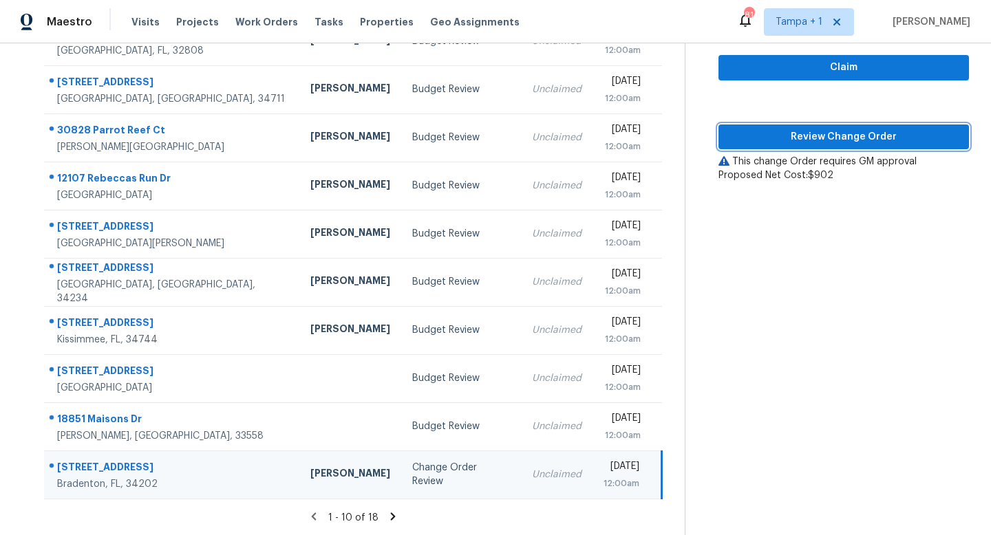
click at [848, 136] on span "Review Change Order" at bounding box center [844, 137] width 228 height 17
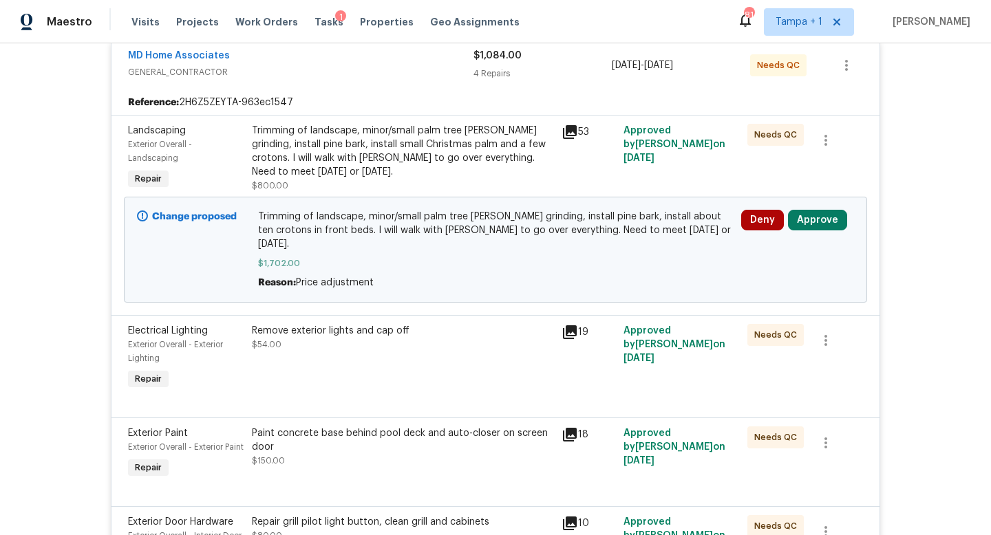
scroll to position [181, 0]
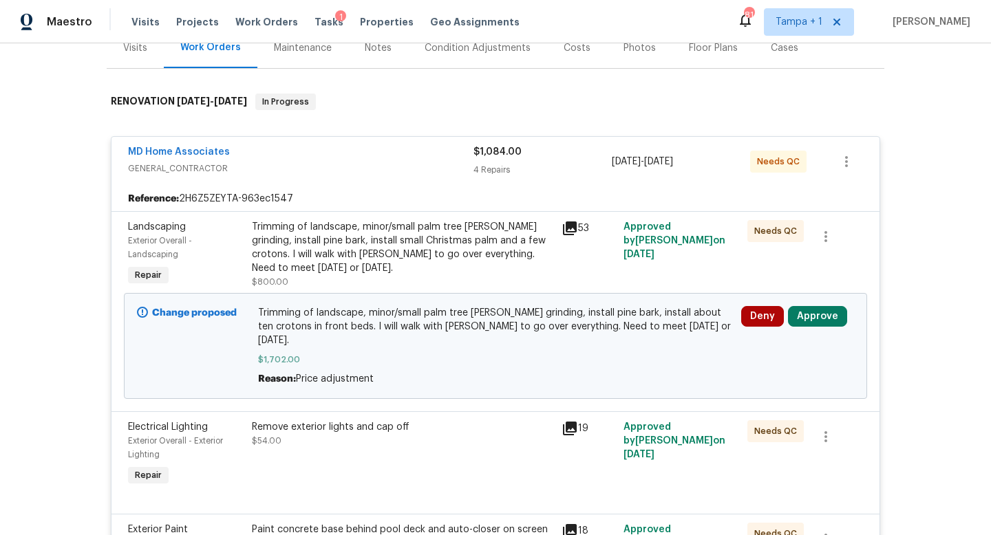
click at [575, 230] on icon at bounding box center [570, 229] width 14 height 14
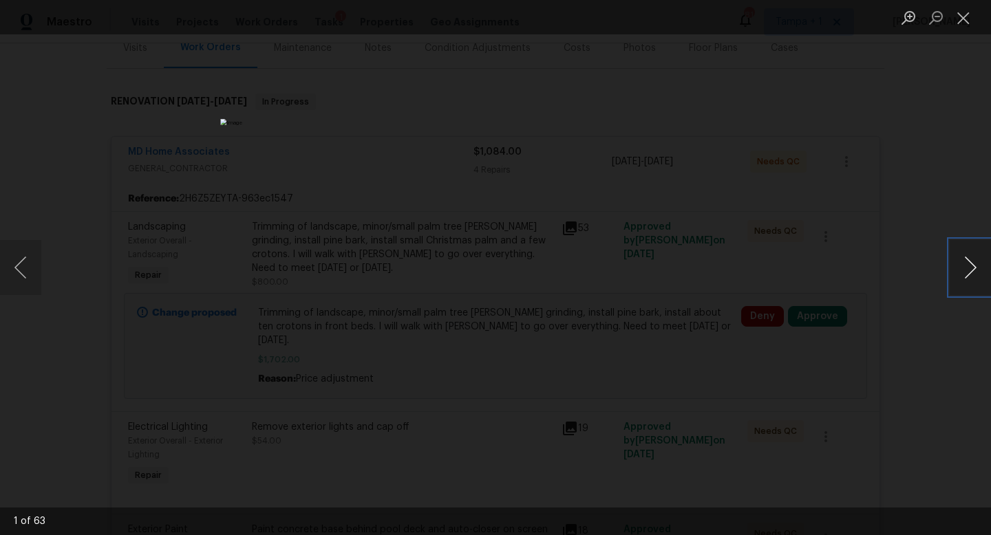
click at [971, 266] on button "Next image" at bounding box center [970, 267] width 41 height 55
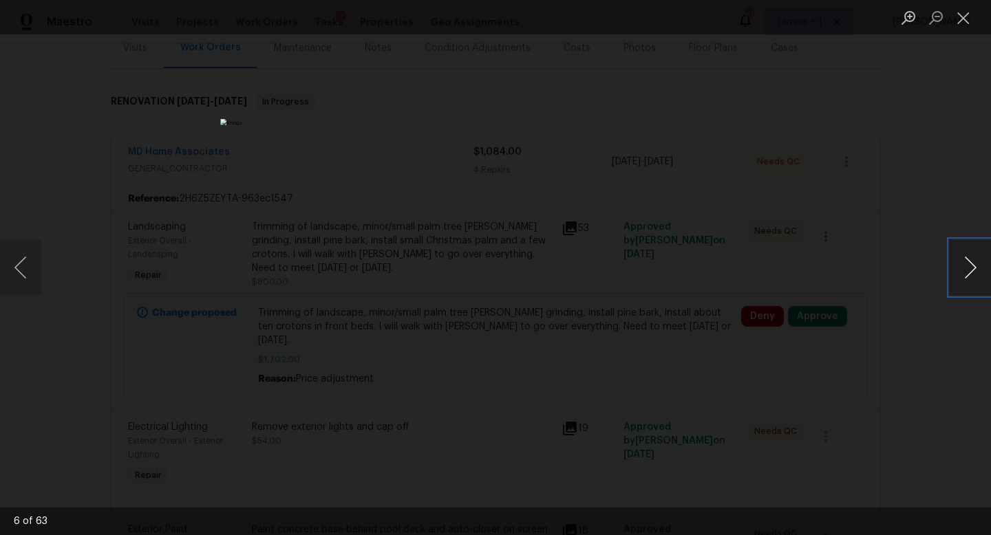
click at [971, 266] on button "Next image" at bounding box center [970, 267] width 41 height 55
click at [924, 305] on div "Lightbox" at bounding box center [495, 267] width 991 height 535
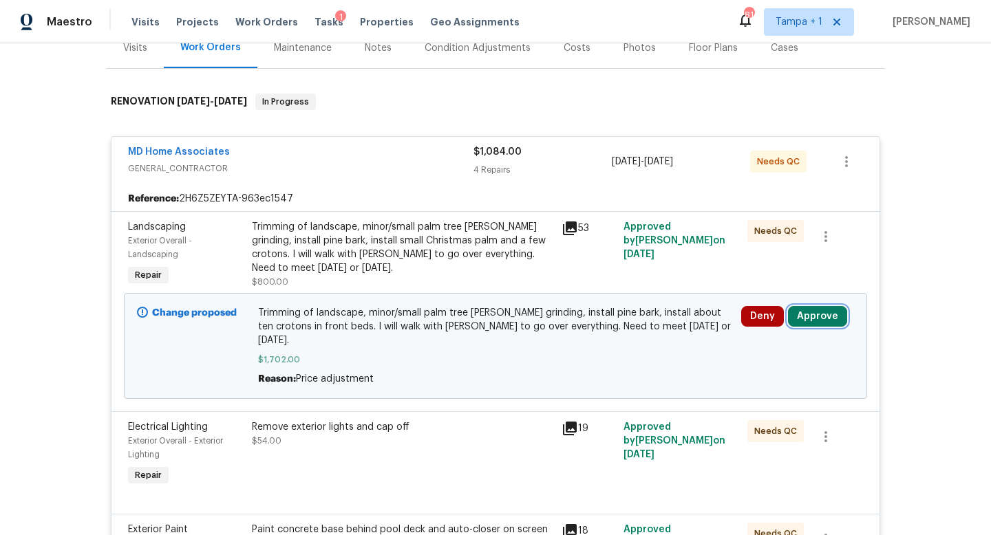
click at [820, 315] on button "Approve" at bounding box center [817, 316] width 59 height 21
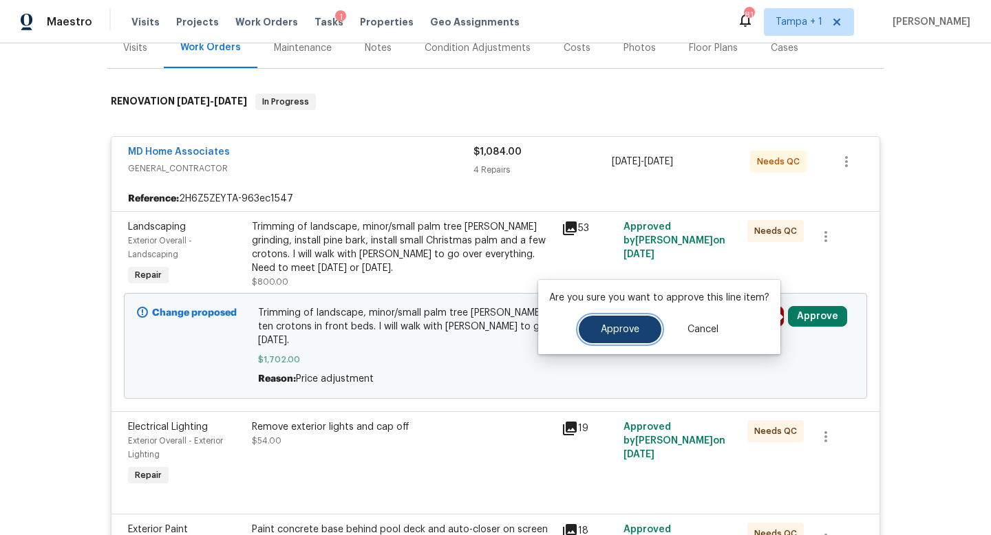
click at [602, 332] on span "Approve" at bounding box center [620, 330] width 39 height 10
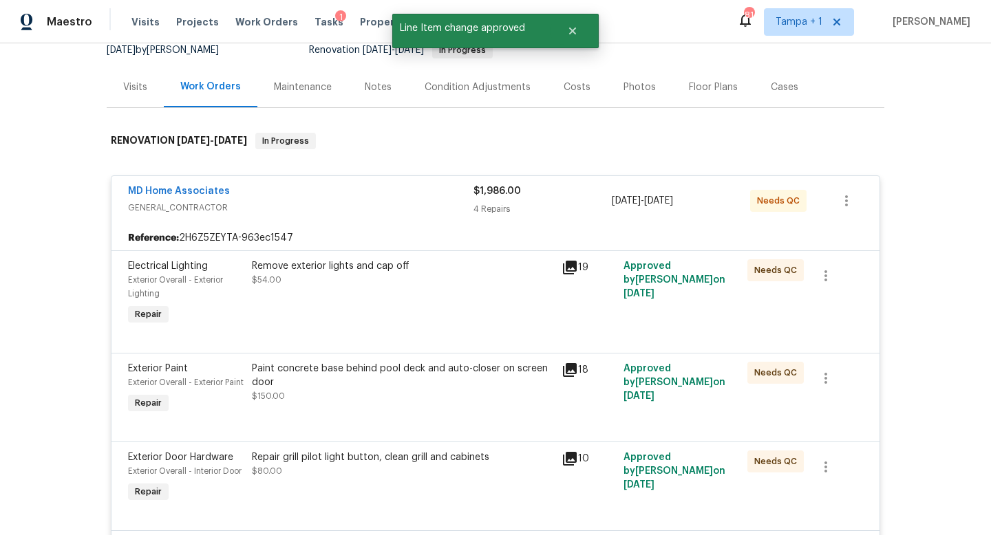
scroll to position [0, 0]
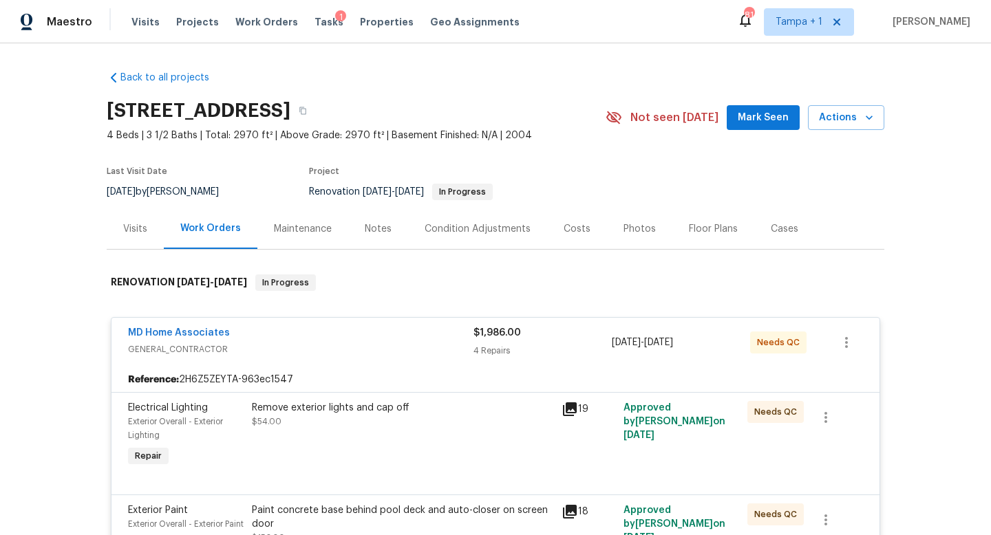
click at [385, 344] on span "GENERAL_CONTRACTOR" at bounding box center [300, 350] width 345 height 14
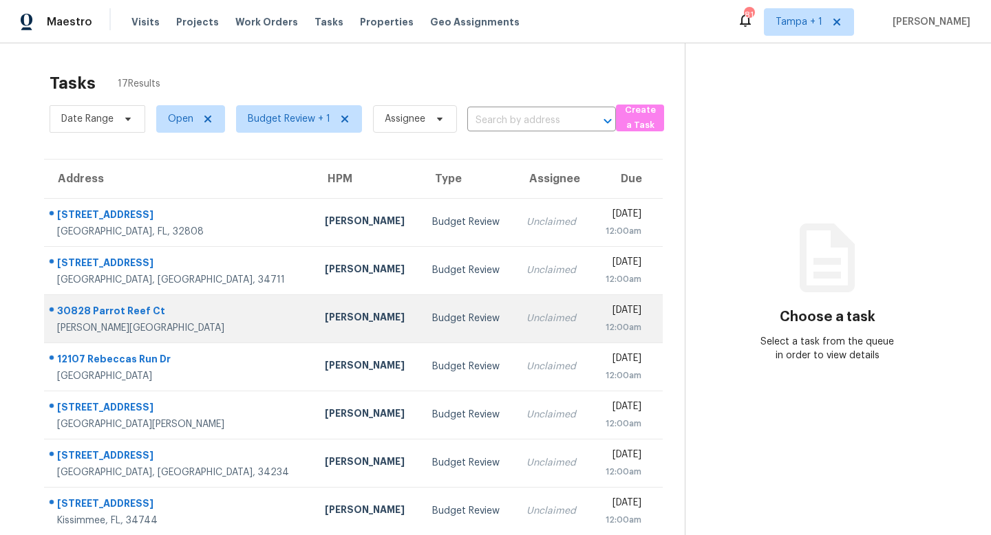
scroll to position [181, 0]
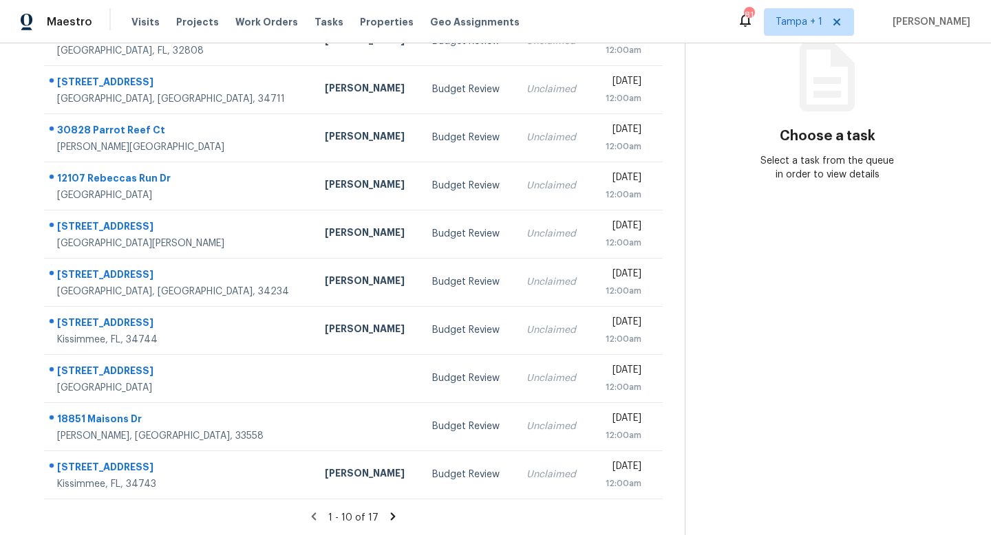
click at [391, 517] on icon at bounding box center [393, 517] width 5 height 8
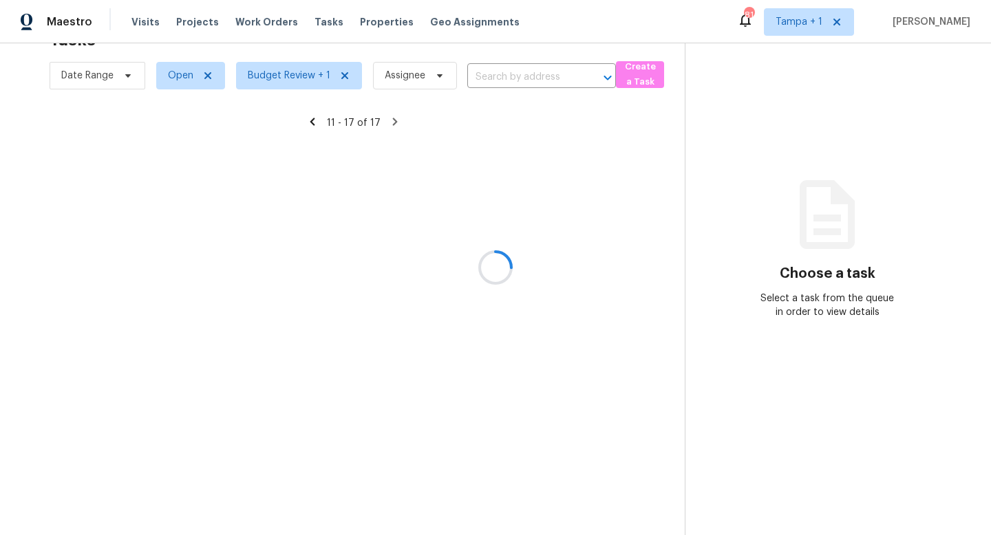
scroll to position [43, 0]
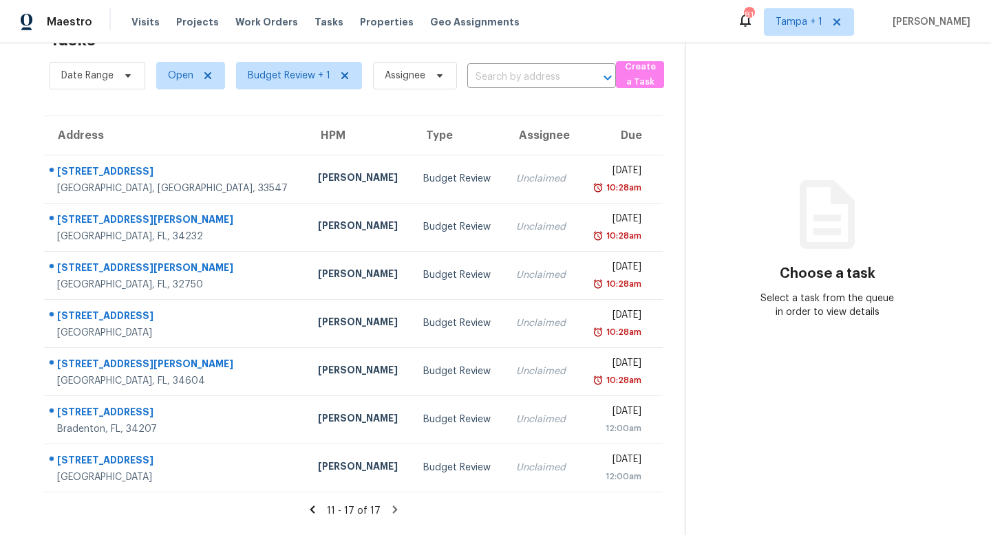
click at [392, 511] on icon at bounding box center [394, 510] width 5 height 8
click at [315, 511] on icon at bounding box center [312, 510] width 5 height 8
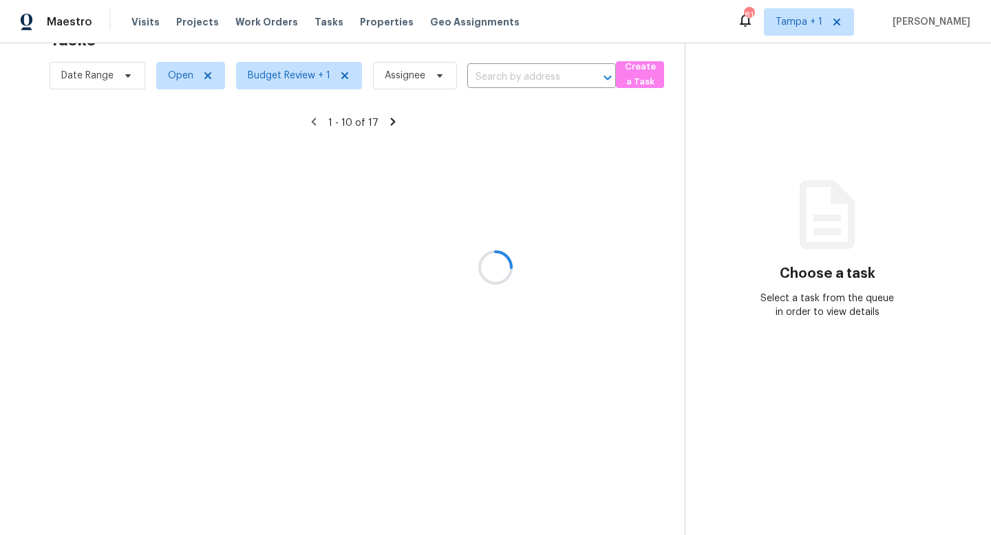
scroll to position [181, 0]
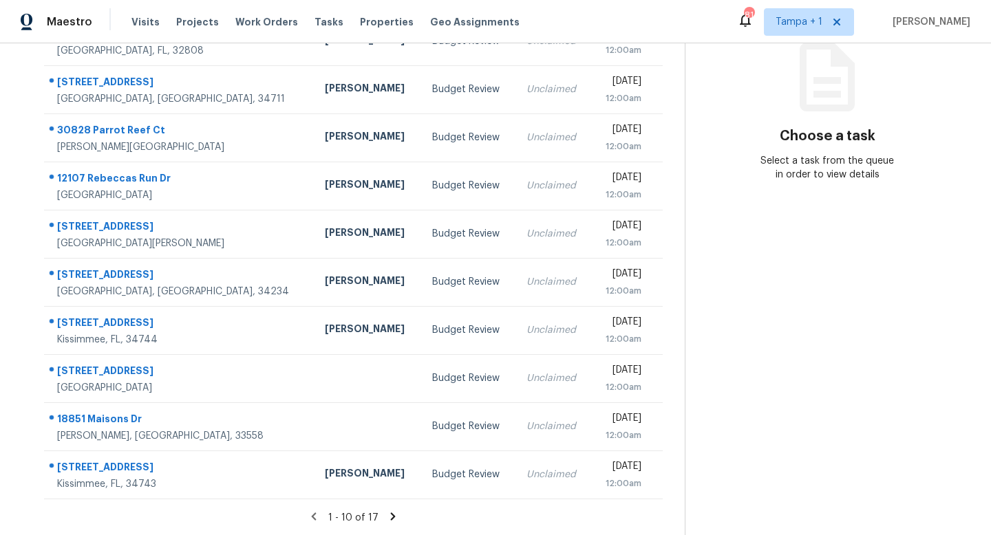
click at [392, 516] on icon at bounding box center [393, 517] width 5 height 8
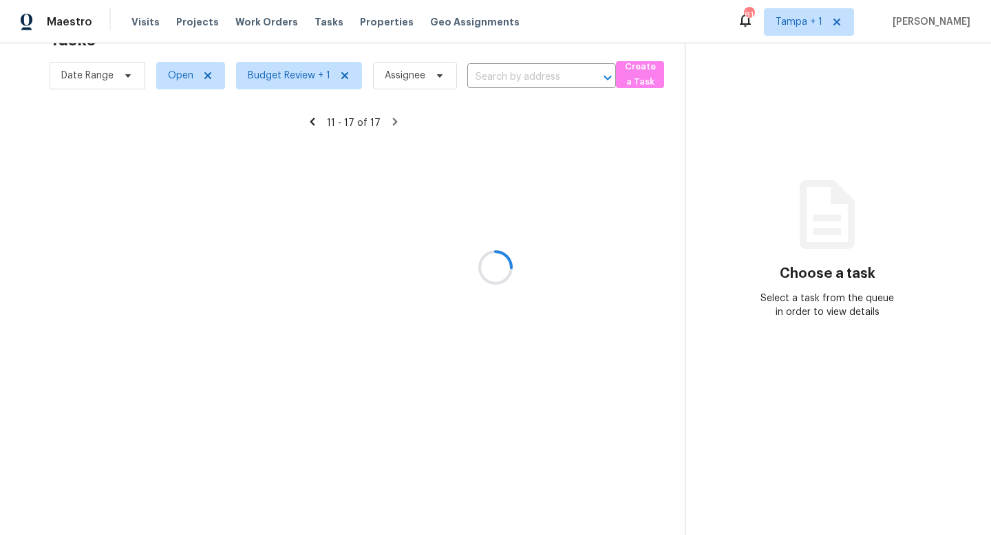
scroll to position [43, 0]
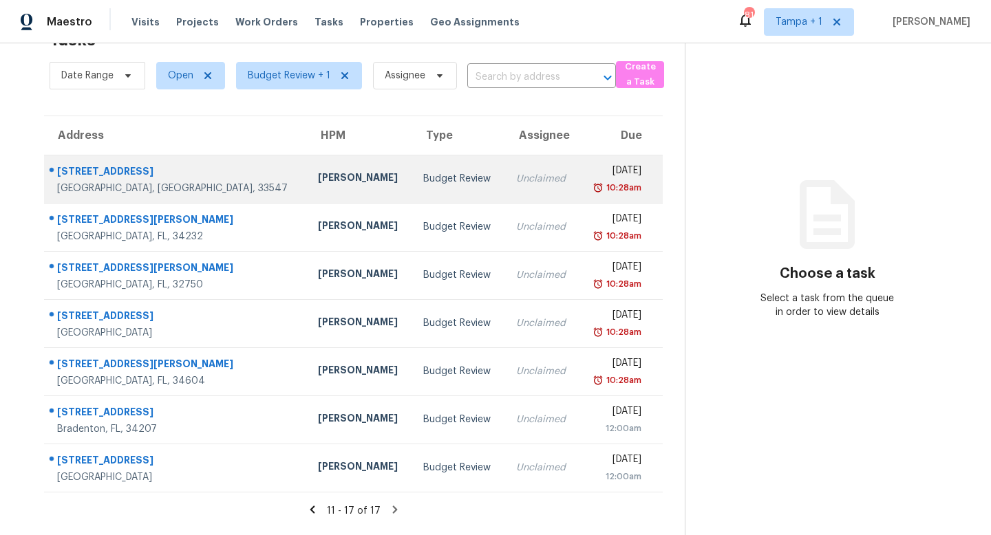
click at [423, 176] on div "Budget Review" at bounding box center [458, 179] width 70 height 14
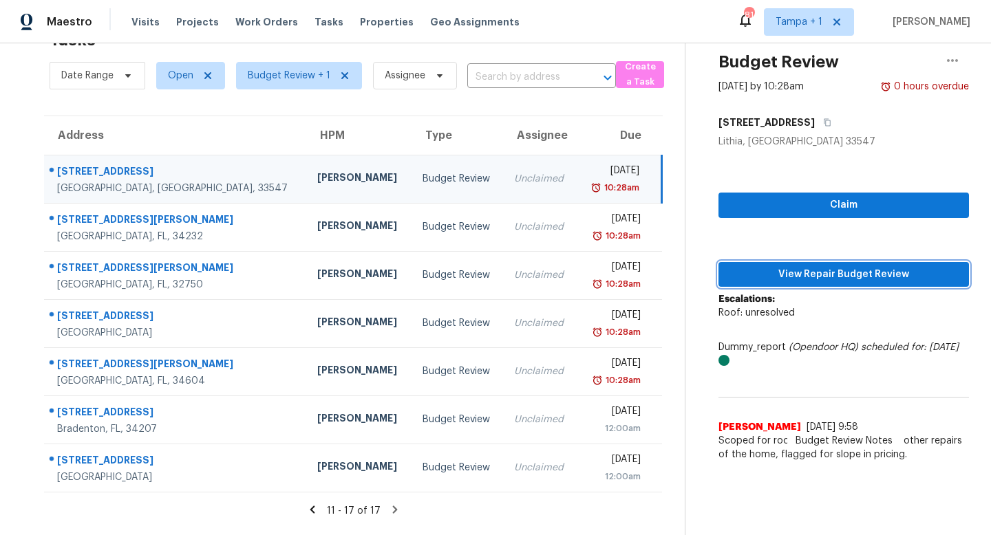
click at [818, 272] on span "View Repair Budget Review" at bounding box center [844, 274] width 228 height 17
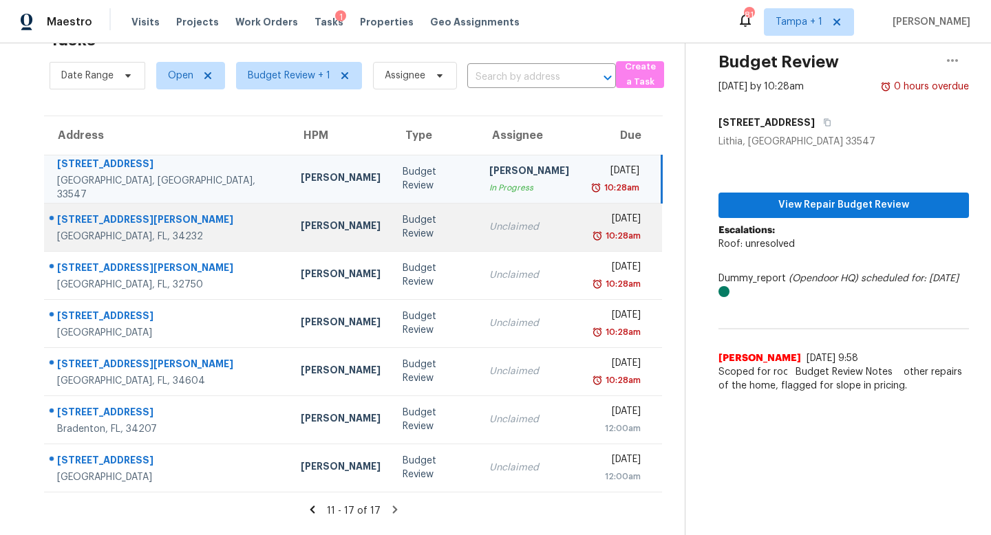
click at [489, 223] on div "Unclaimed" at bounding box center [529, 227] width 80 height 14
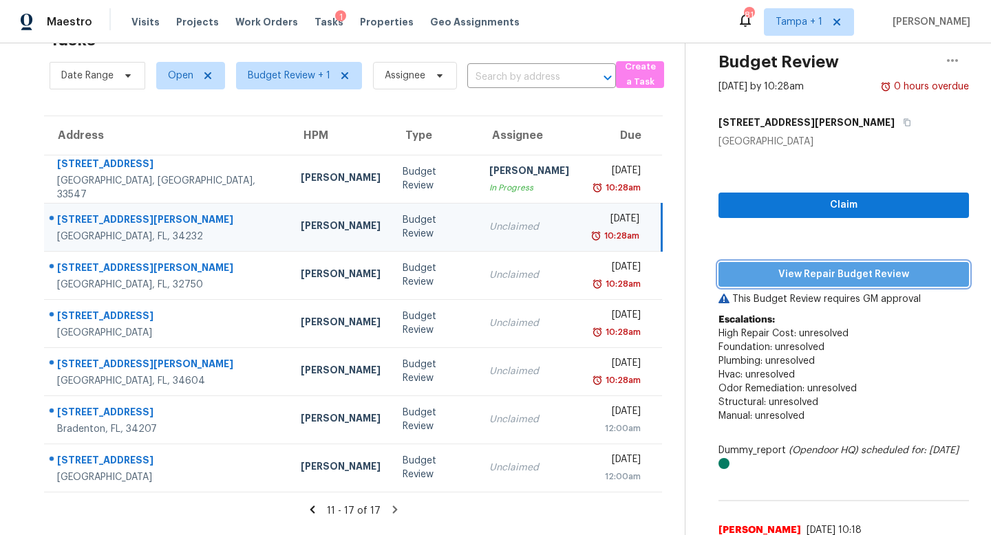
click at [821, 273] on span "View Repair Budget Review" at bounding box center [844, 274] width 228 height 17
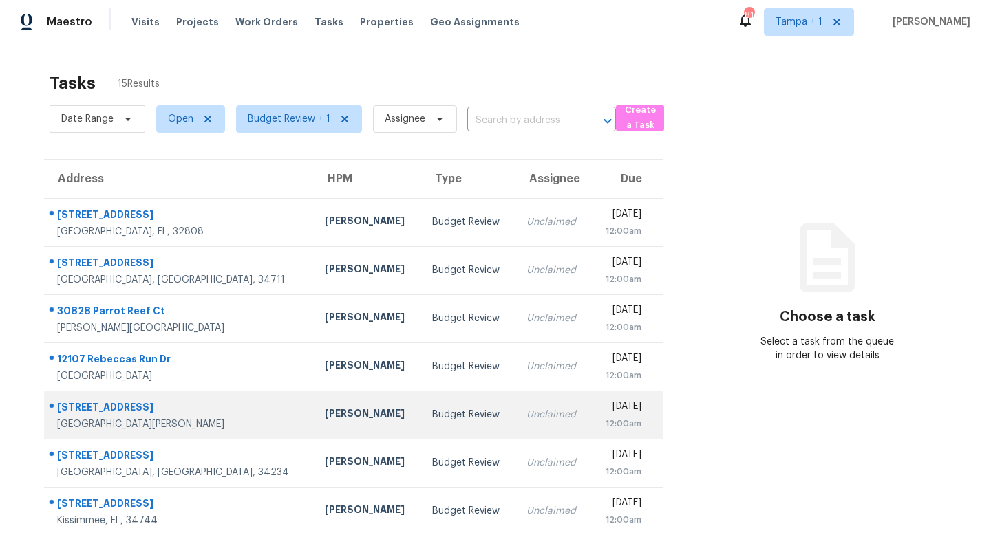
scroll to position [181, 0]
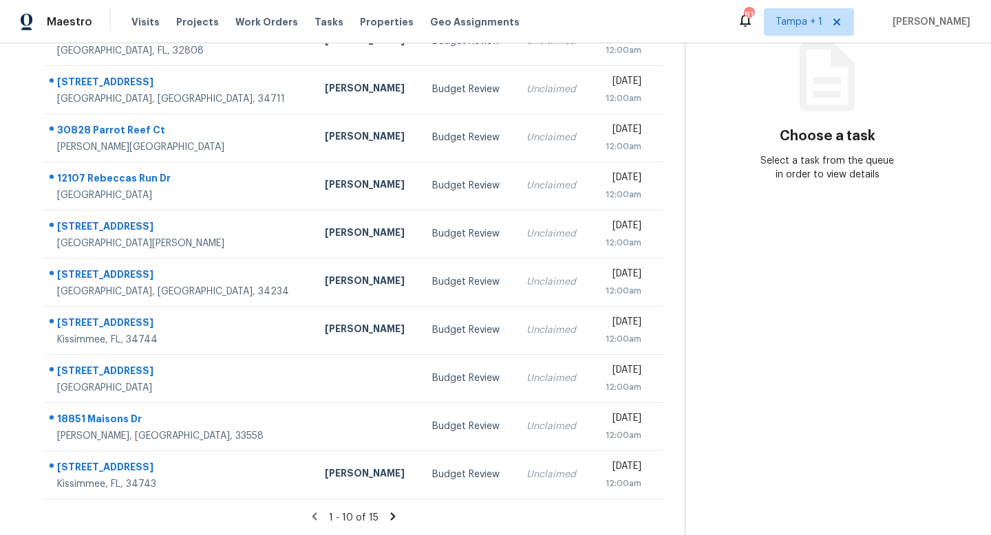
click at [390, 515] on icon at bounding box center [392, 517] width 5 height 8
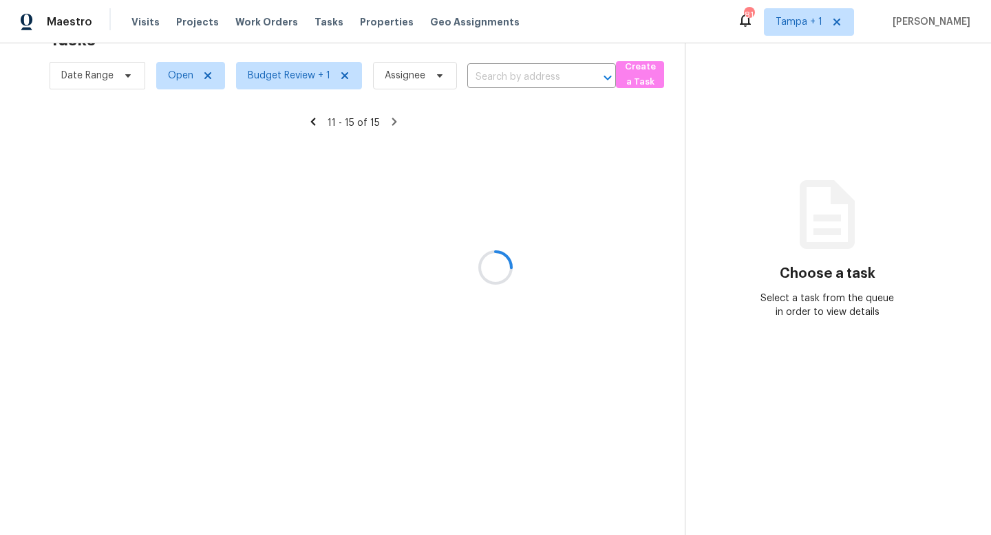
scroll to position [43, 0]
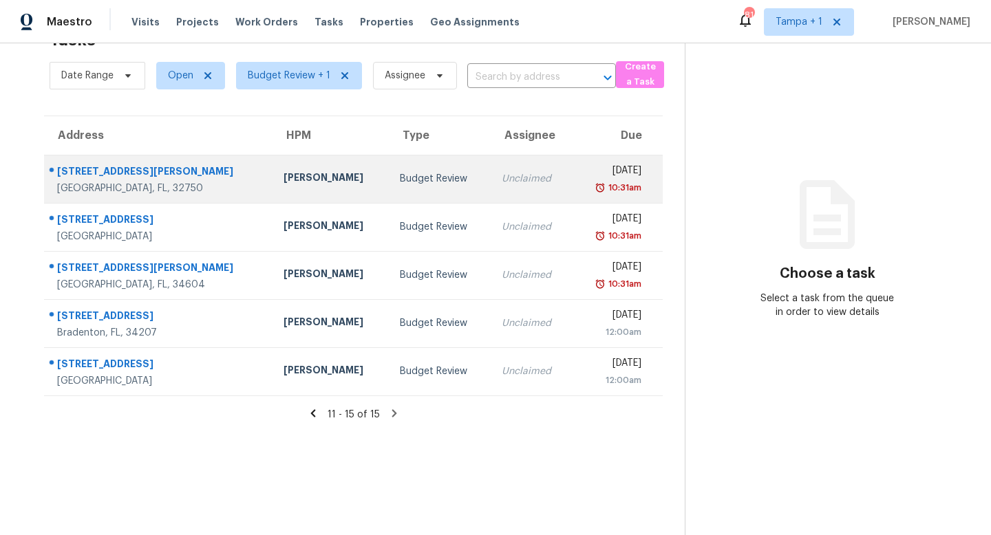
click at [502, 182] on div "Unclaimed" at bounding box center [532, 179] width 60 height 14
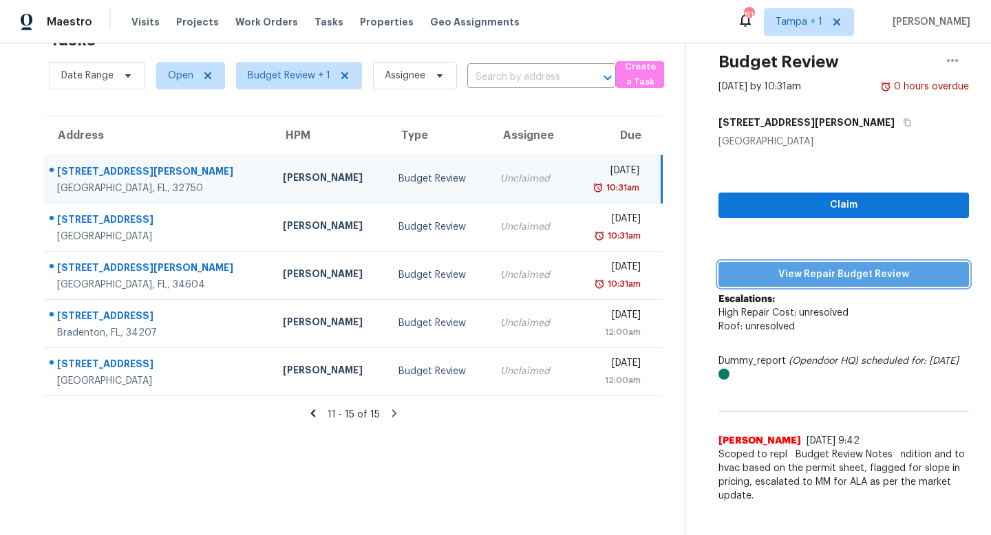
click at [833, 276] on span "View Repair Budget Review" at bounding box center [844, 274] width 228 height 17
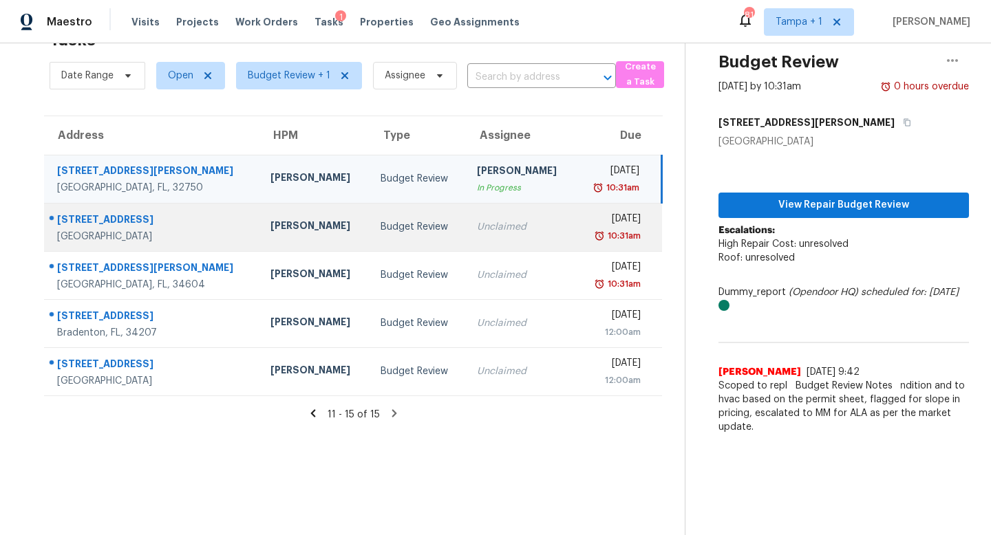
click at [493, 235] on td "Unclaimed" at bounding box center [520, 227] width 109 height 48
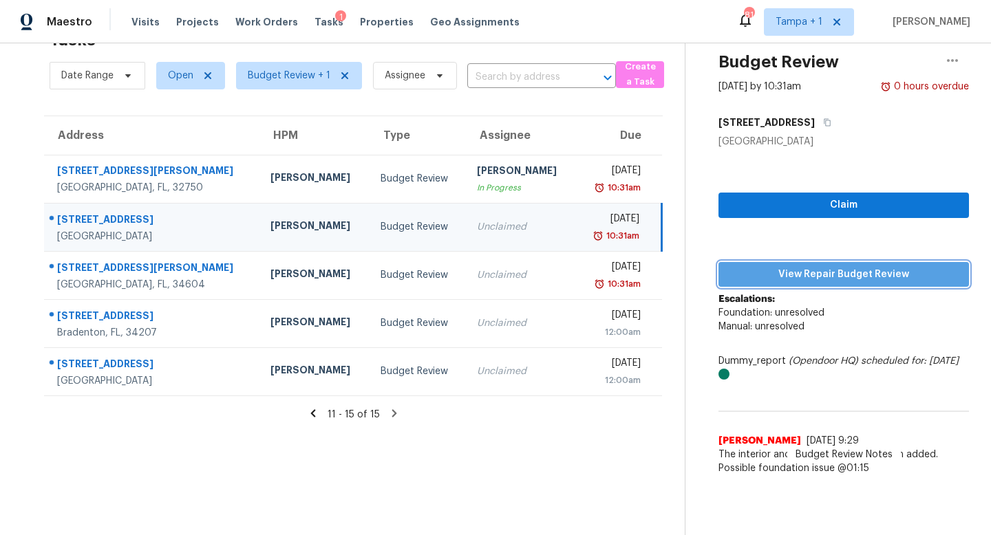
click at [844, 276] on span "View Repair Budget Review" at bounding box center [844, 274] width 228 height 17
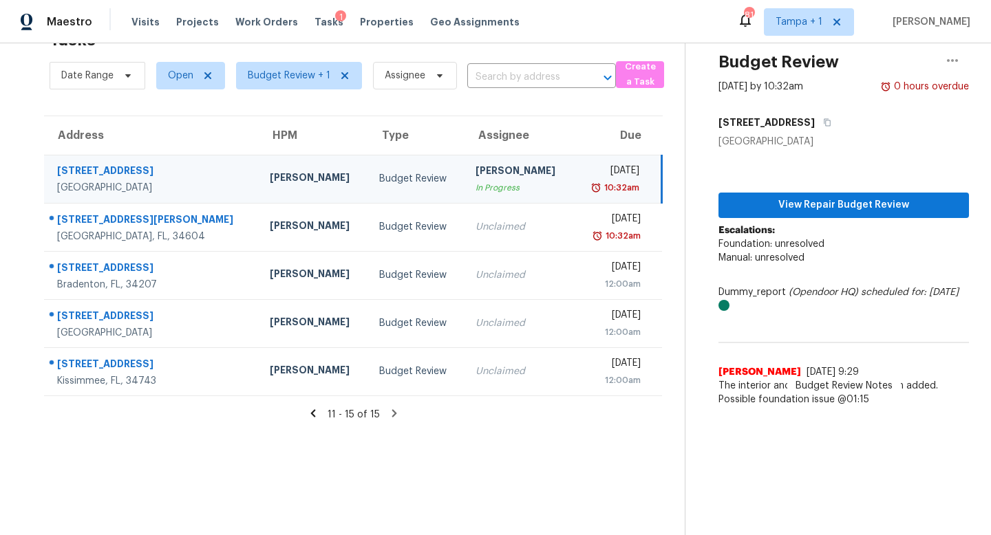
click at [314, 412] on icon at bounding box center [312, 414] width 5 height 8
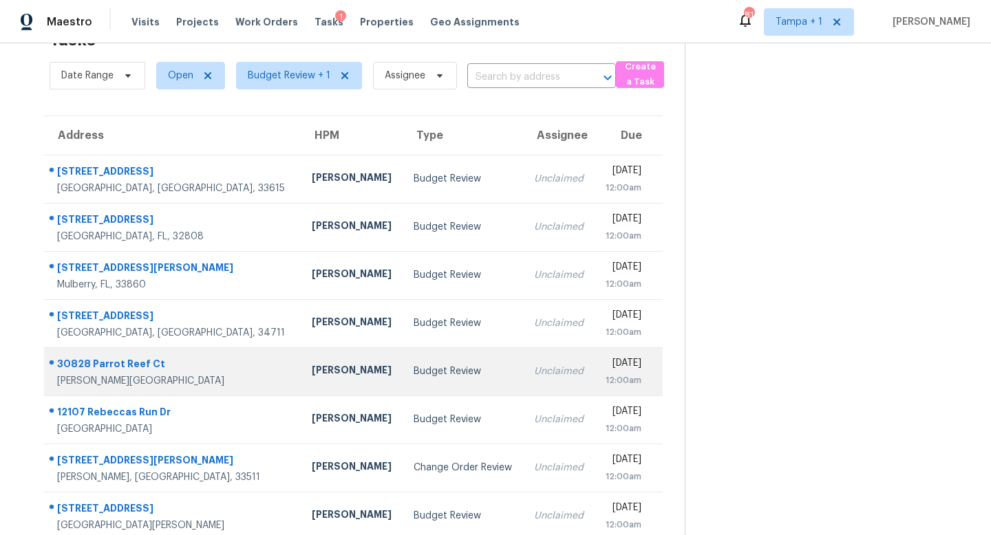
click at [534, 377] on div "Unclaimed" at bounding box center [559, 372] width 50 height 14
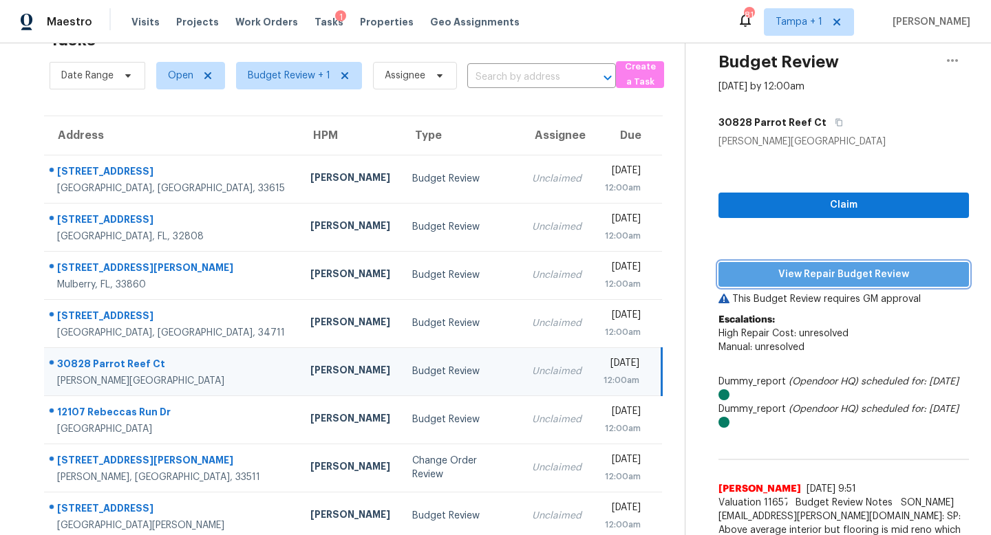
click at [848, 277] on span "View Repair Budget Review" at bounding box center [844, 274] width 228 height 17
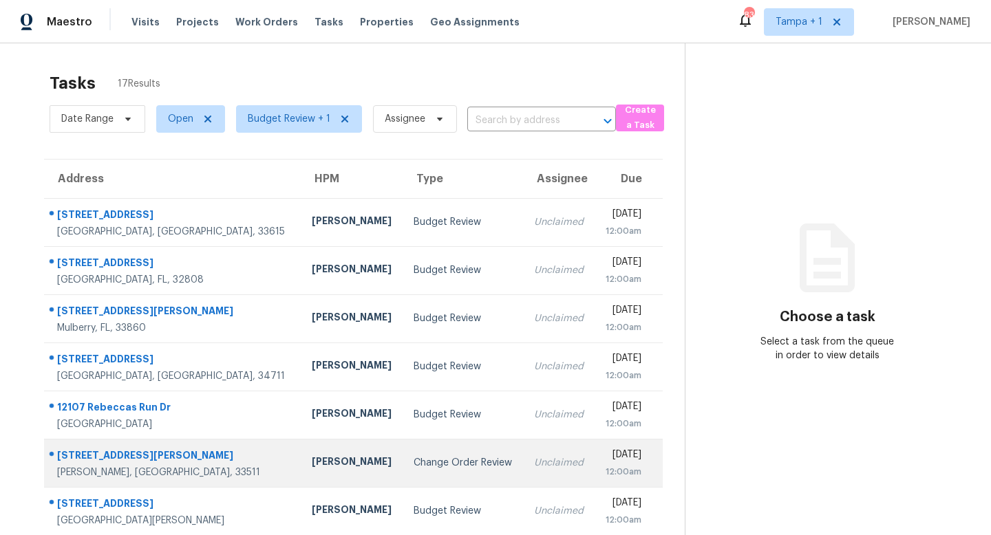
click at [414, 467] on div "Change Order Review" at bounding box center [463, 463] width 98 height 14
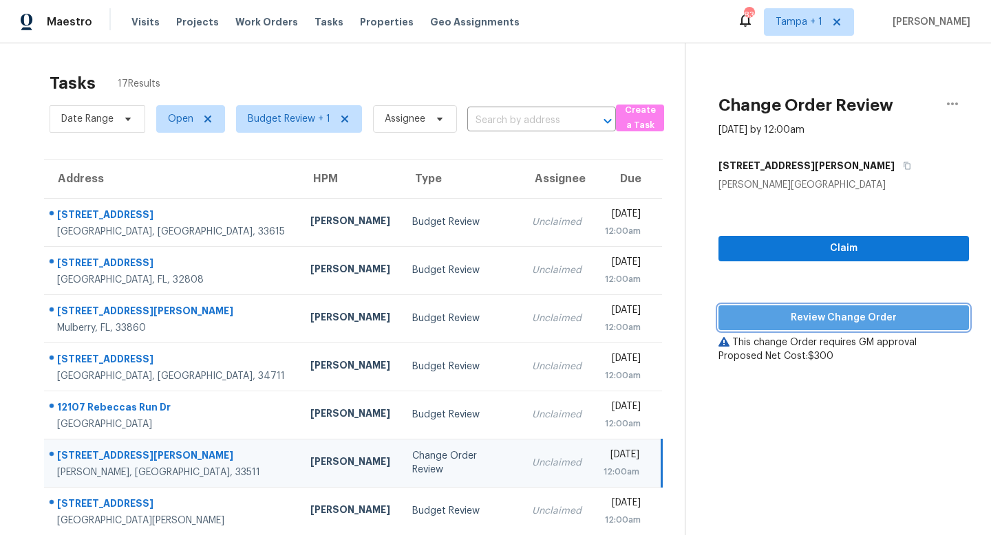
click at [847, 317] on span "Review Change Order" at bounding box center [844, 318] width 228 height 17
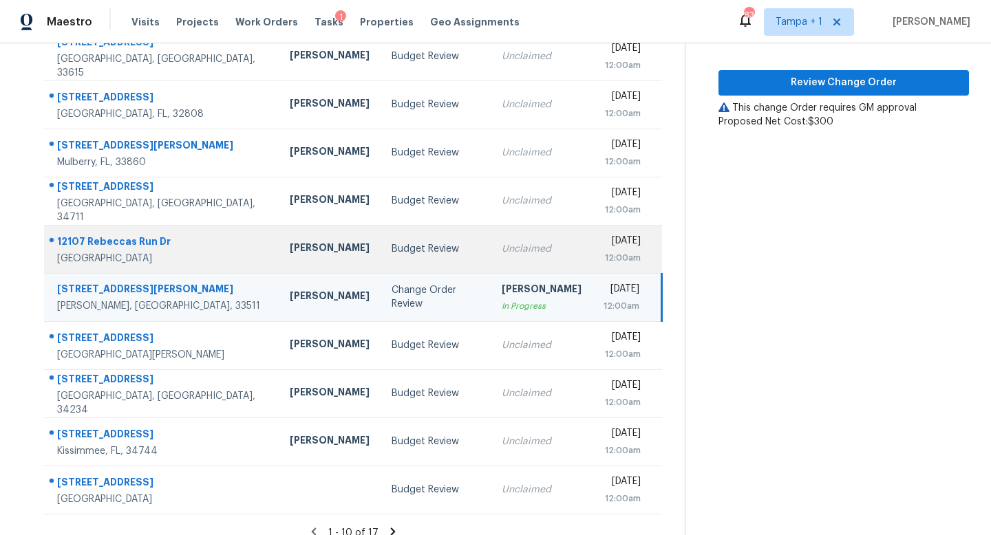
scroll to position [181, 0]
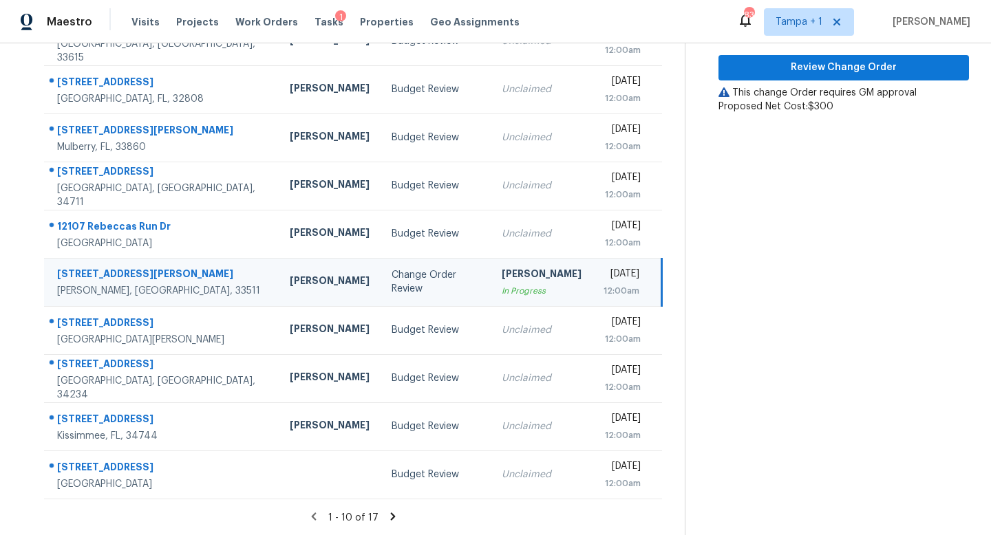
click at [391, 515] on icon at bounding box center [393, 517] width 5 height 8
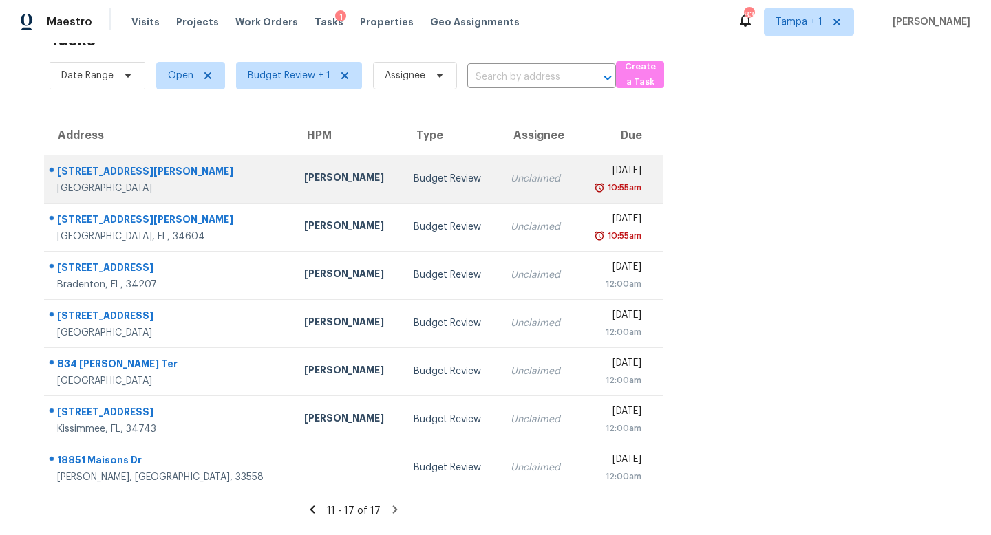
click at [511, 180] on div "Unclaimed" at bounding box center [538, 179] width 55 height 14
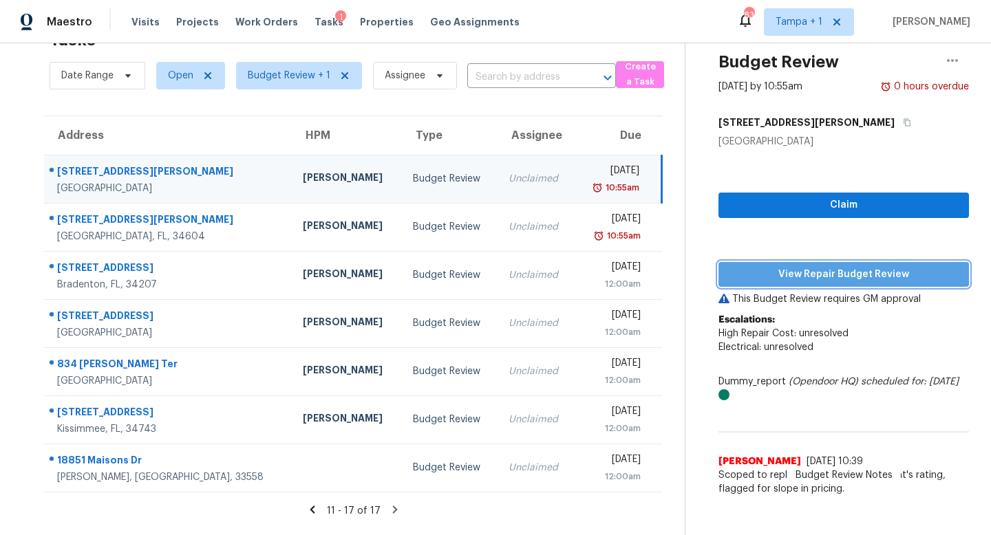
click at [827, 276] on span "View Repair Budget Review" at bounding box center [844, 274] width 228 height 17
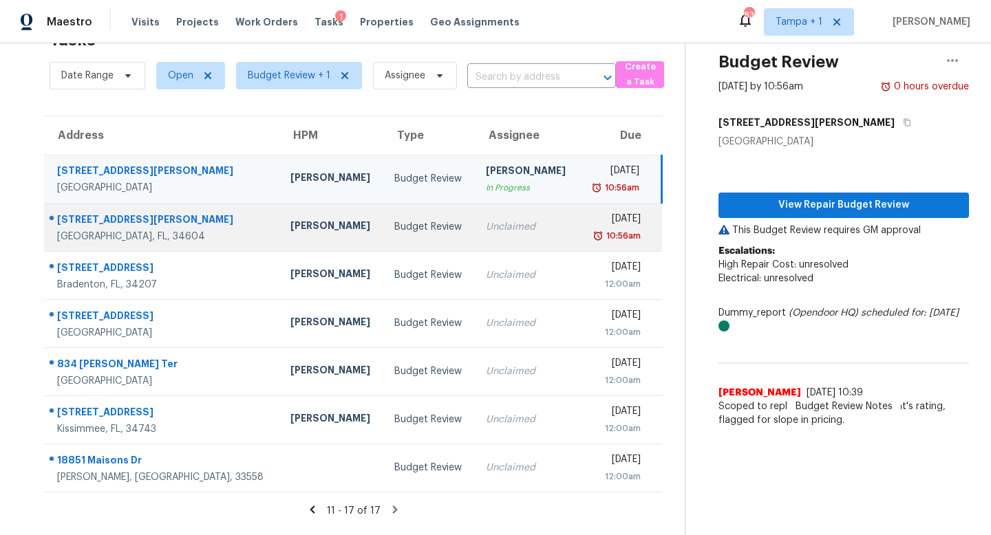
click at [486, 227] on div "Unclaimed" at bounding box center [527, 227] width 82 height 14
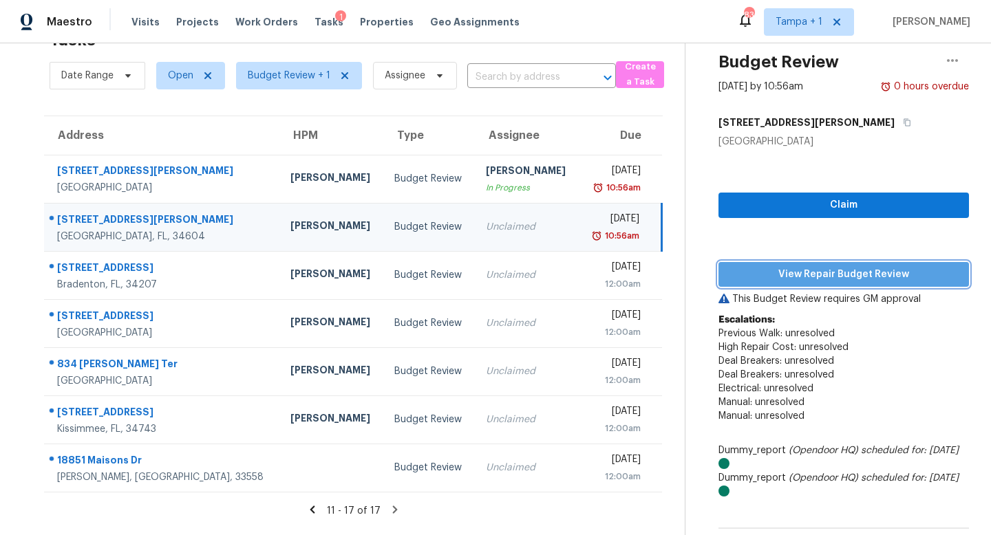
click at [836, 271] on span "View Repair Budget Review" at bounding box center [844, 274] width 228 height 17
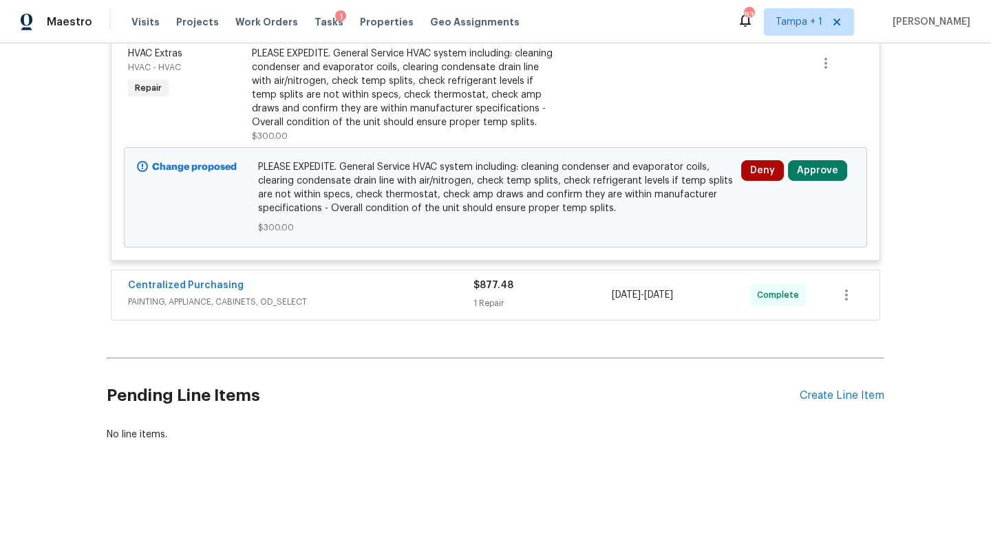
scroll to position [415, 0]
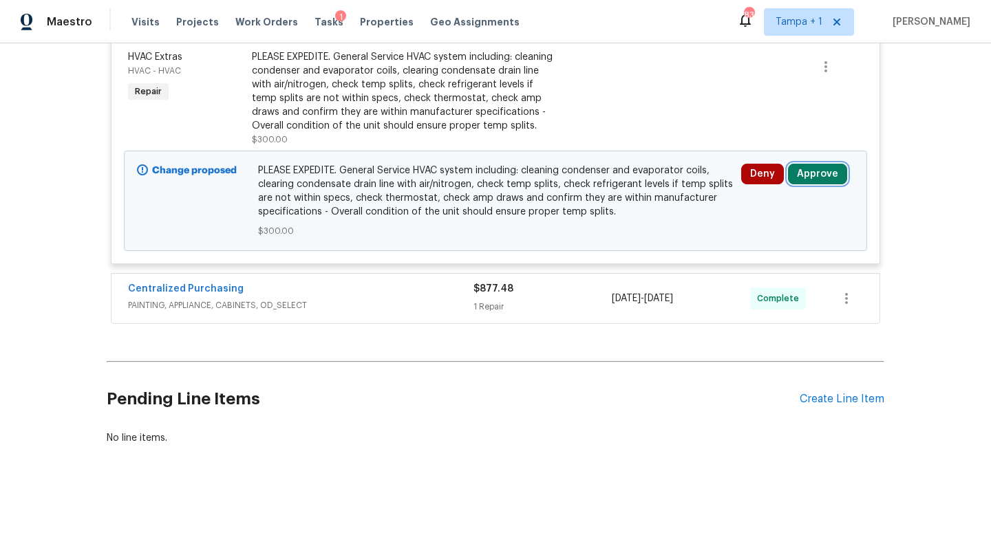
click at [807, 173] on button "Approve" at bounding box center [817, 174] width 59 height 21
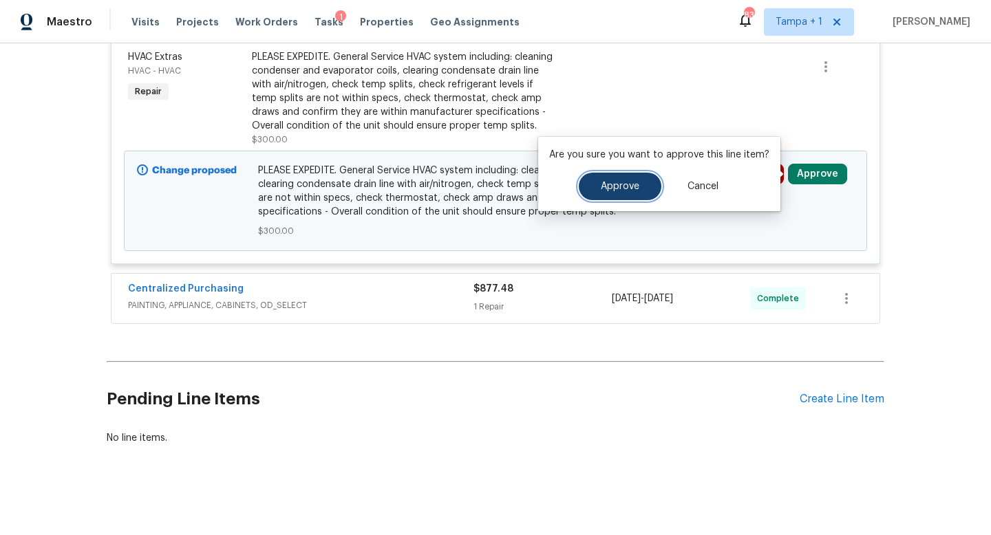
click at [635, 182] on span "Approve" at bounding box center [620, 187] width 39 height 10
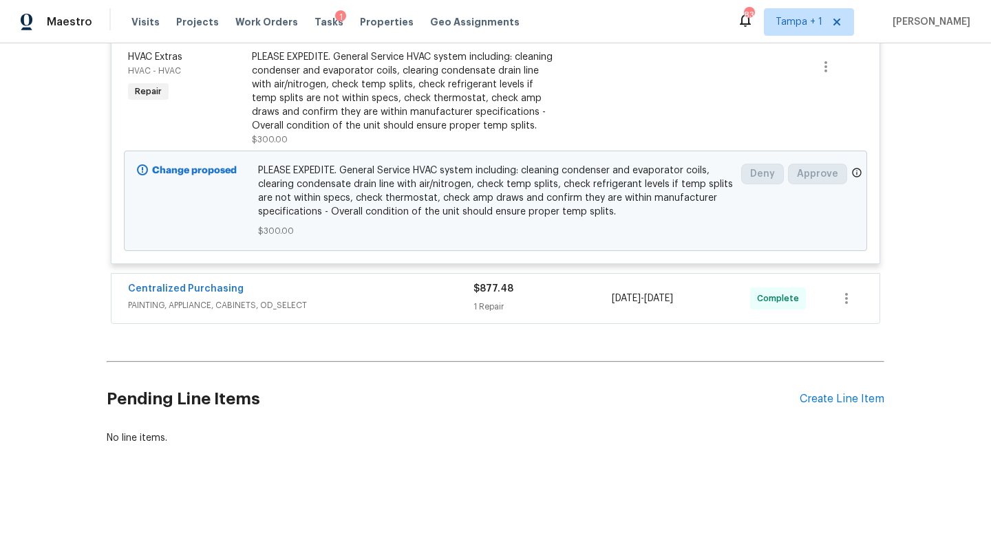
scroll to position [326, 0]
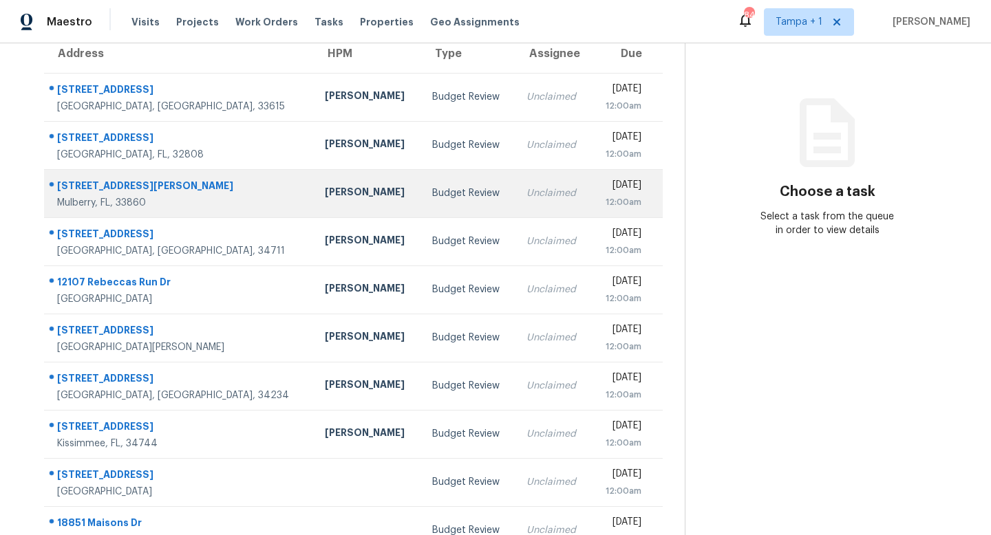
scroll to position [181, 0]
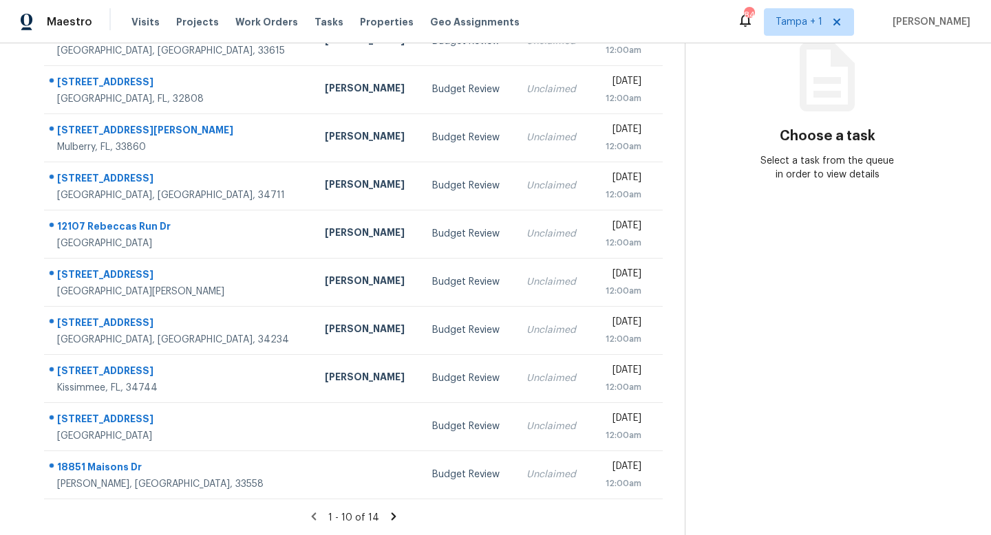
click at [315, 516] on icon at bounding box center [313, 517] width 5 height 8
click at [393, 513] on icon at bounding box center [393, 517] width 12 height 12
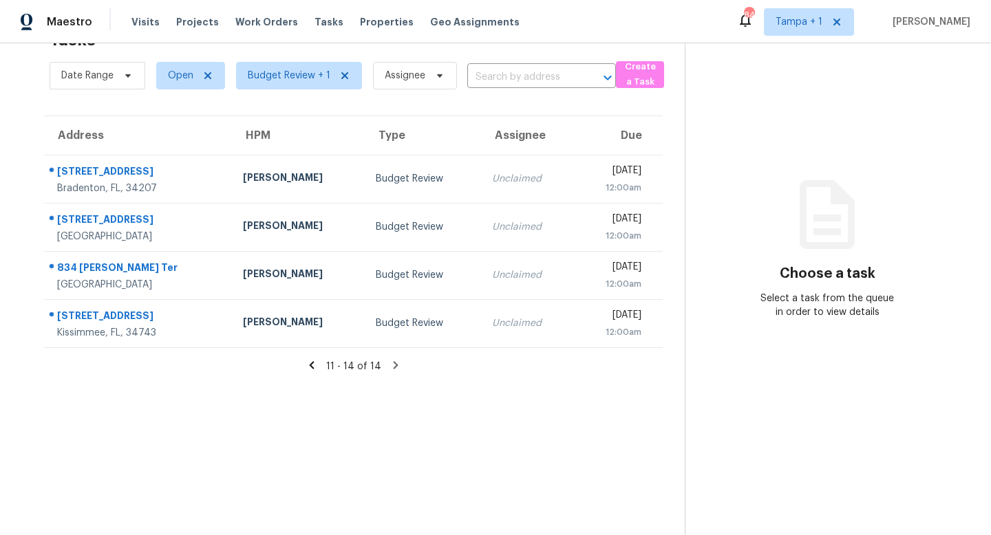
click at [317, 366] on icon at bounding box center [312, 365] width 12 height 12
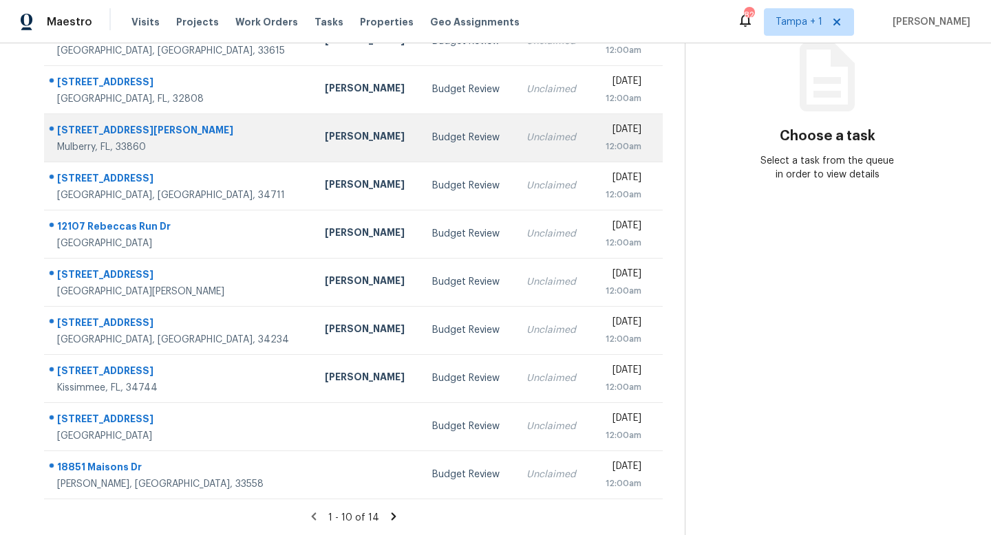
scroll to position [0, 0]
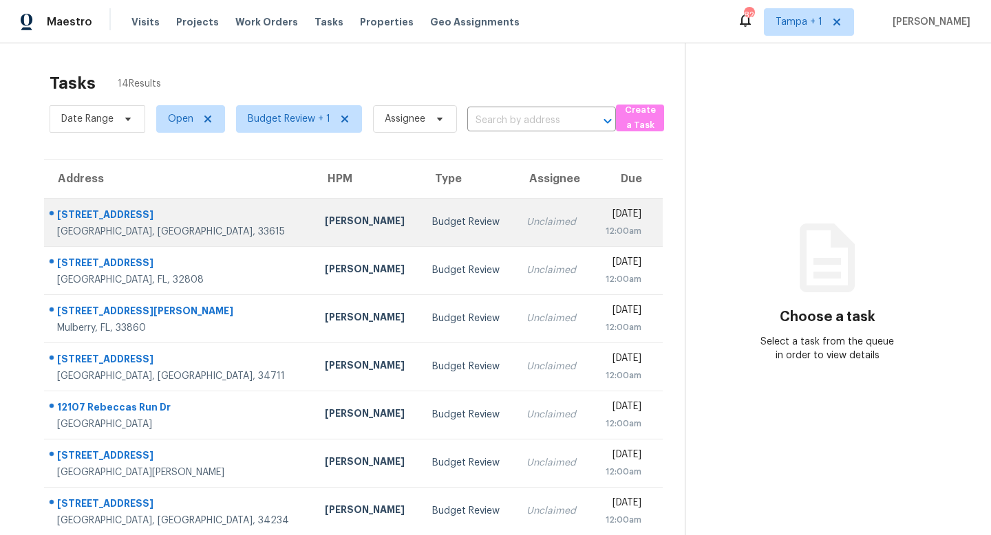
click at [432, 228] on div "Budget Review" at bounding box center [468, 222] width 72 height 14
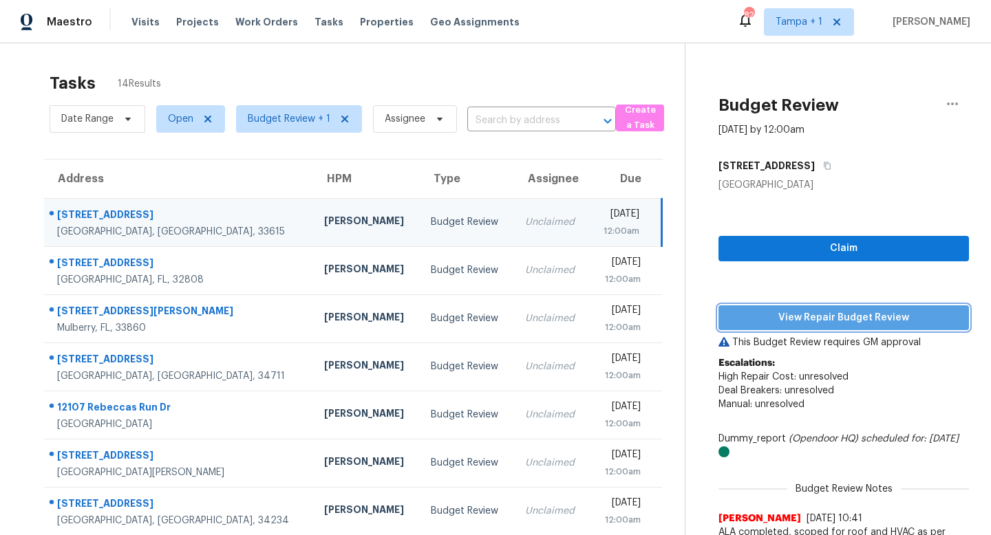
click at [853, 316] on span "View Repair Budget Review" at bounding box center [844, 318] width 228 height 17
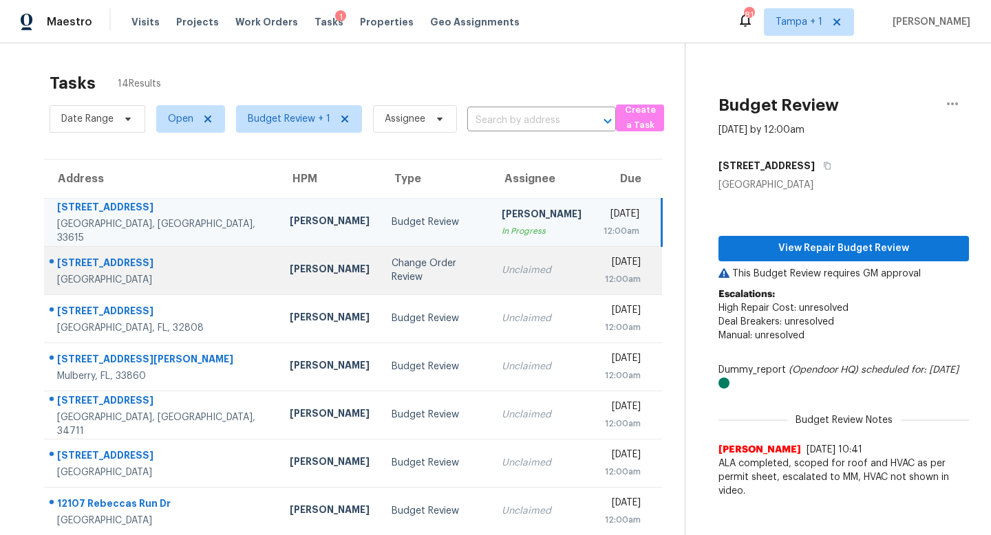
click at [433, 268] on td "Change Order Review" at bounding box center [436, 270] width 110 height 48
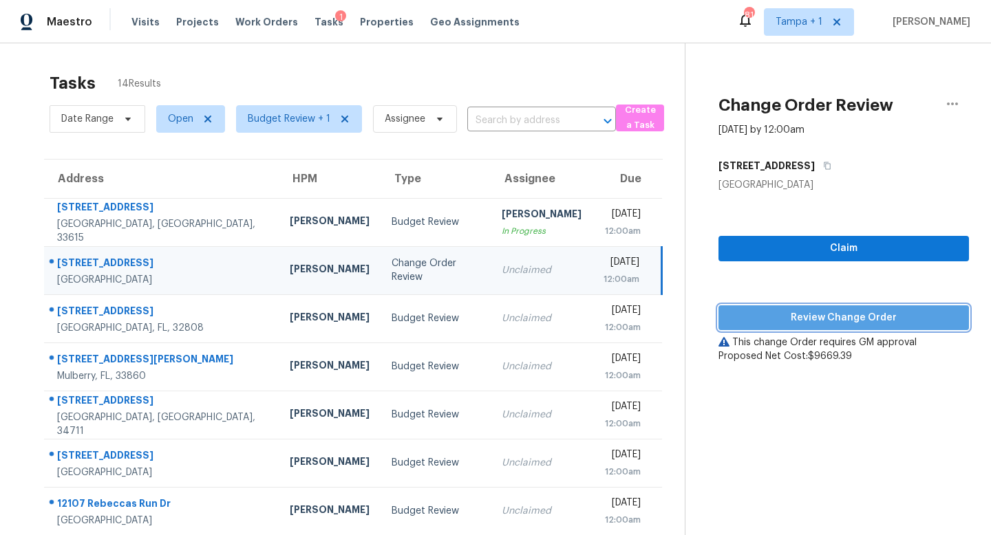
click at [860, 319] on span "Review Change Order" at bounding box center [844, 318] width 228 height 17
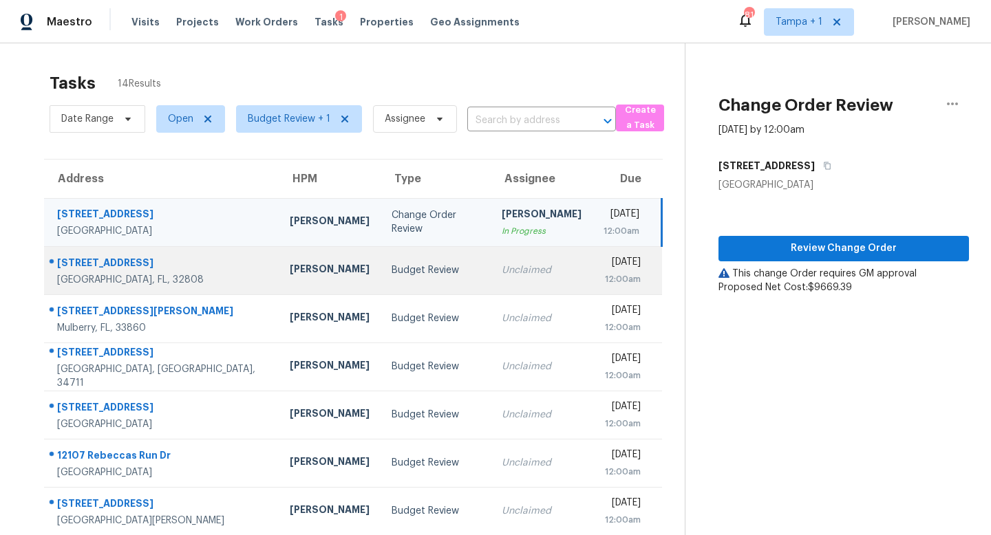
click at [491, 278] on td "Unclaimed" at bounding box center [542, 270] width 102 height 48
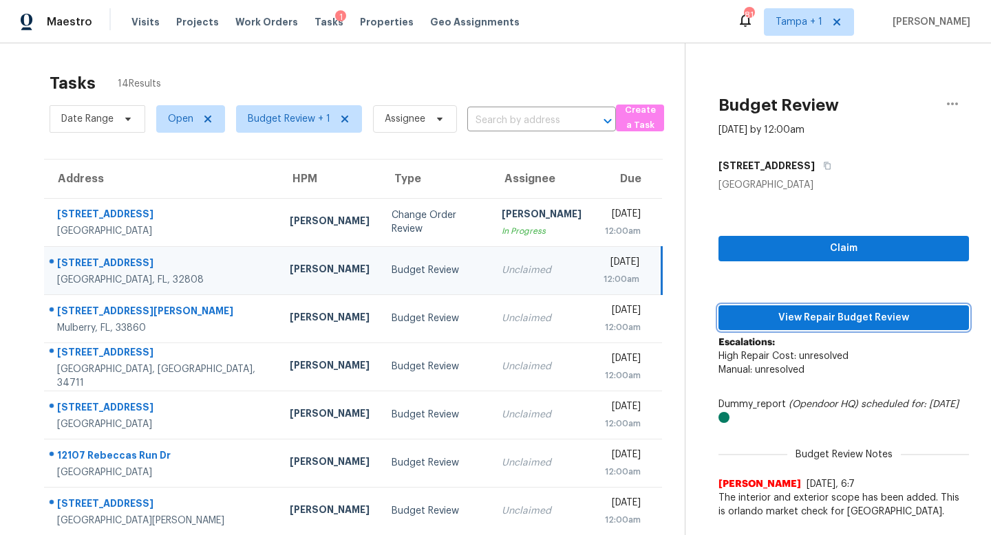
click at [841, 321] on span "View Repair Budget Review" at bounding box center [844, 318] width 228 height 17
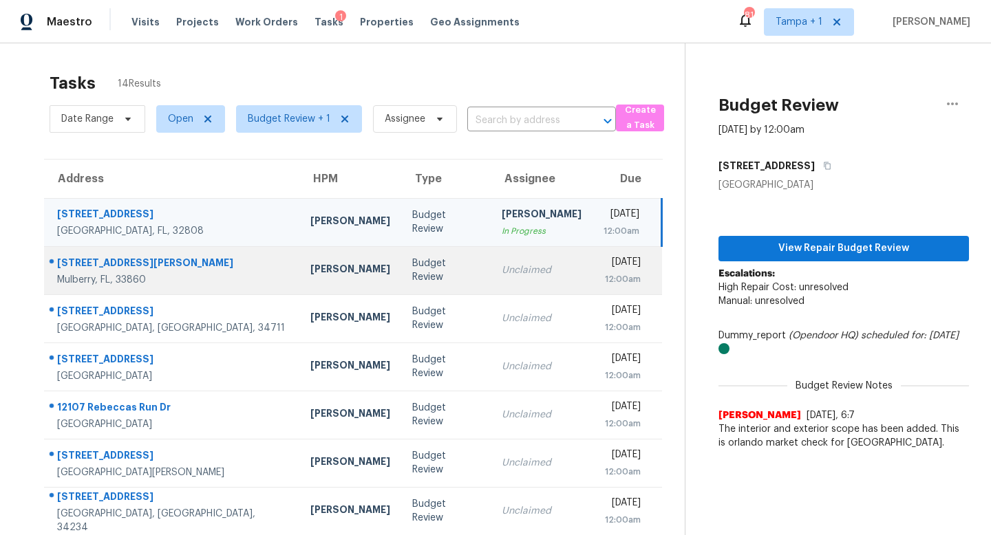
click at [502, 270] on div "Unclaimed" at bounding box center [542, 271] width 80 height 14
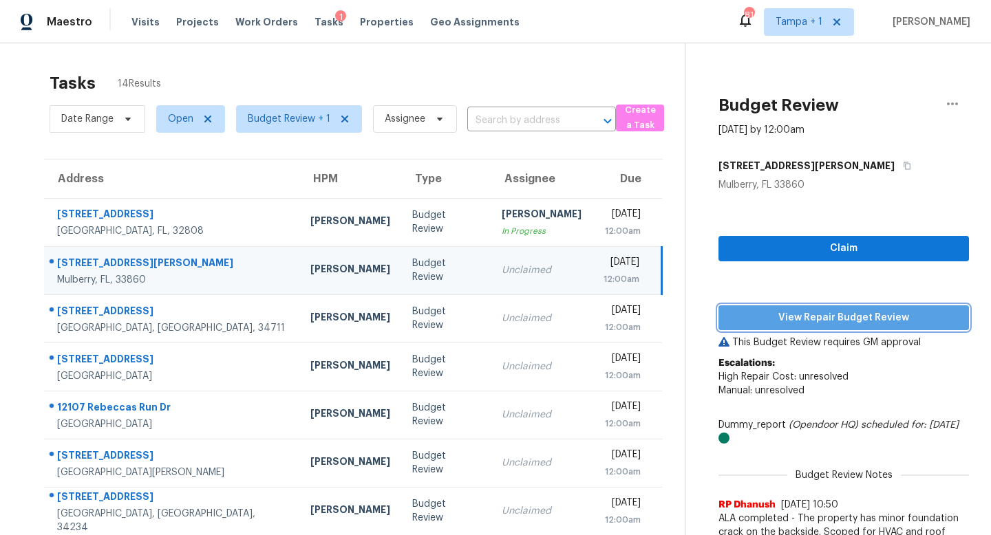
click at [821, 317] on span "View Repair Budget Review" at bounding box center [844, 318] width 228 height 17
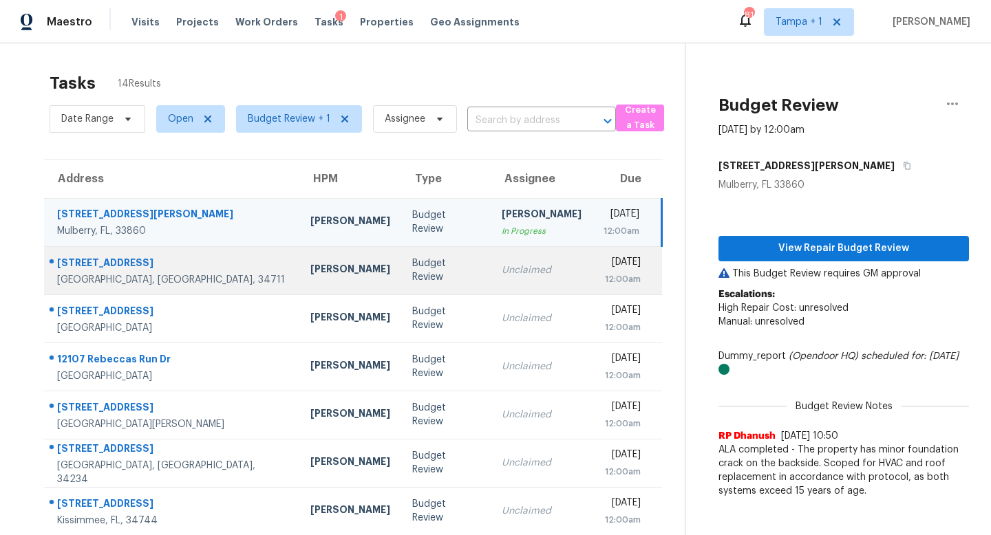
click at [502, 265] on div "Unclaimed" at bounding box center [542, 271] width 80 height 14
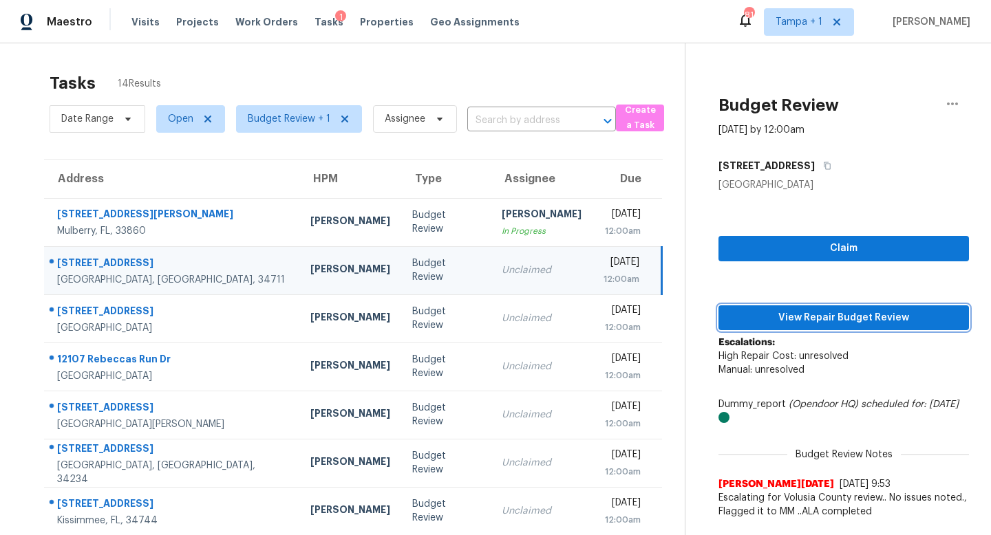
click at [833, 321] on span "View Repair Budget Review" at bounding box center [844, 318] width 228 height 17
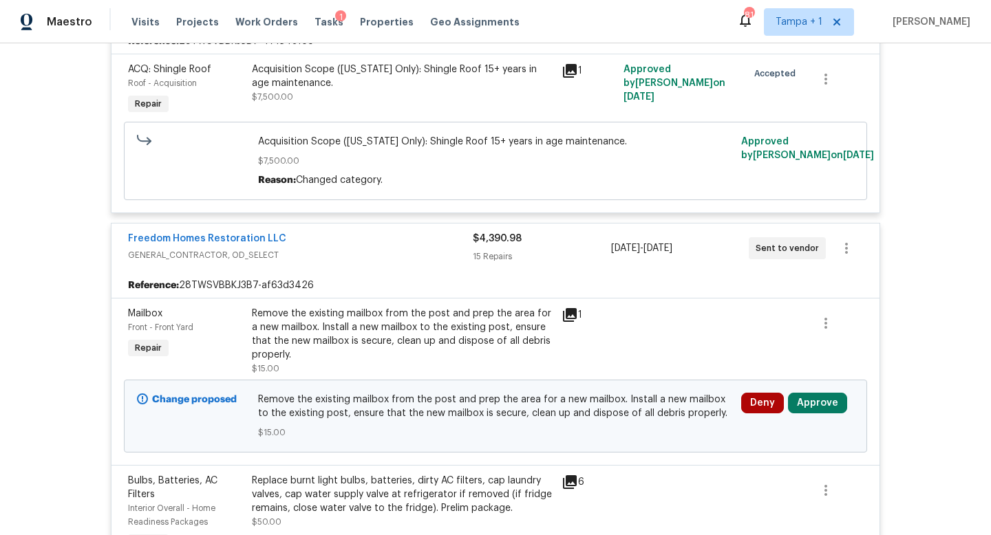
scroll to position [384, 0]
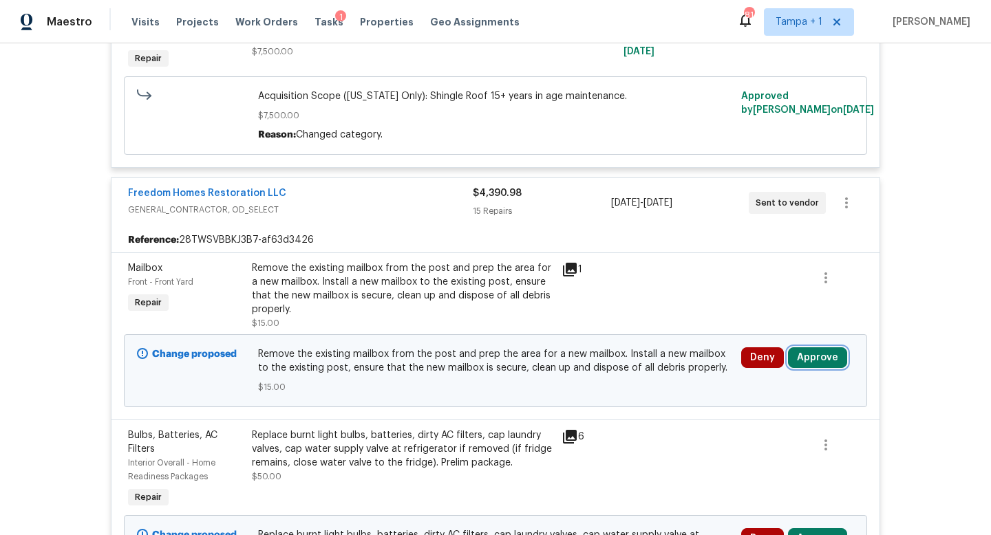
click at [821, 361] on button "Approve" at bounding box center [817, 358] width 59 height 21
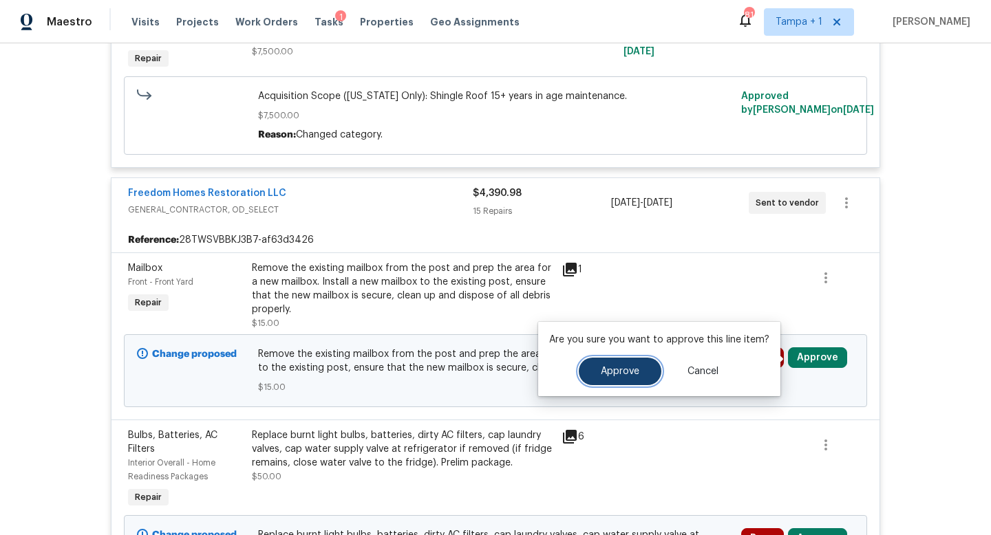
click at [608, 368] on span "Approve" at bounding box center [620, 372] width 39 height 10
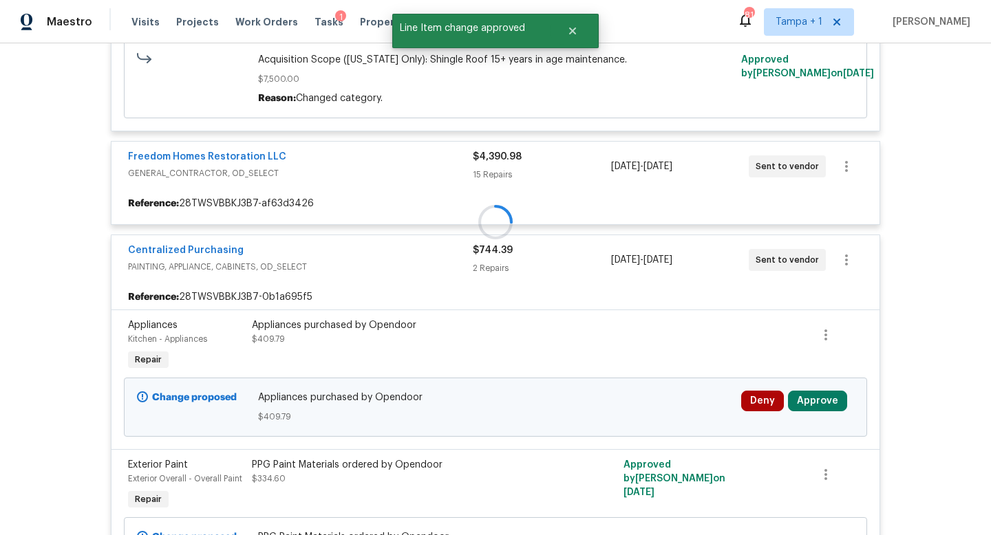
scroll to position [600, 0]
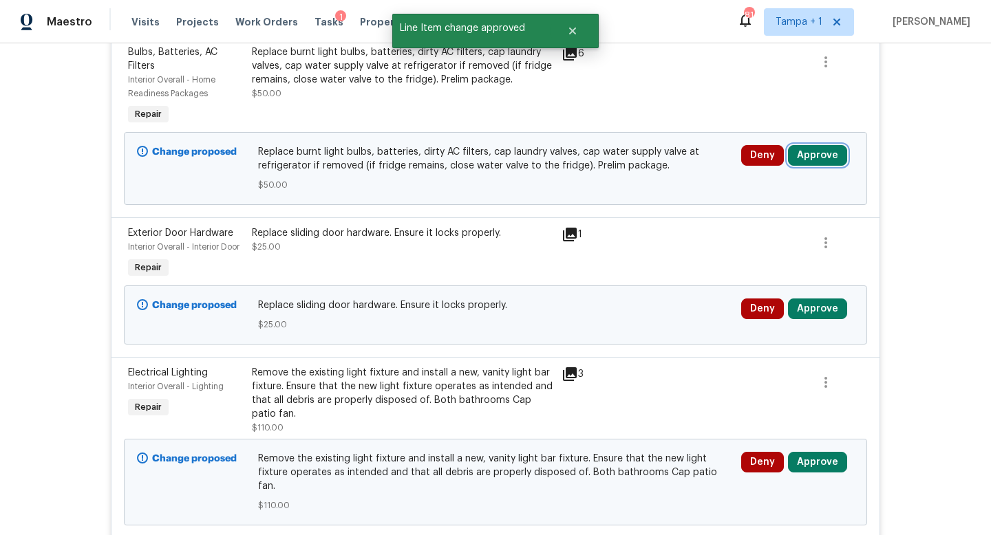
click at [829, 160] on button "Approve" at bounding box center [817, 155] width 59 height 21
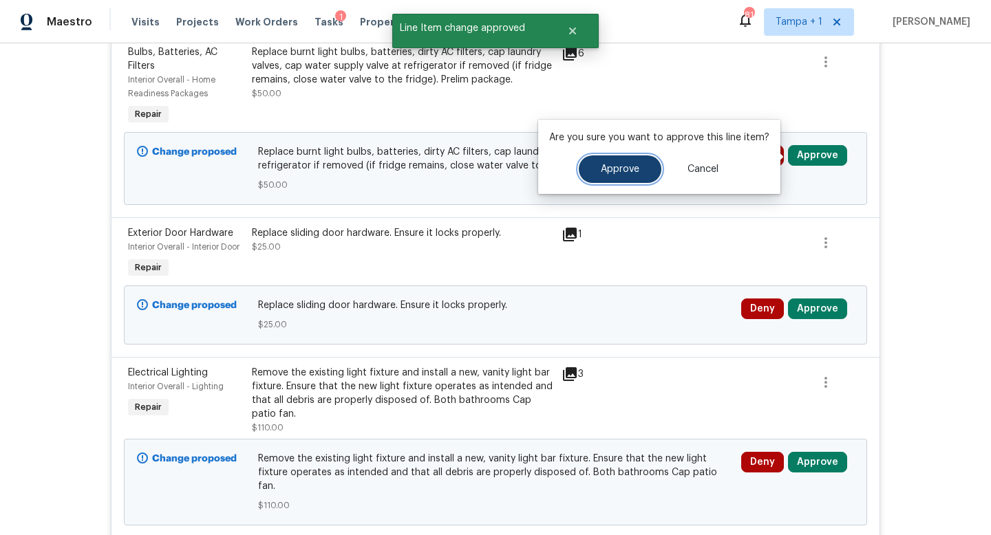
click at [617, 169] on span "Approve" at bounding box center [620, 169] width 39 height 10
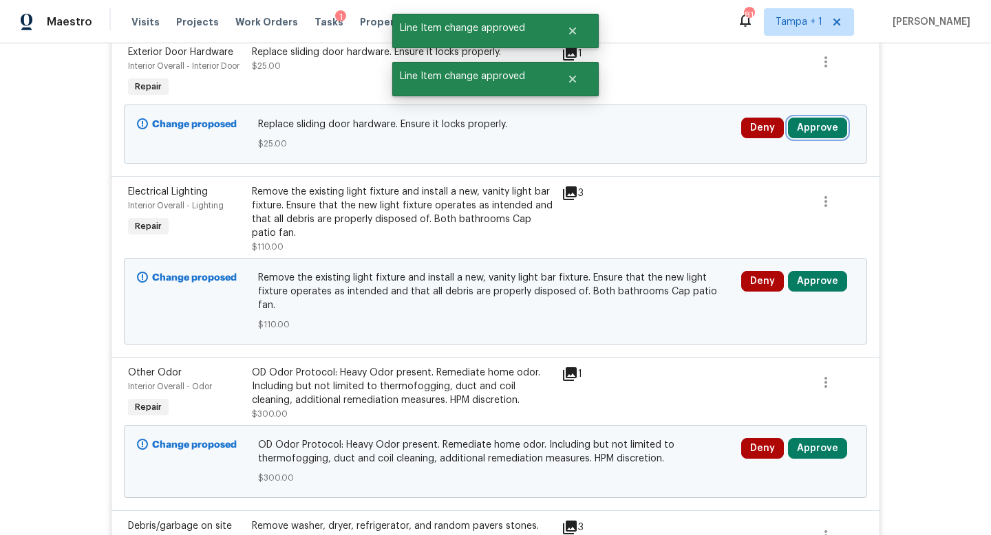
click at [822, 131] on button "Approve" at bounding box center [817, 128] width 59 height 21
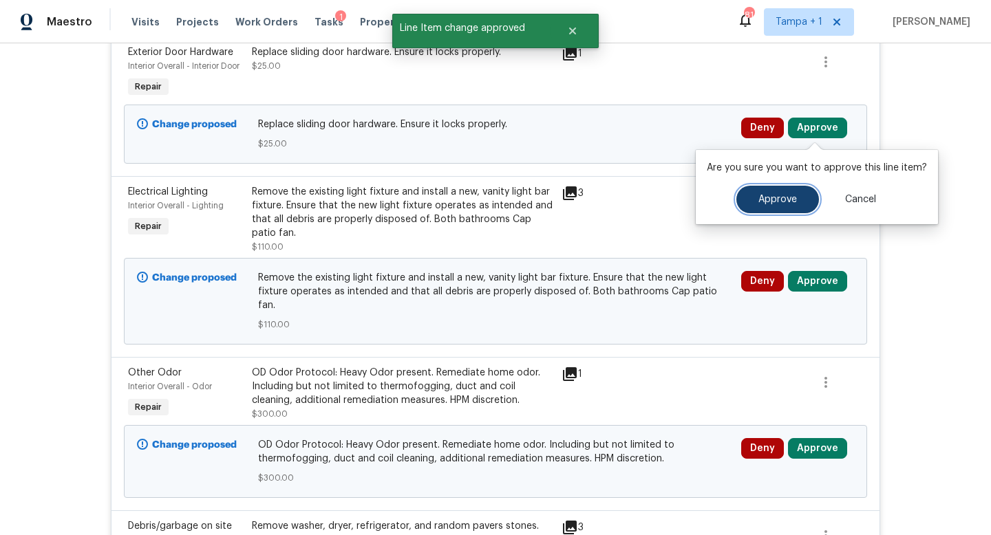
click at [776, 195] on span "Approve" at bounding box center [777, 200] width 39 height 10
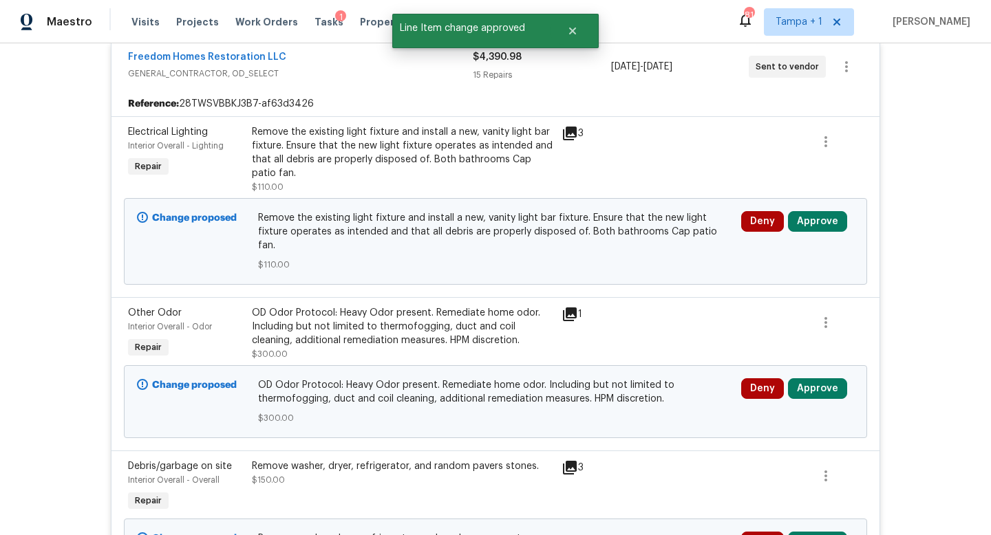
scroll to position [525, 0]
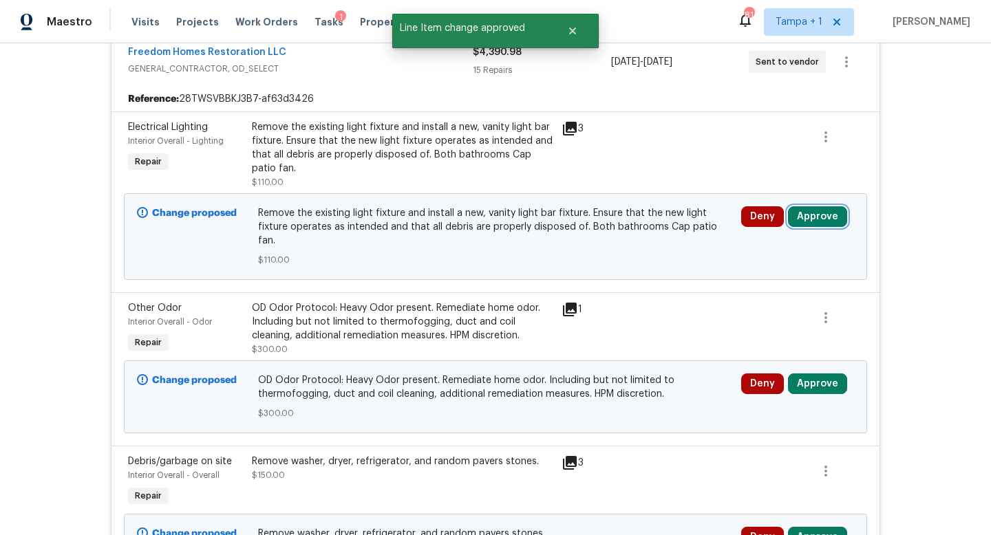
click at [816, 209] on button "Approve" at bounding box center [817, 216] width 59 height 21
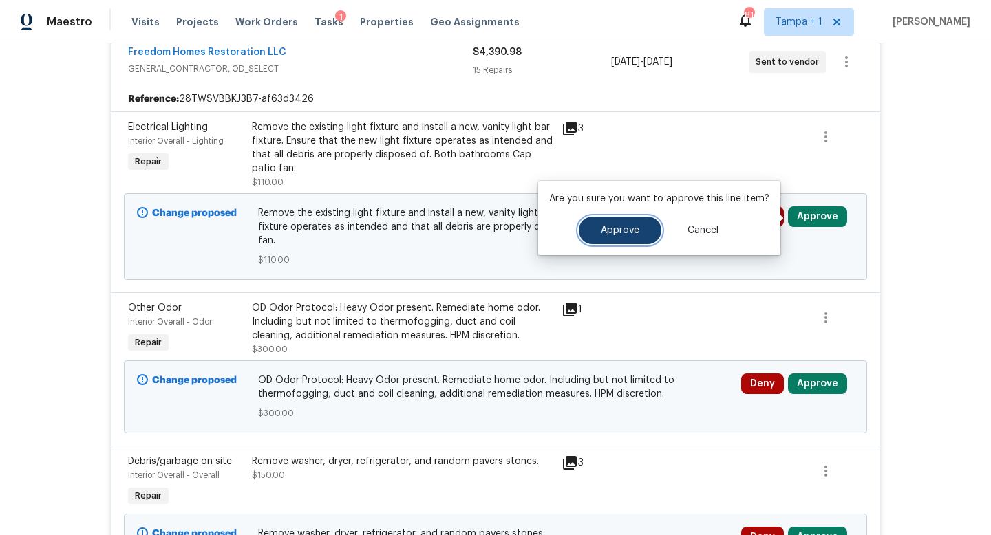
click at [632, 229] on span "Approve" at bounding box center [620, 231] width 39 height 10
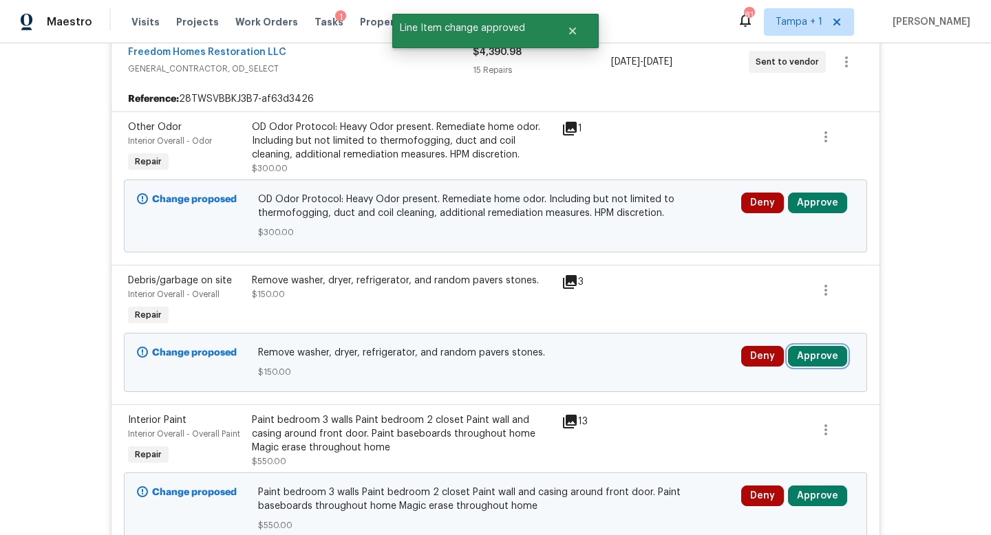
click at [811, 358] on button "Approve" at bounding box center [817, 356] width 59 height 21
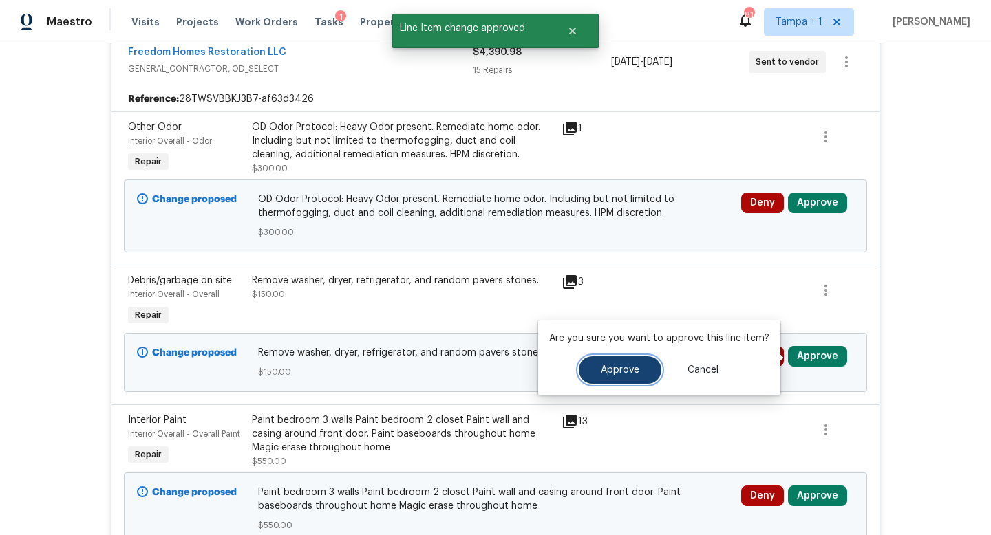
click at [609, 370] on span "Approve" at bounding box center [620, 370] width 39 height 10
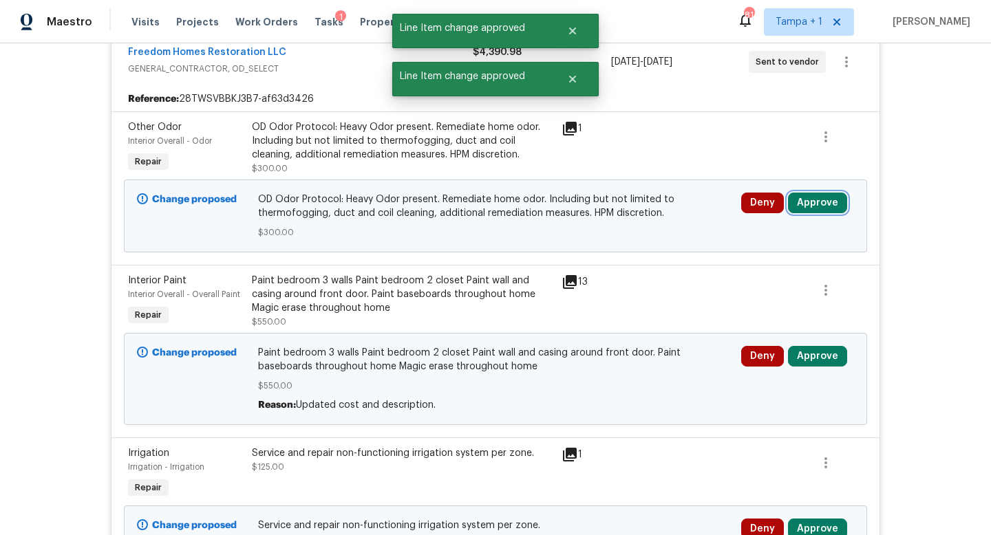
click at [809, 205] on button "Approve" at bounding box center [817, 203] width 59 height 21
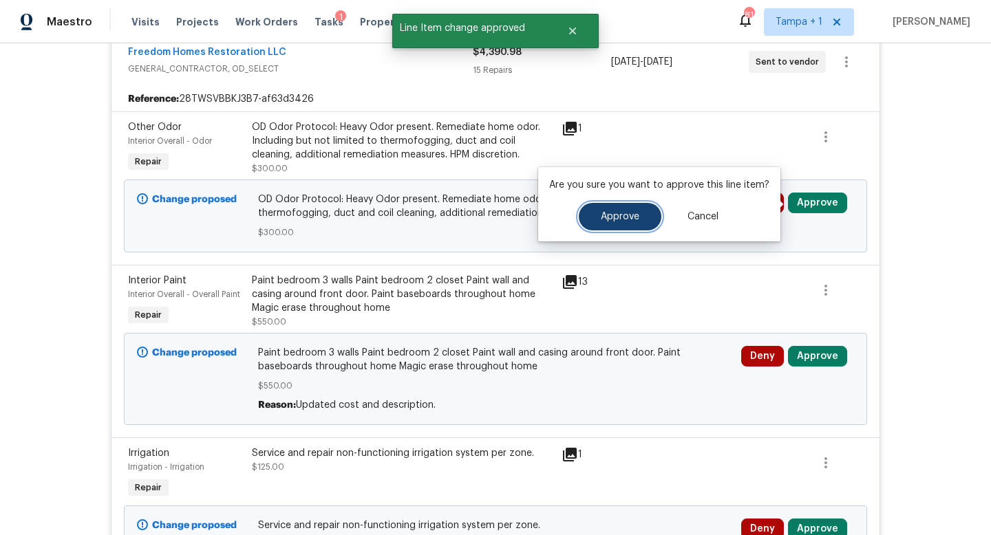
click at [626, 219] on span "Approve" at bounding box center [620, 217] width 39 height 10
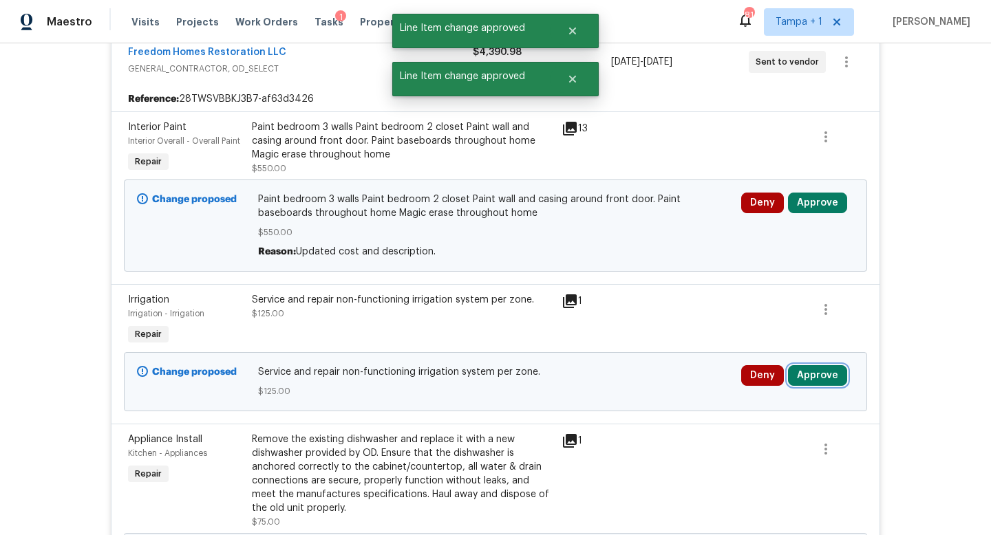
click at [814, 379] on button "Approve" at bounding box center [817, 375] width 59 height 21
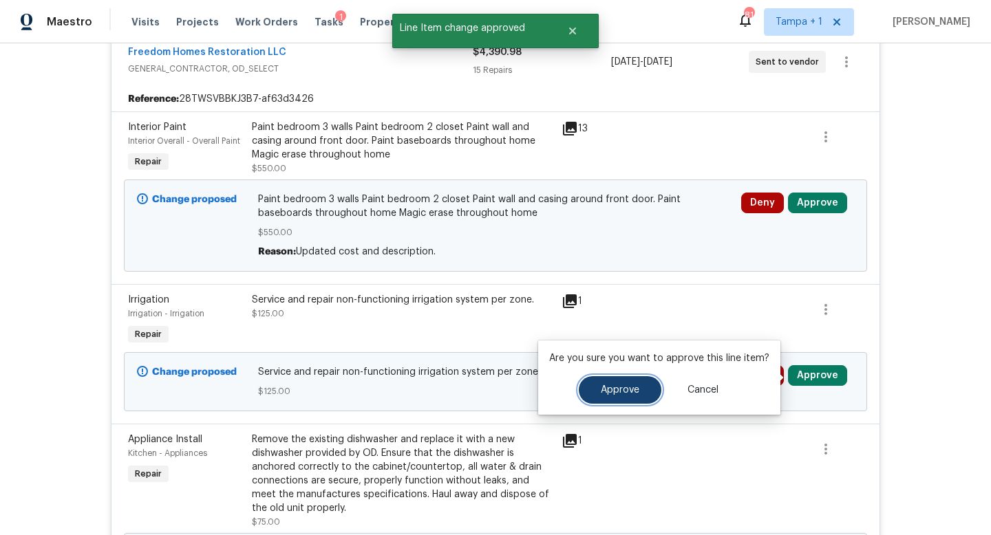
click at [610, 389] on span "Approve" at bounding box center [620, 390] width 39 height 10
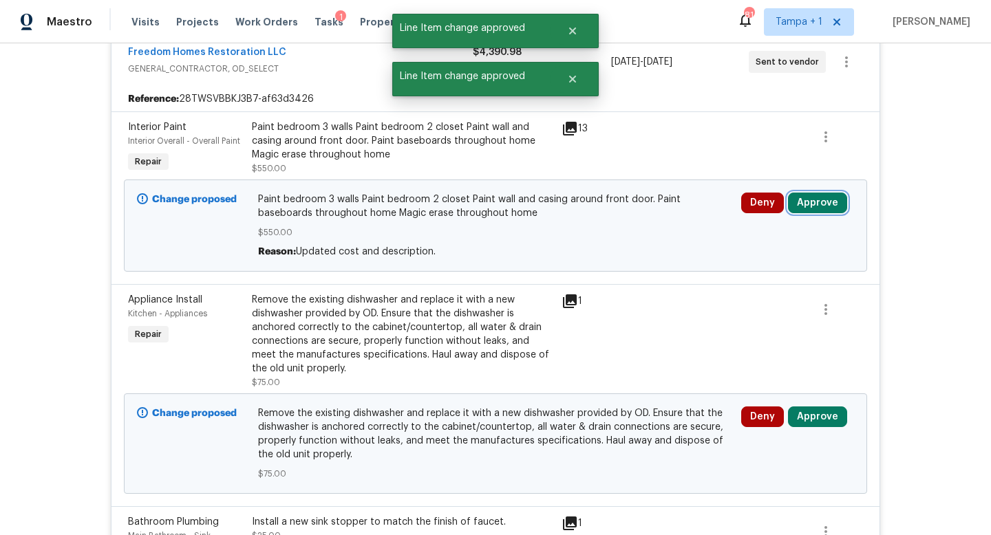
click at [816, 201] on button "Approve" at bounding box center [817, 203] width 59 height 21
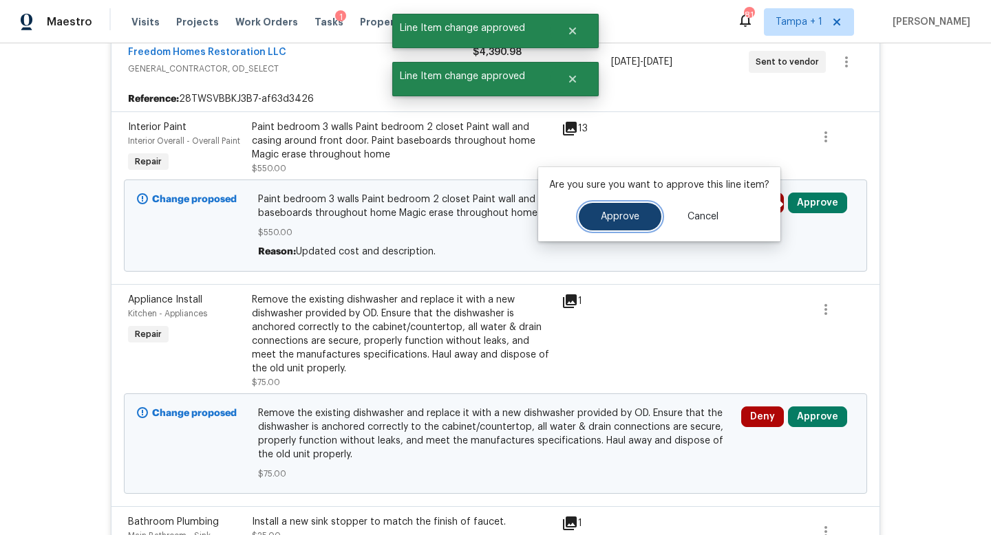
click at [633, 220] on span "Approve" at bounding box center [620, 217] width 39 height 10
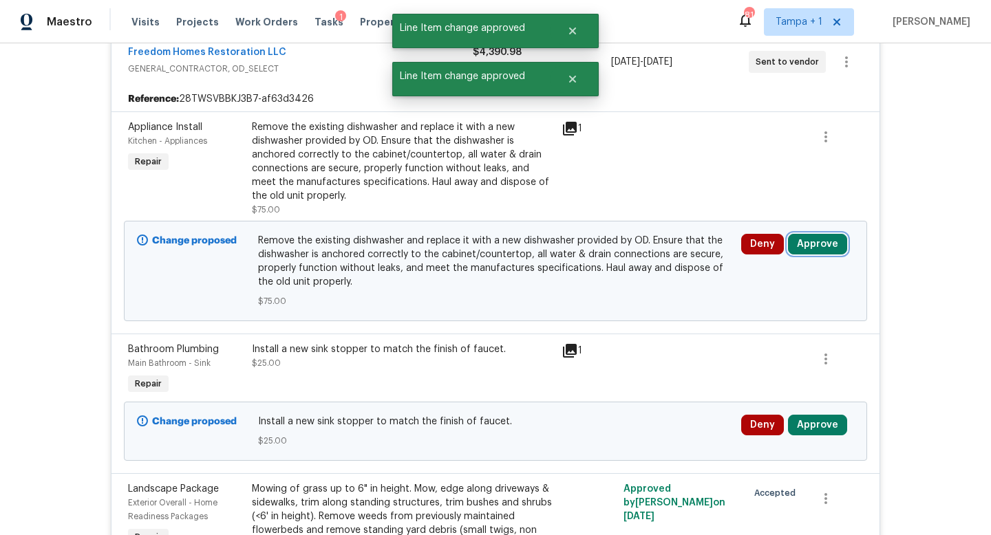
click at [808, 248] on button "Approve" at bounding box center [817, 244] width 59 height 21
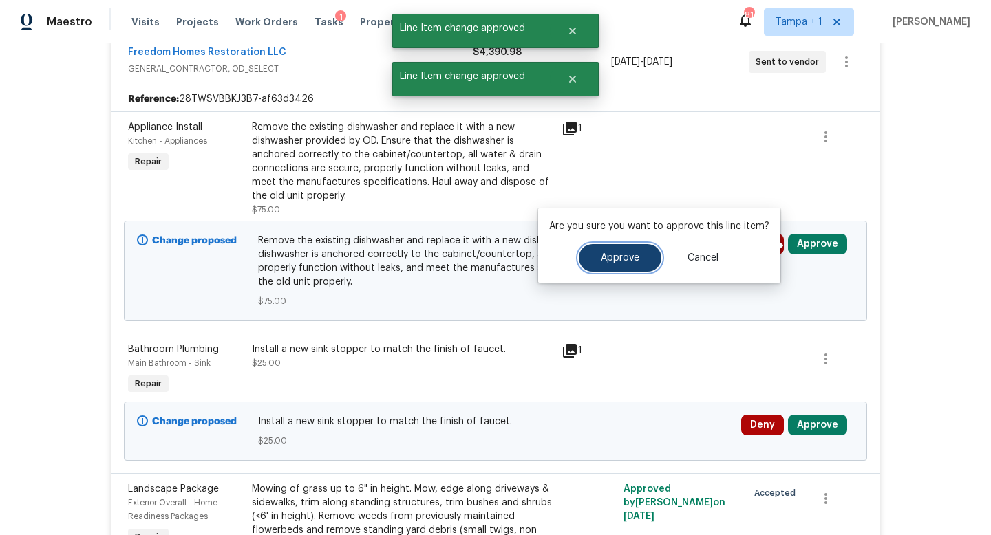
click at [610, 268] on button "Approve" at bounding box center [620, 258] width 83 height 28
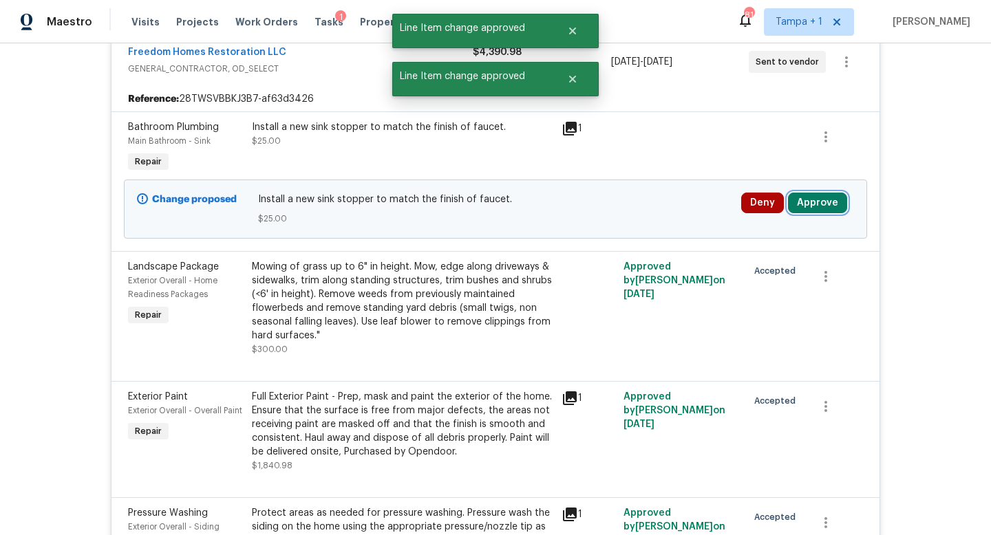
click at [822, 211] on button "Approve" at bounding box center [817, 203] width 59 height 21
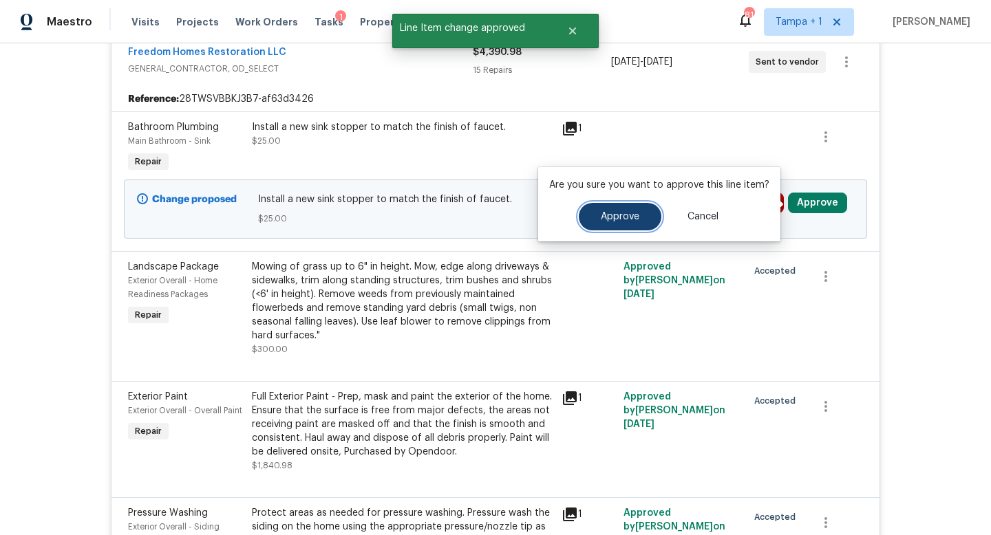
click at [628, 221] on span "Approve" at bounding box center [620, 217] width 39 height 10
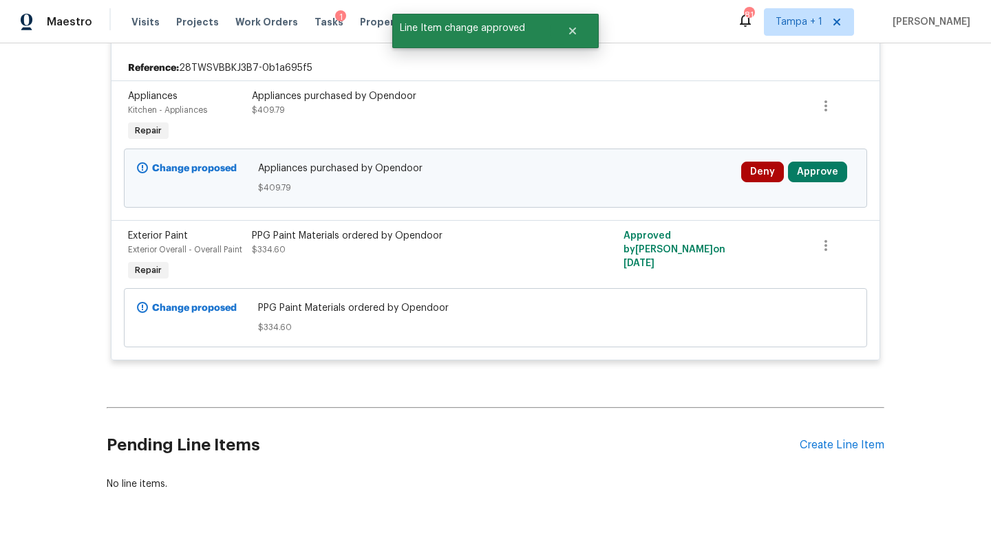
scroll to position [3074, 0]
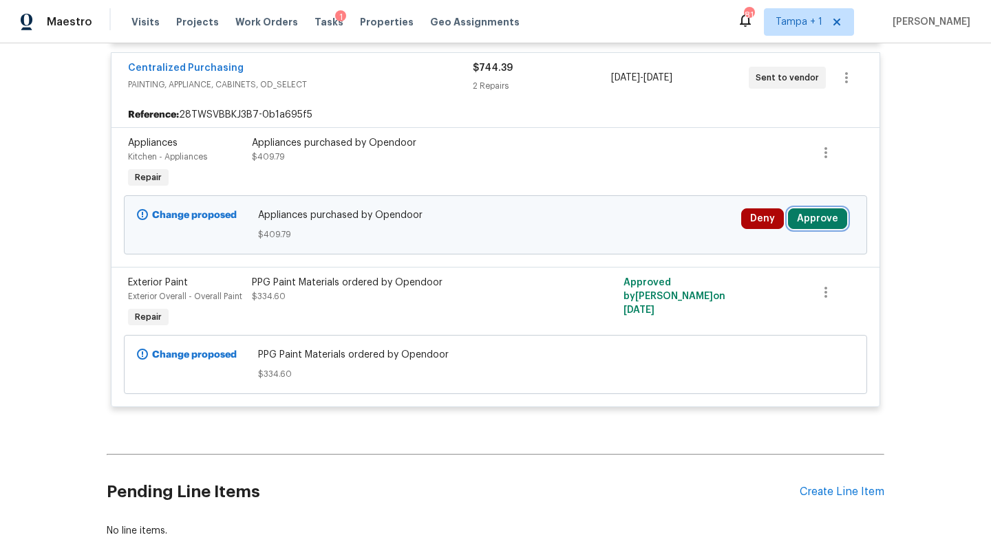
click at [816, 209] on button "Approve" at bounding box center [817, 219] width 59 height 21
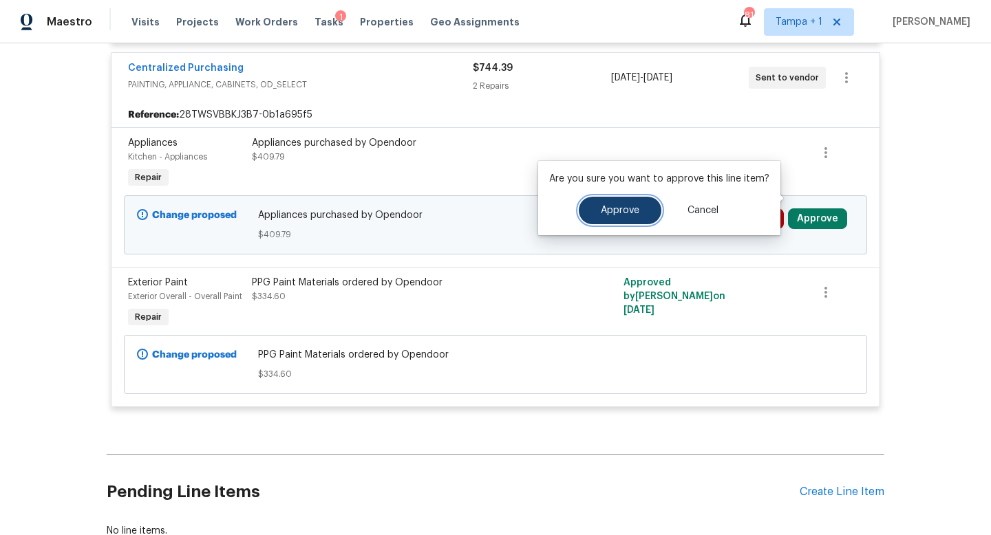
click at [612, 206] on span "Approve" at bounding box center [620, 211] width 39 height 10
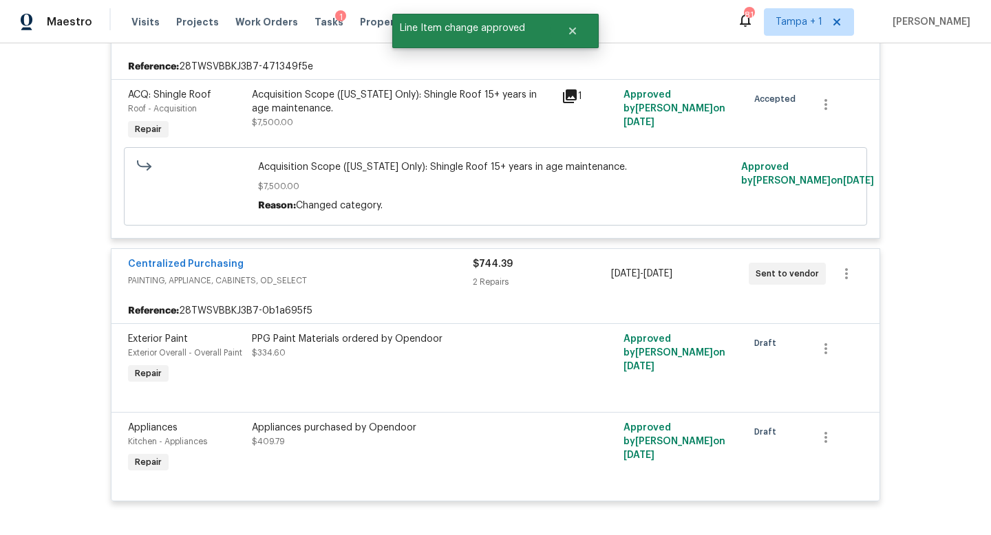
scroll to position [3048, 0]
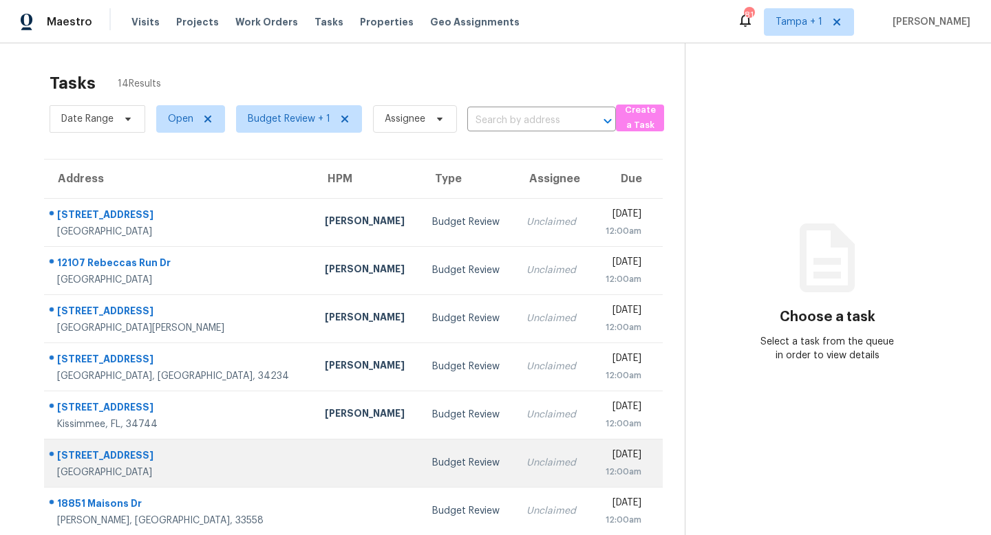
scroll to position [181, 0]
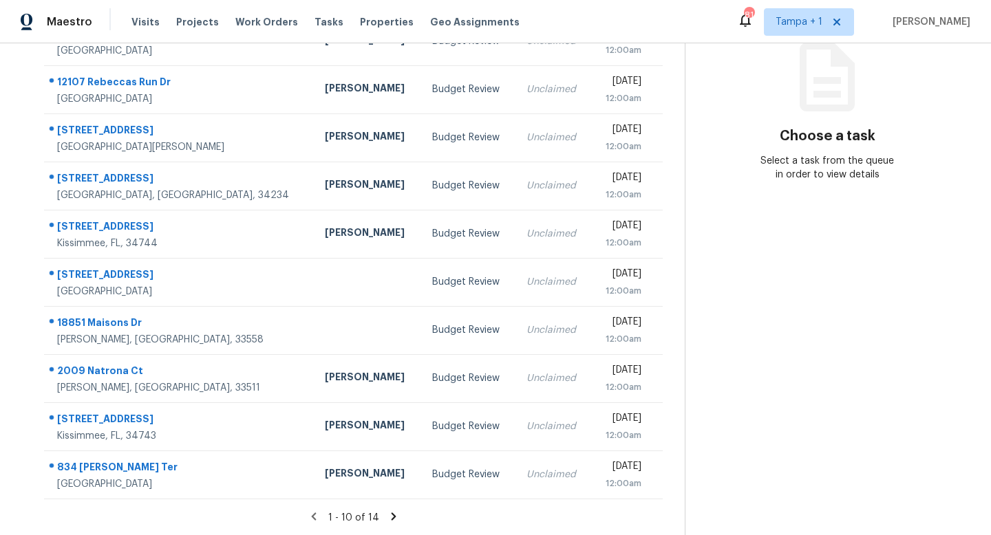
click at [387, 513] on icon at bounding box center [393, 517] width 12 height 12
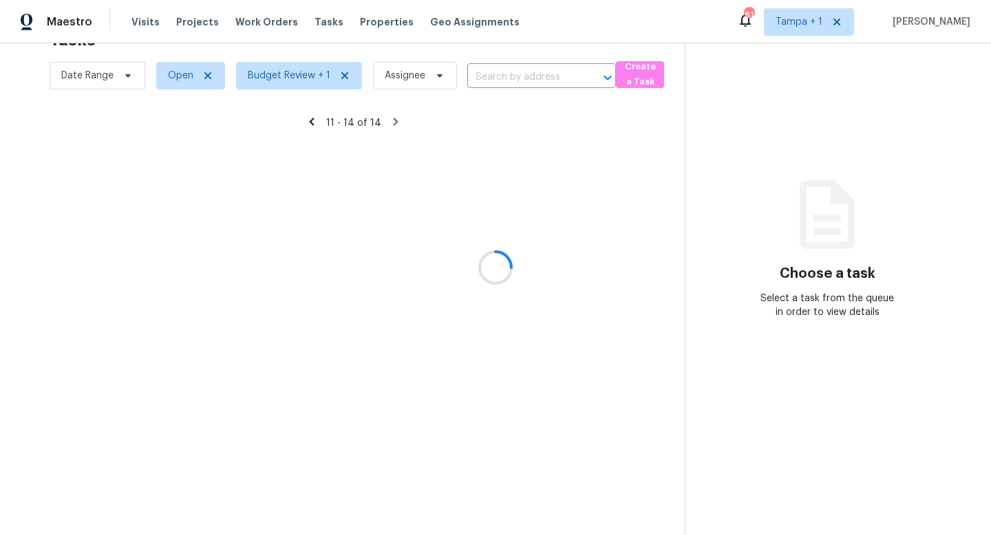
scroll to position [43, 0]
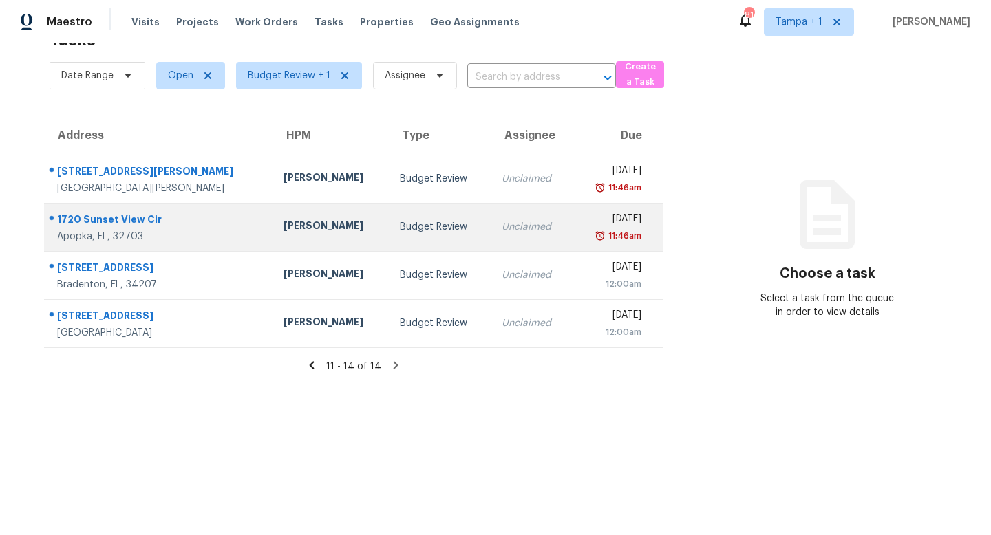
click at [400, 230] on div "Budget Review" at bounding box center [440, 227] width 80 height 14
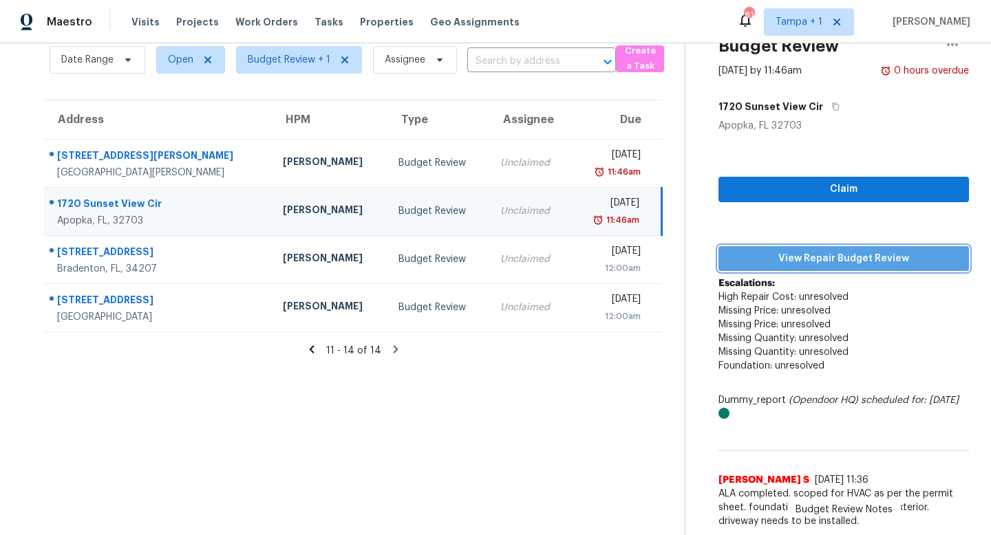
click at [852, 262] on span "View Repair Budget Review" at bounding box center [844, 259] width 228 height 17
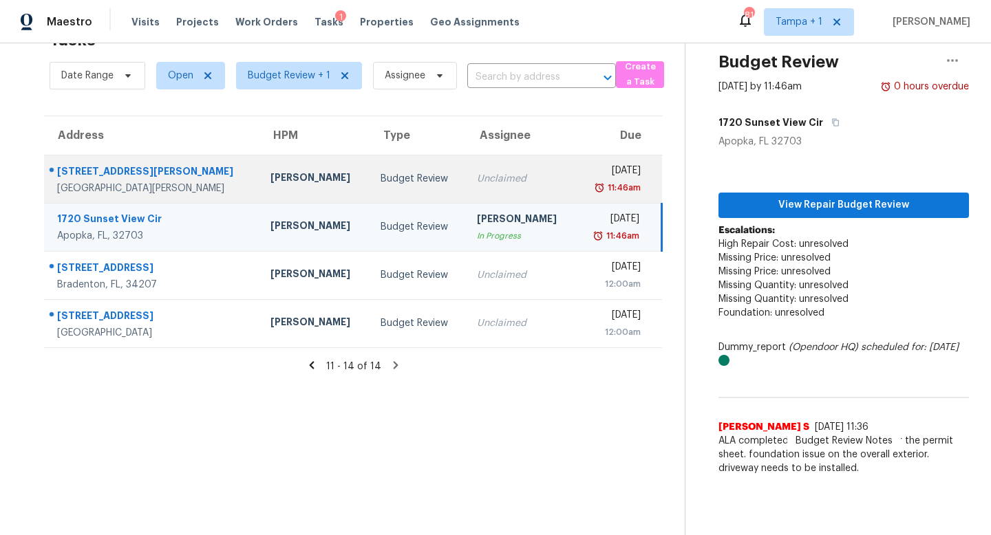
click at [466, 188] on td "Unclaimed" at bounding box center [520, 179] width 109 height 48
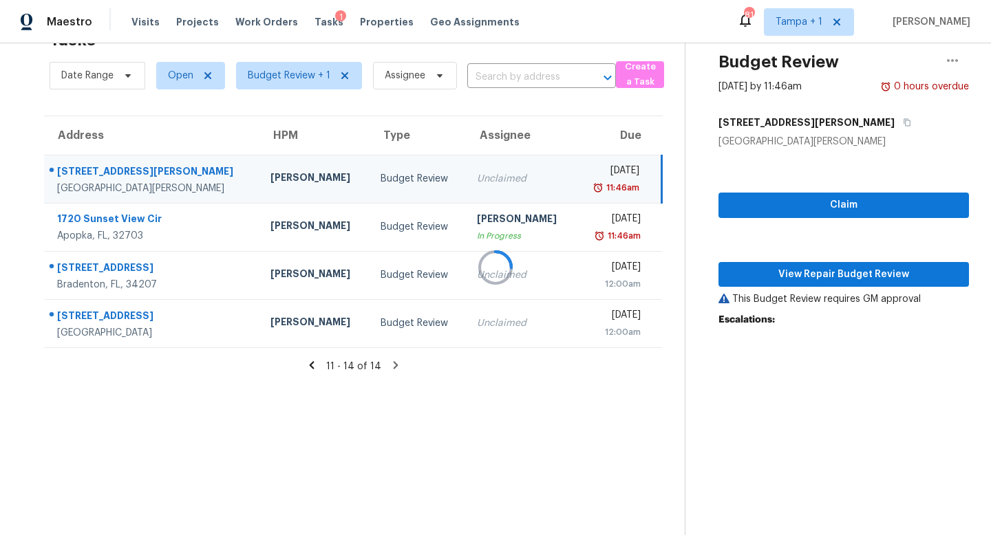
scroll to position [59, 0]
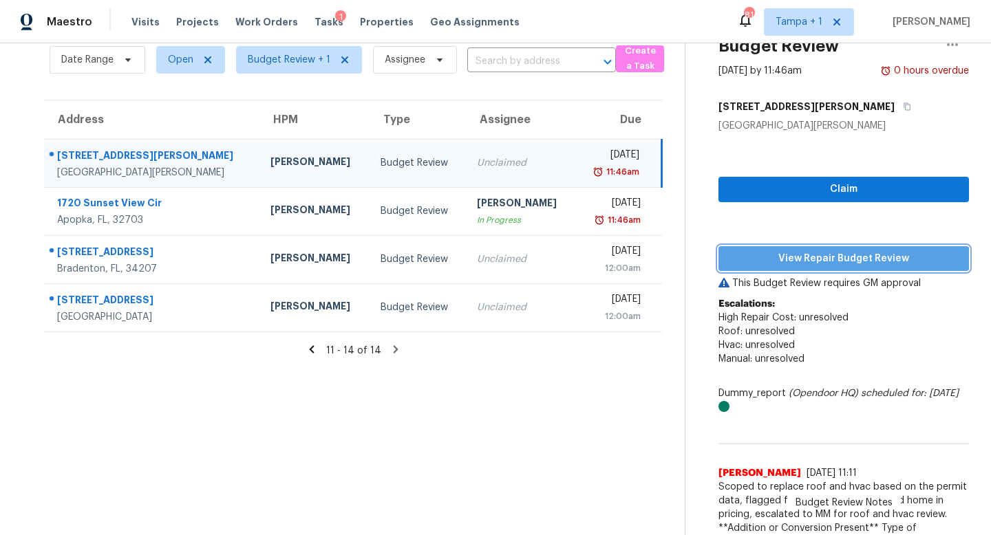
click at [833, 257] on span "View Repair Budget Review" at bounding box center [844, 259] width 228 height 17
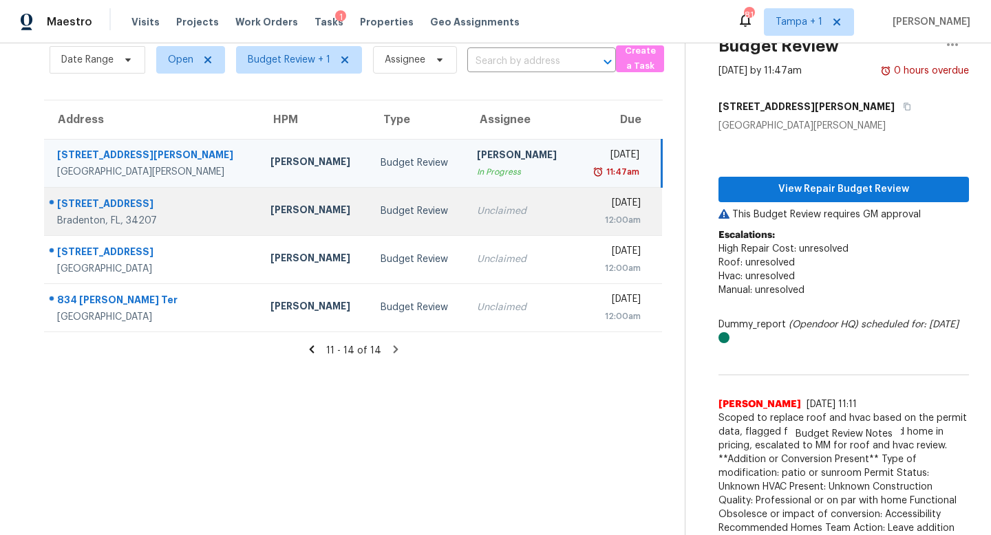
click at [381, 211] on div "Budget Review" at bounding box center [418, 211] width 74 height 14
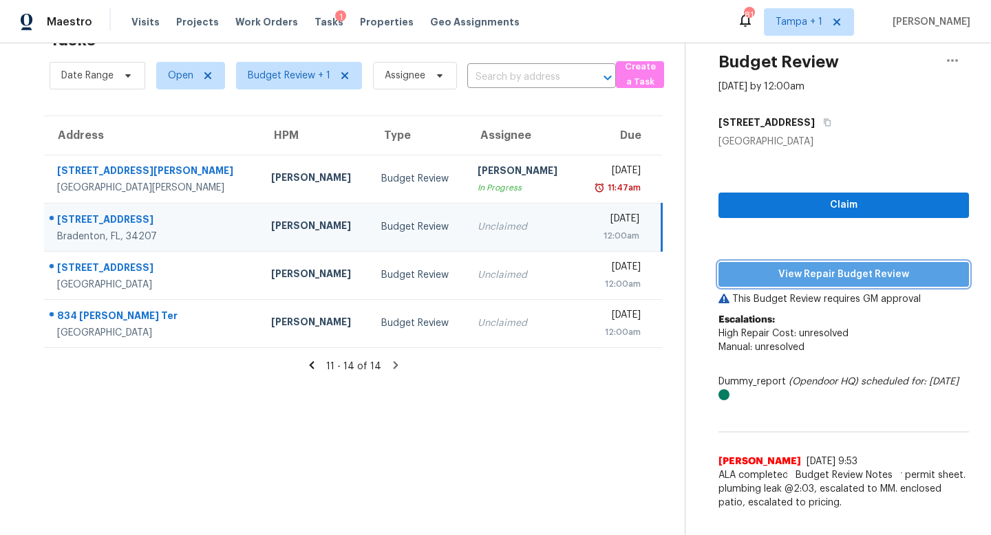
click at [842, 269] on span "View Repair Budget Review" at bounding box center [844, 274] width 228 height 17
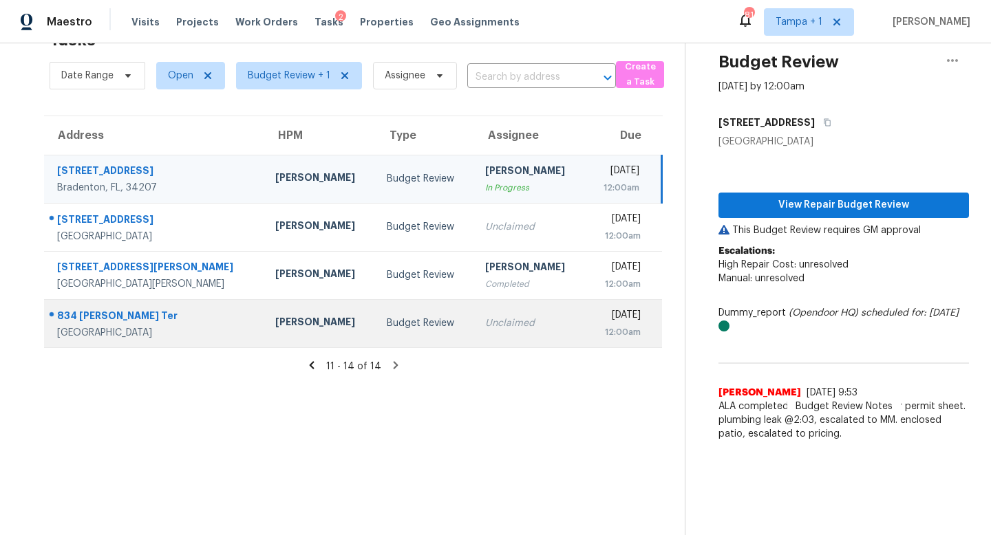
click at [387, 326] on div "Budget Review" at bounding box center [425, 324] width 76 height 14
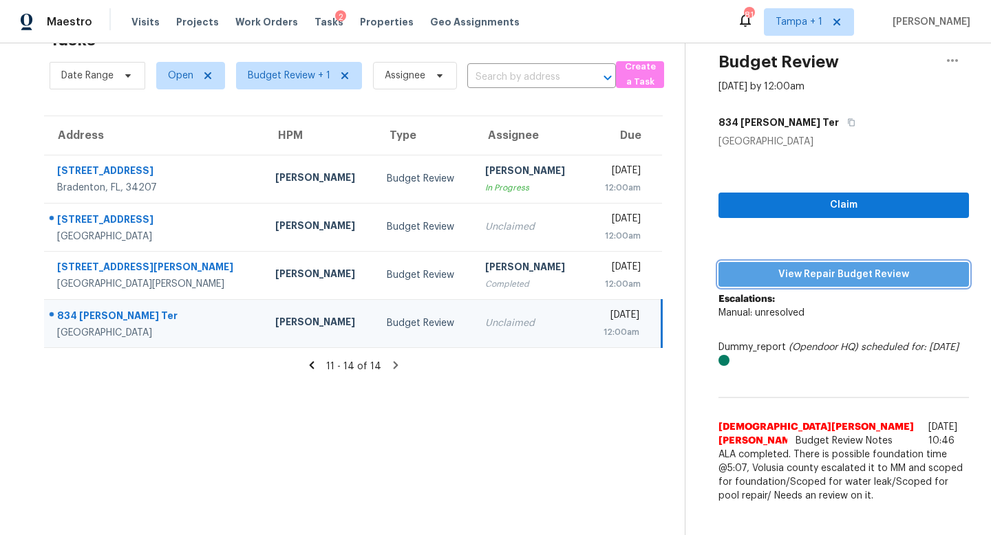
click at [850, 274] on span "View Repair Budget Review" at bounding box center [844, 274] width 228 height 17
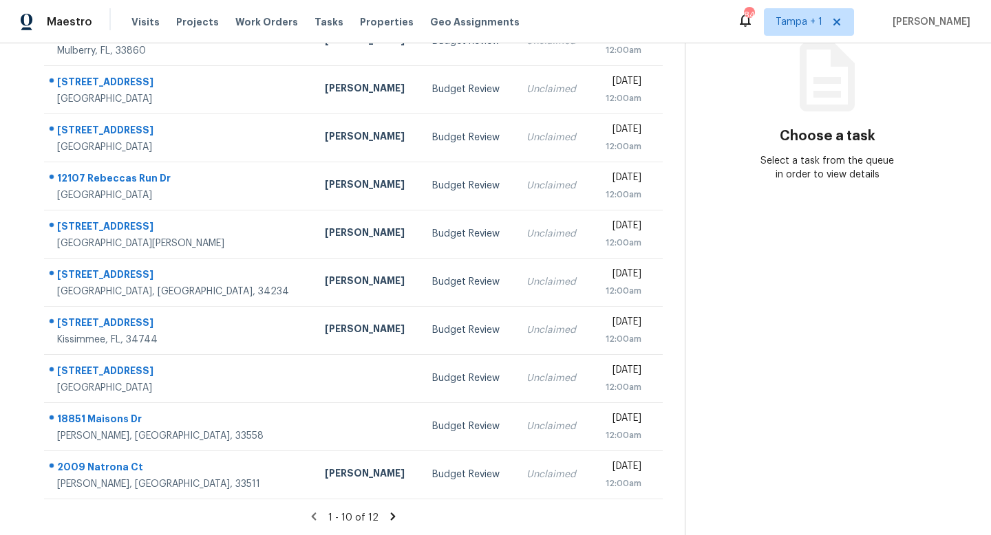
scroll to position [37, 0]
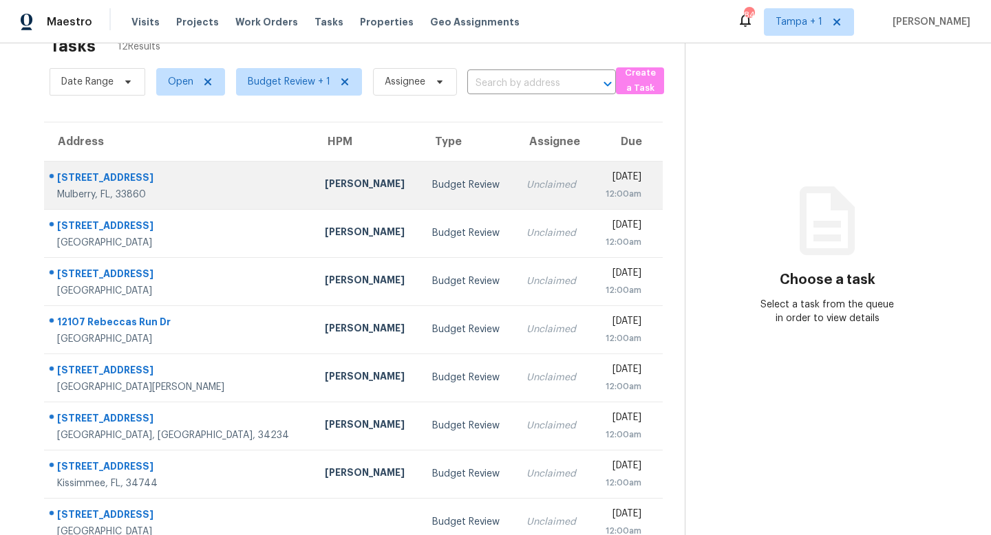
click at [432, 181] on div "Budget Review" at bounding box center [468, 185] width 72 height 14
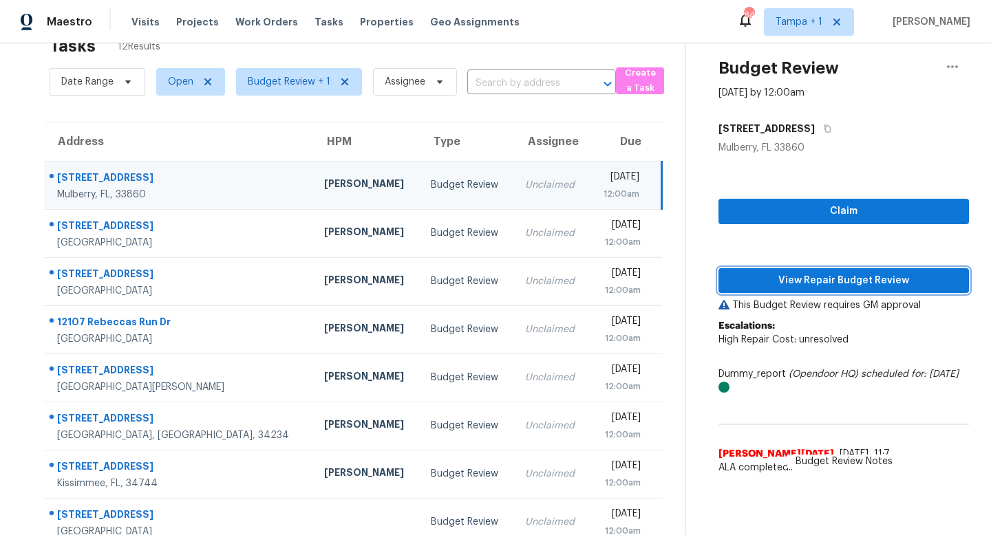
click at [823, 277] on span "View Repair Budget Review" at bounding box center [844, 281] width 228 height 17
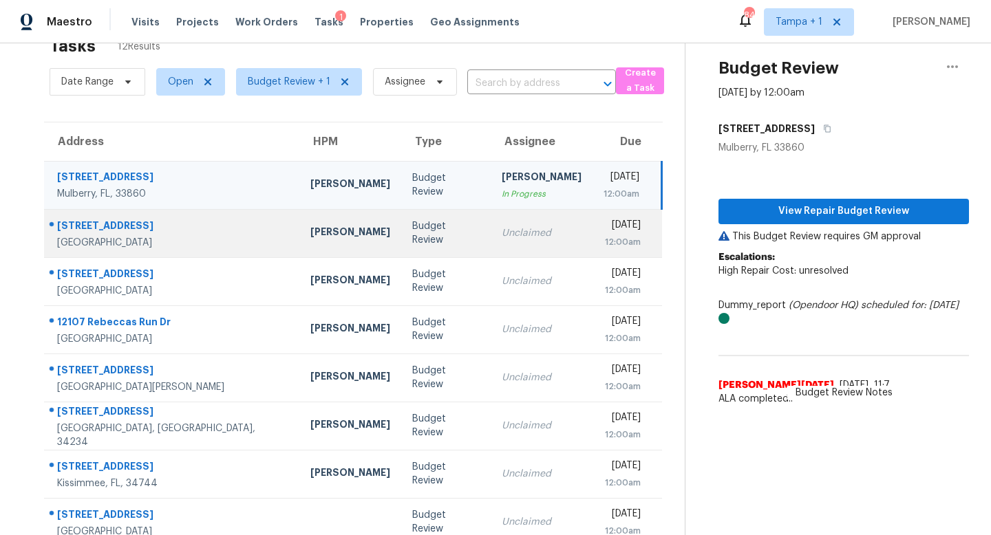
click at [502, 237] on div "Unclaimed" at bounding box center [542, 233] width 80 height 14
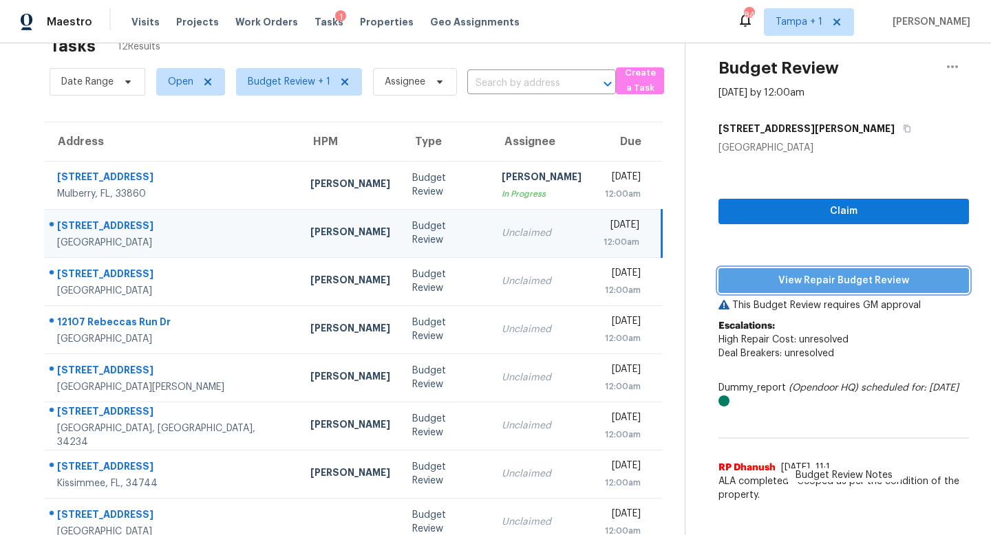
click at [824, 279] on span "View Repair Budget Review" at bounding box center [844, 281] width 228 height 17
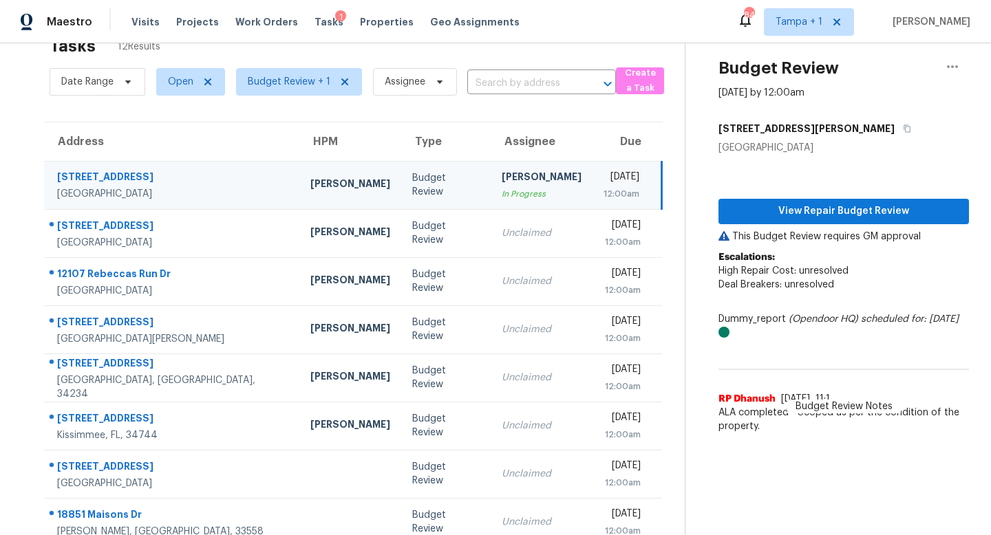
click at [412, 191] on div "Budget Review" at bounding box center [445, 185] width 67 height 28
click at [842, 206] on span "View Repair Budget Review" at bounding box center [844, 211] width 228 height 17
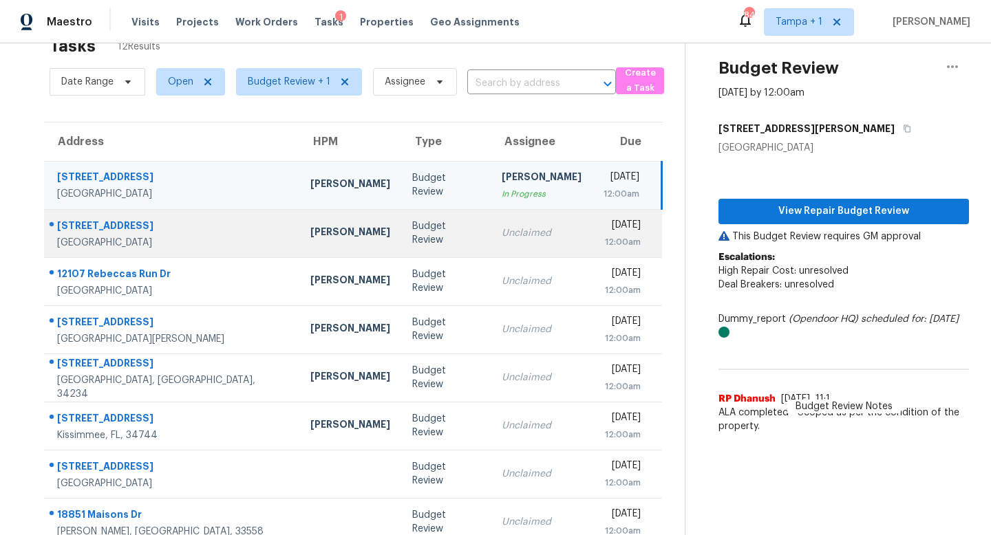
click at [520, 231] on td "Unclaimed" at bounding box center [542, 233] width 102 height 48
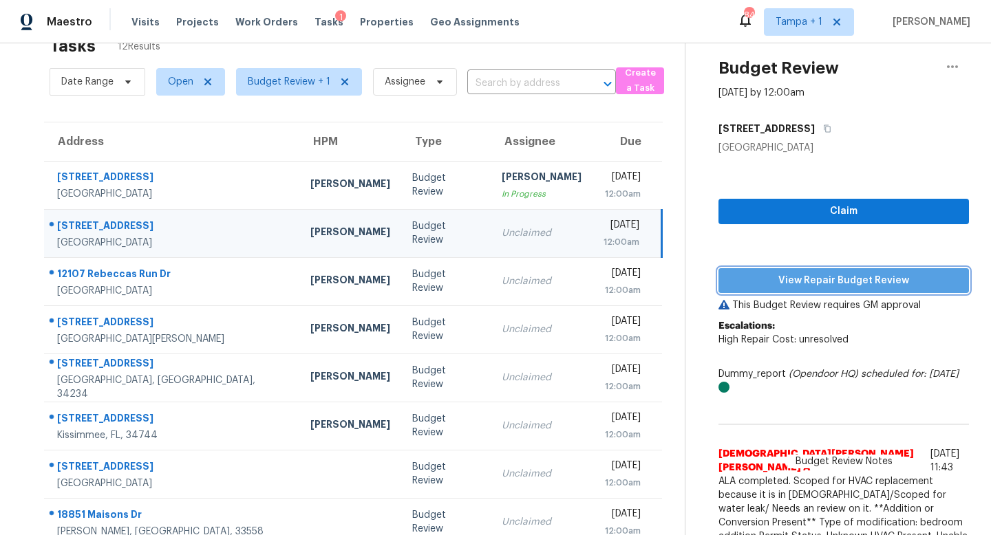
click at [842, 285] on span "View Repair Budget Review" at bounding box center [844, 281] width 228 height 17
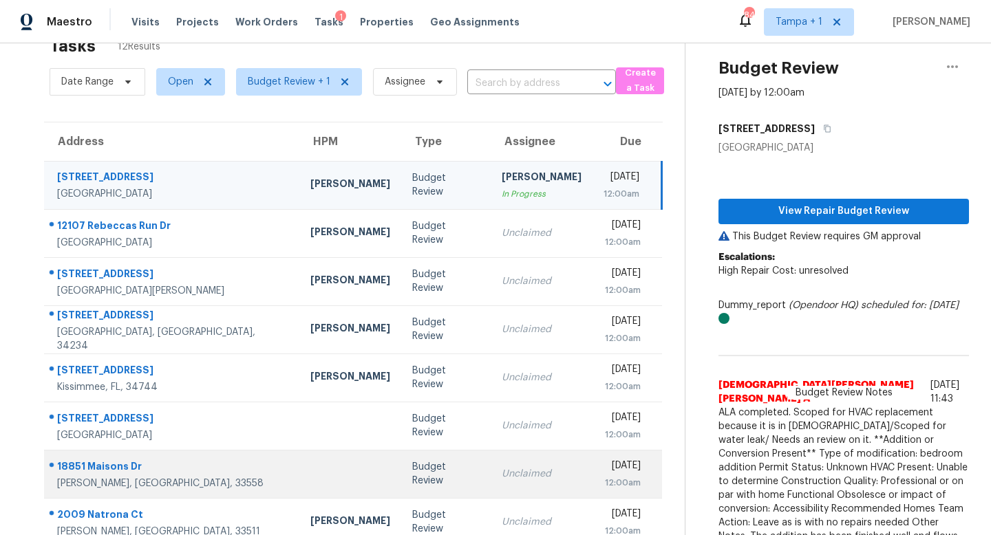
scroll to position [181, 0]
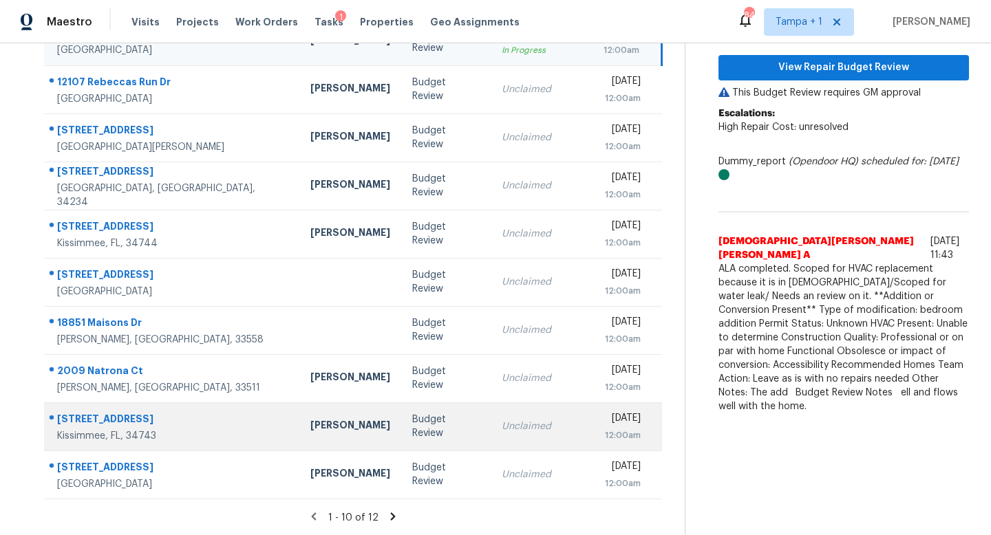
click at [412, 428] on div "Budget Review" at bounding box center [445, 427] width 67 height 28
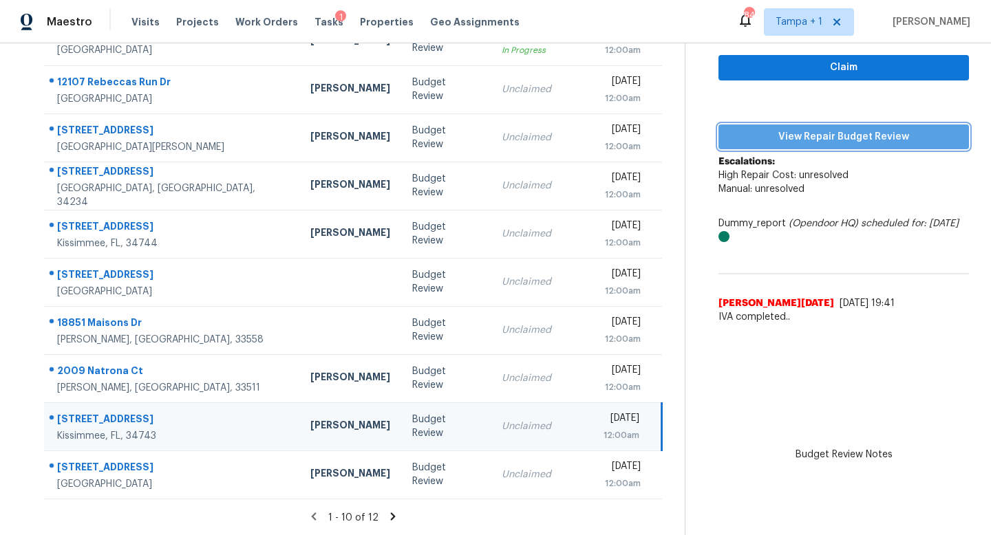
click at [827, 136] on span "View Repair Budget Review" at bounding box center [844, 137] width 228 height 17
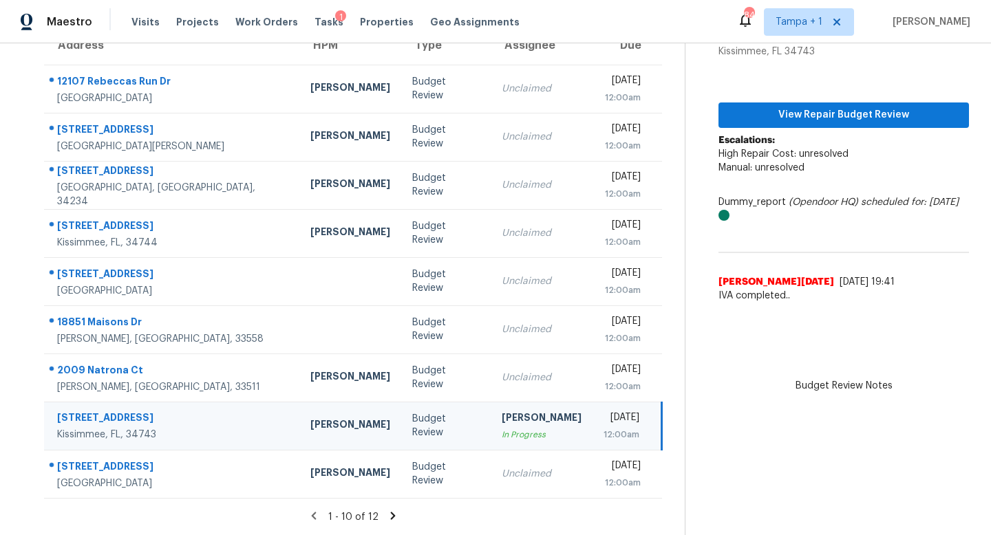
scroll to position [133, 0]
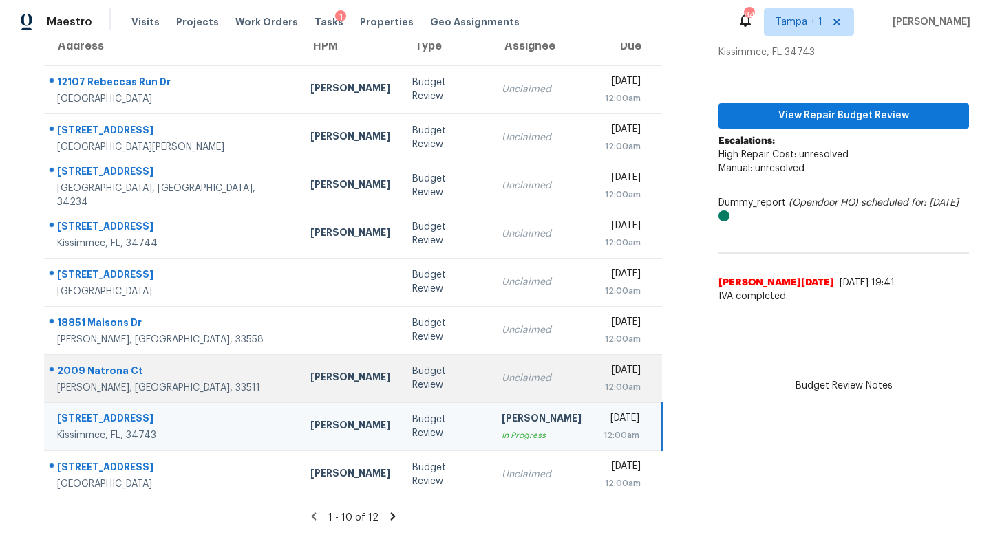
click at [491, 364] on td "Unclaimed" at bounding box center [542, 378] width 102 height 48
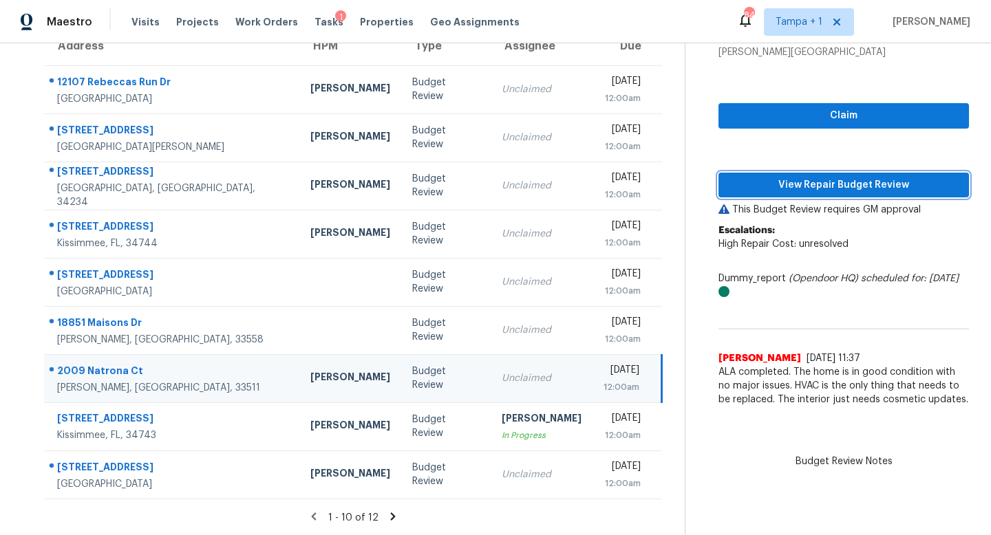
click at [819, 184] on span "View Repair Budget Review" at bounding box center [844, 185] width 228 height 17
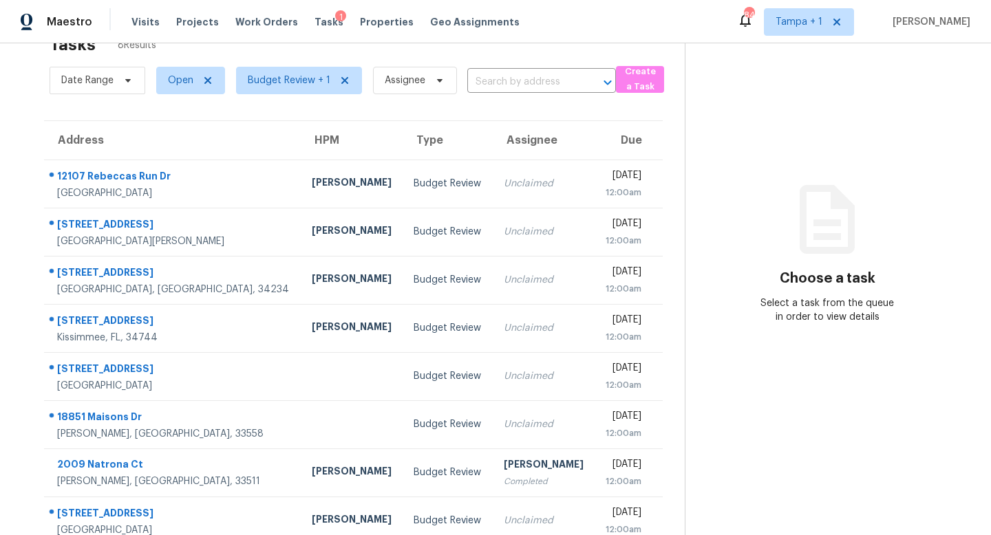
scroll to position [59, 0]
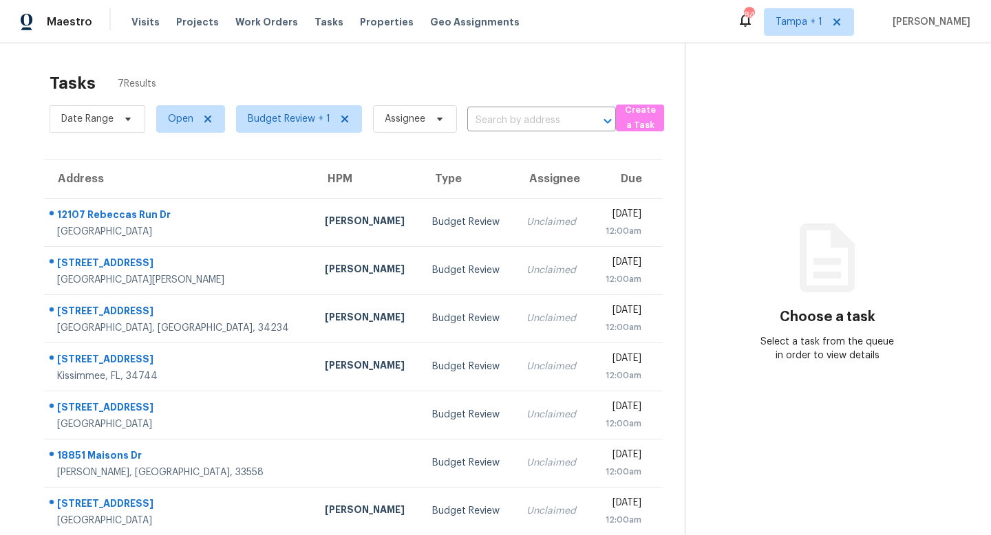
scroll to position [43, 0]
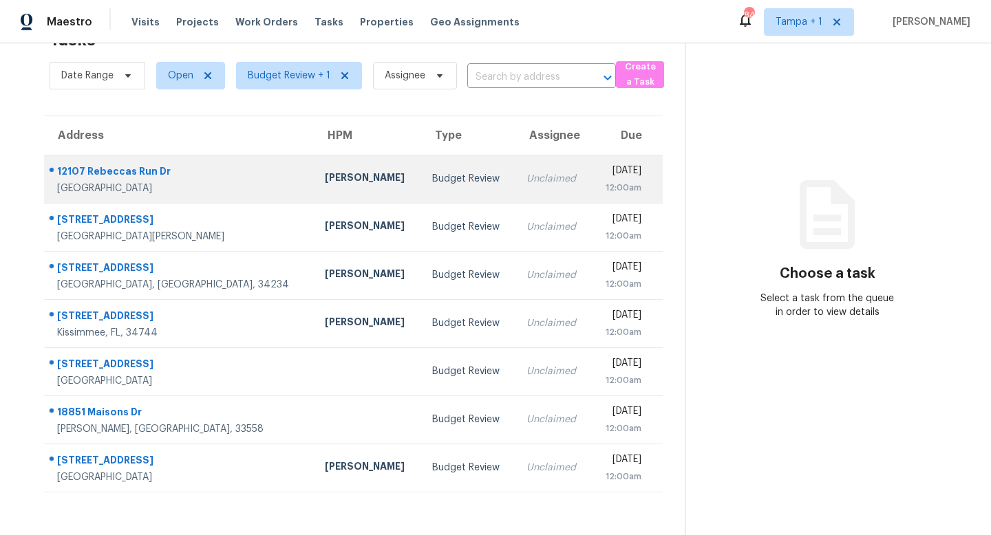
click at [432, 181] on div "Budget Review" at bounding box center [468, 179] width 72 height 14
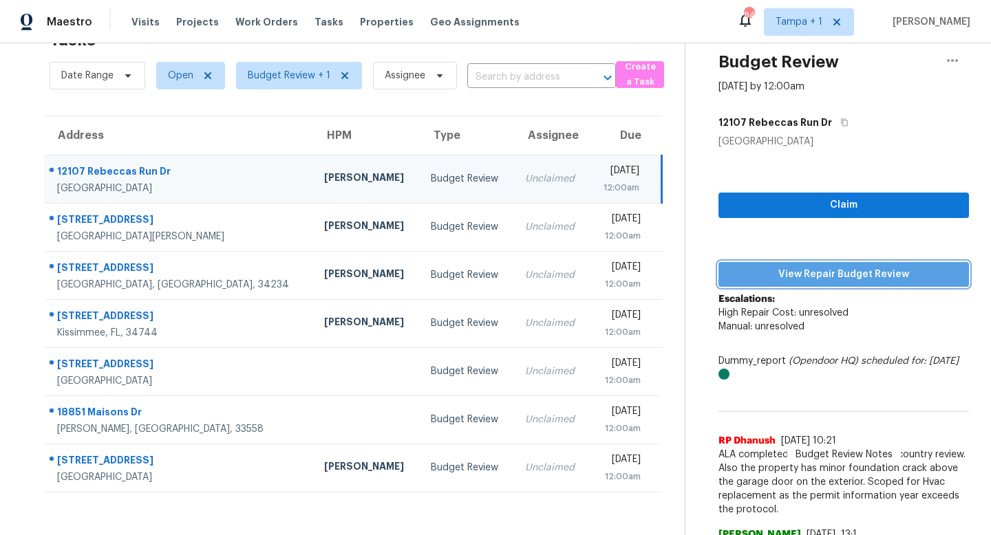
click at [824, 273] on span "View Repair Budget Review" at bounding box center [844, 274] width 228 height 17
